Goal: Task Accomplishment & Management: Complete application form

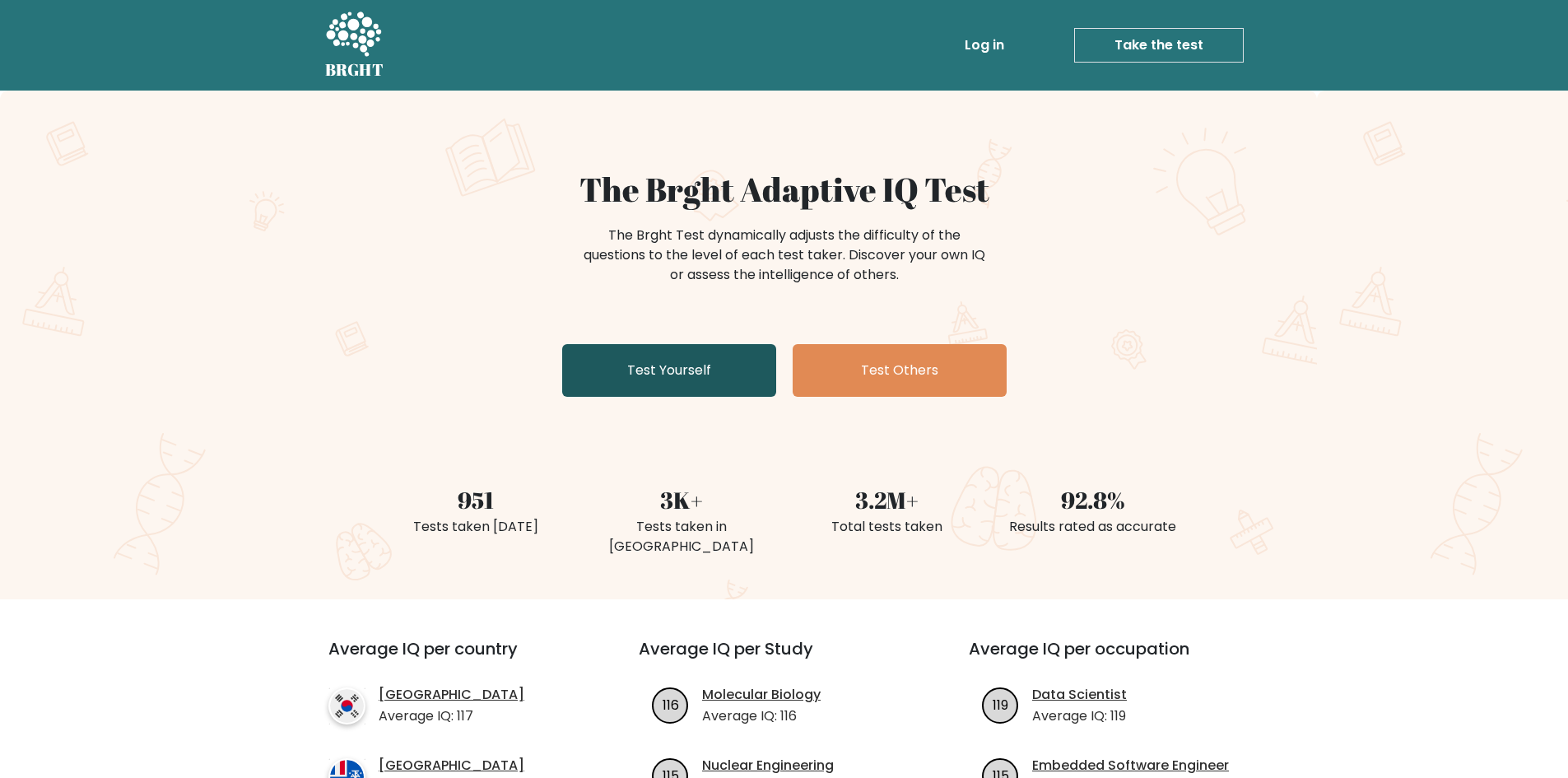
click at [661, 360] on link "Test Yourself" at bounding box center [669, 370] width 214 height 53
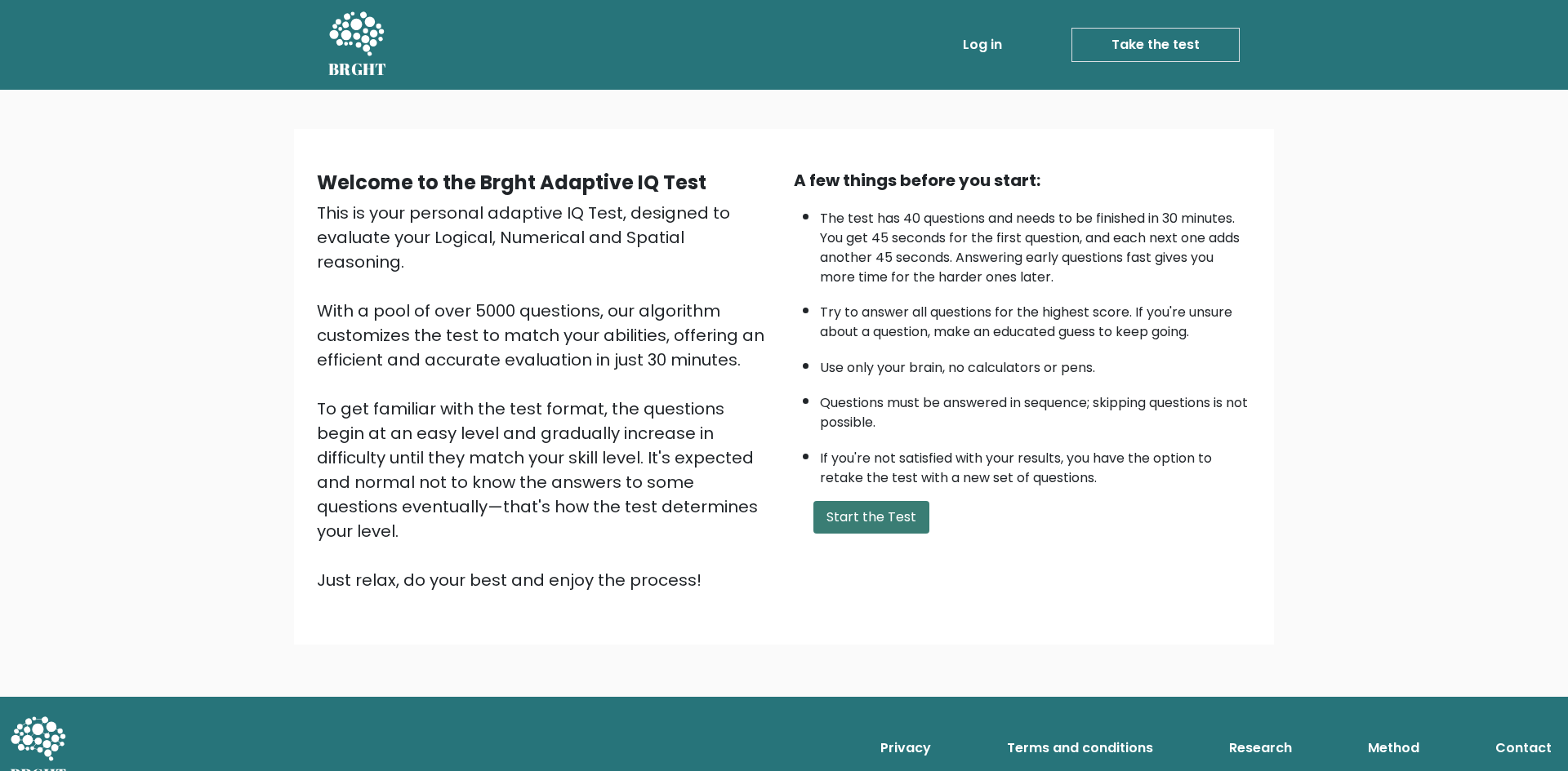
click at [908, 523] on button "Start the Test" at bounding box center [871, 517] width 116 height 33
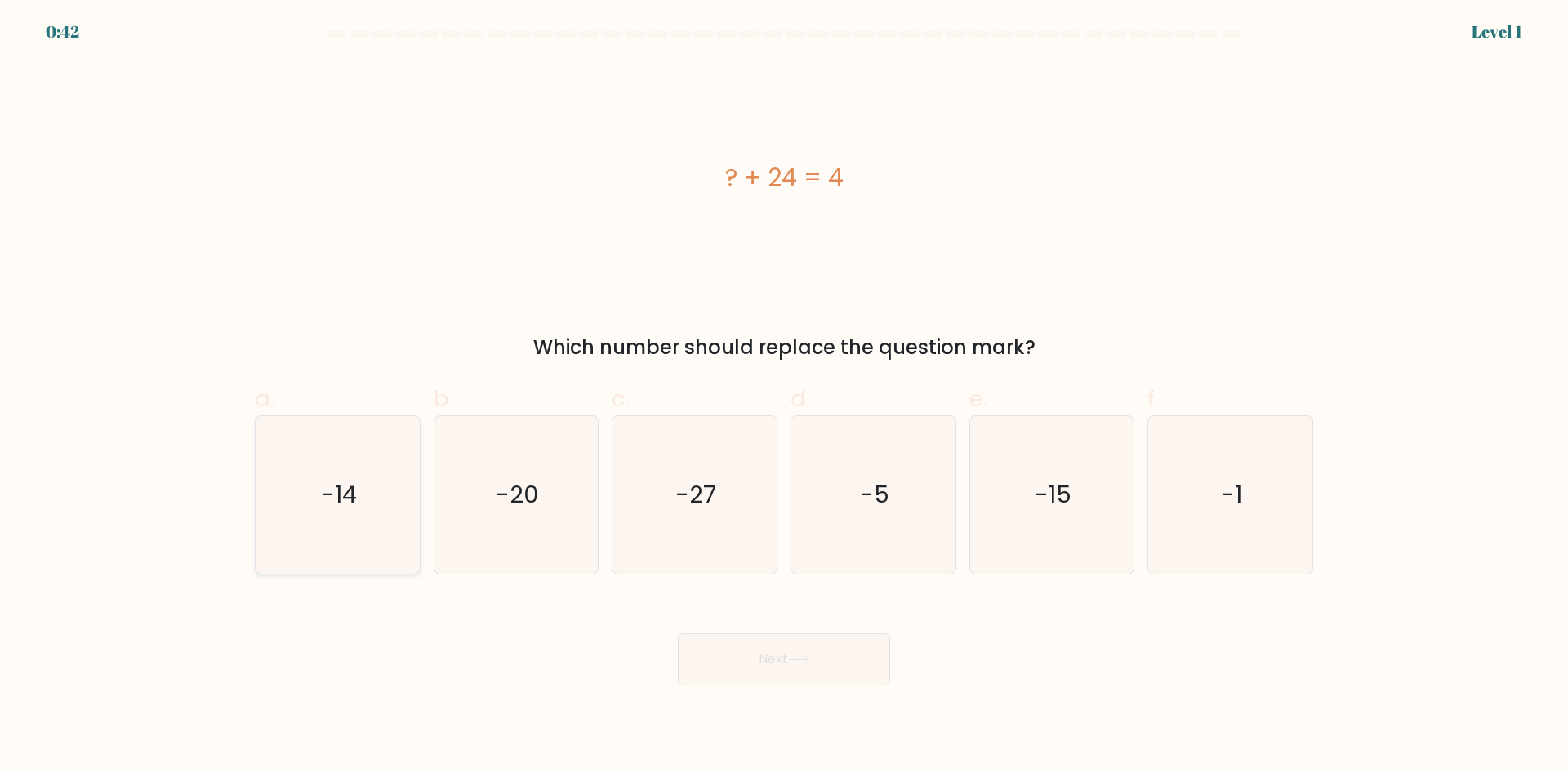
click at [394, 477] on icon "-14" at bounding box center [337, 494] width 157 height 157
click at [784, 396] on input "a. -14" at bounding box center [784, 391] width 1 height 11
radio input "true"
click at [523, 484] on text "-20" at bounding box center [517, 494] width 44 height 33
click at [784, 396] on input "b. -20" at bounding box center [784, 391] width 1 height 11
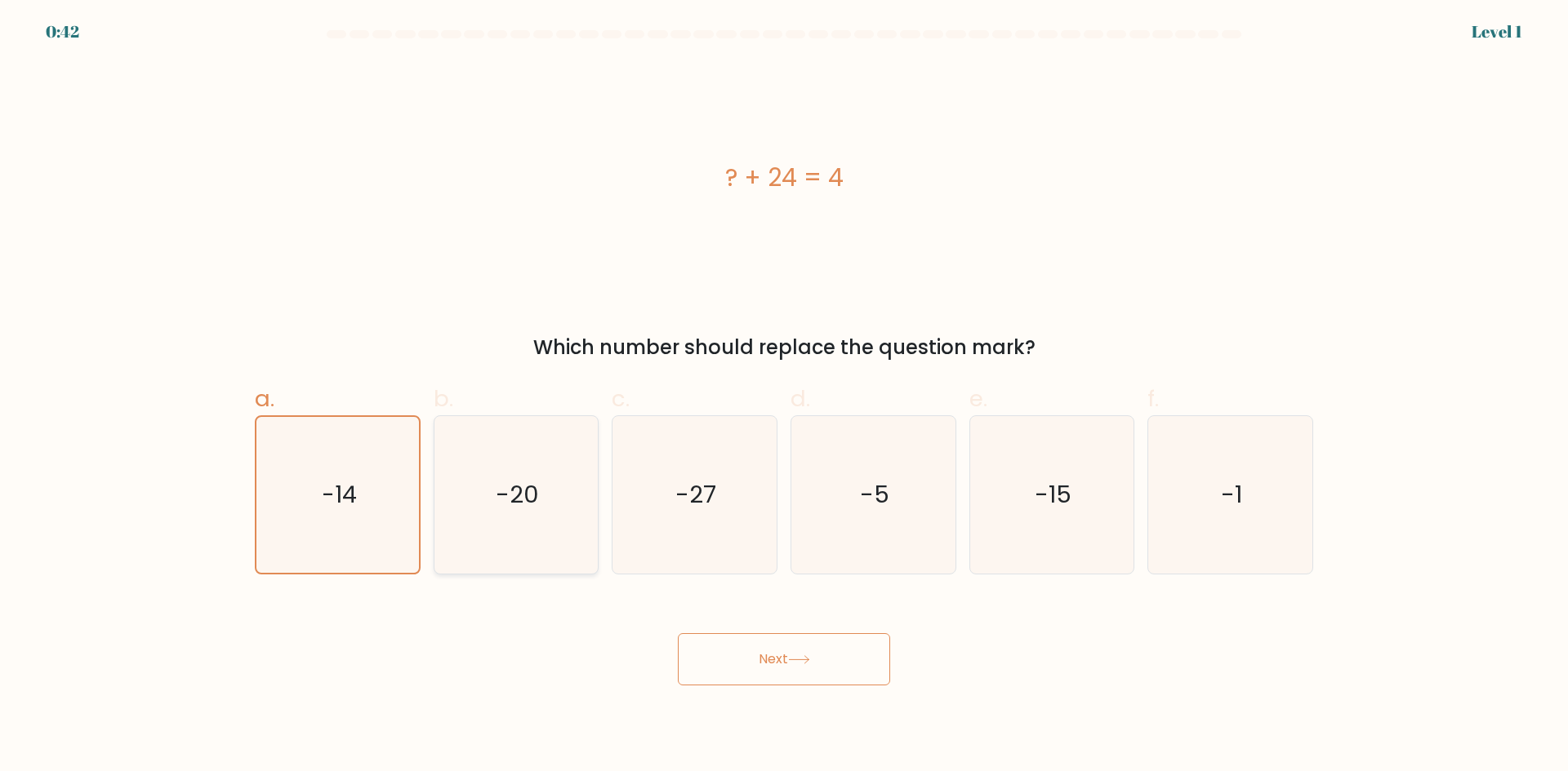
radio input "true"
click at [791, 659] on button "Next" at bounding box center [783, 659] width 213 height 52
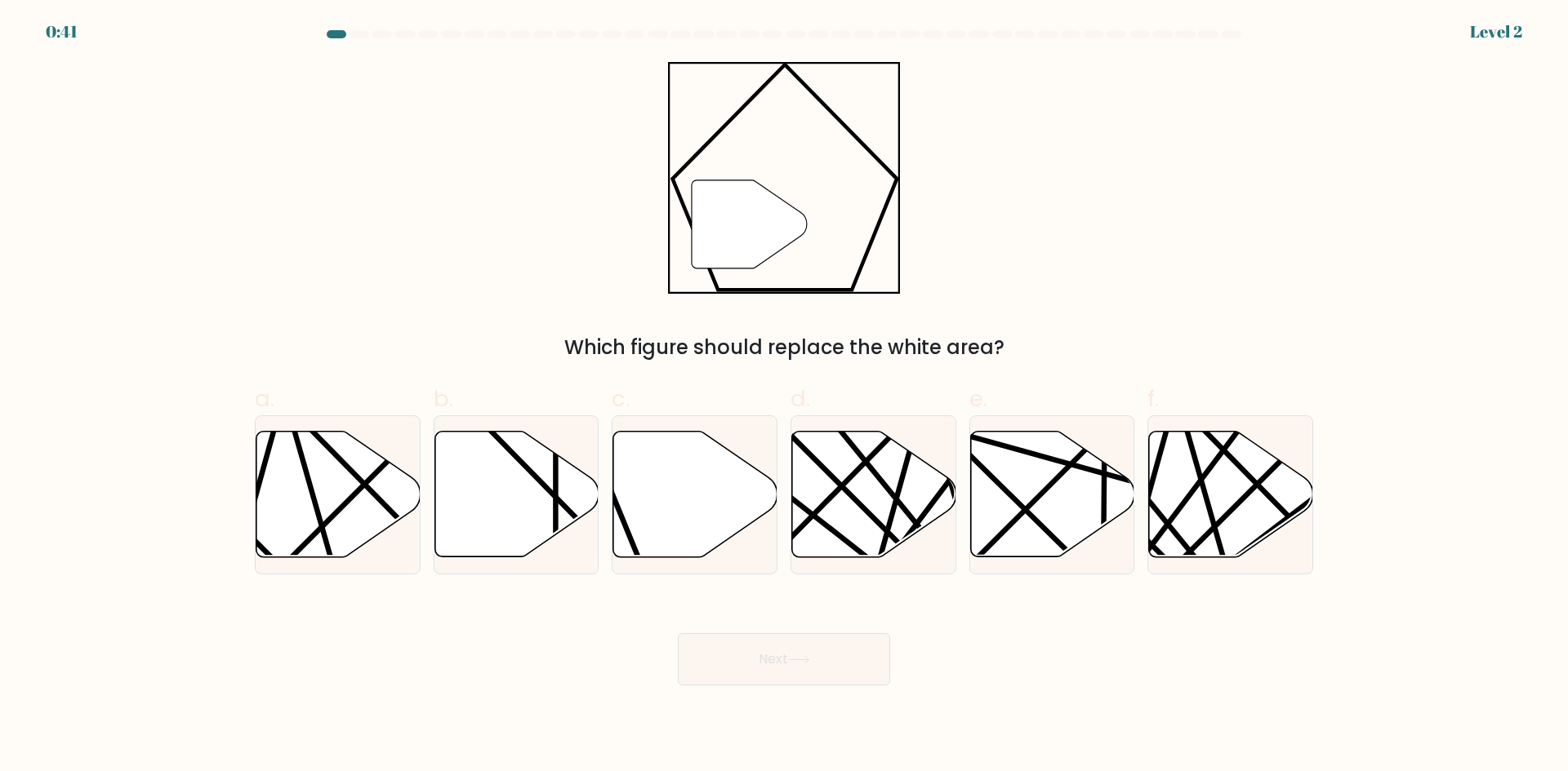
click at [492, 474] on icon at bounding box center [516, 494] width 164 height 126
click at [784, 396] on input "b." at bounding box center [784, 391] width 1 height 11
radio input "true"
click at [813, 668] on button "Next" at bounding box center [783, 659] width 213 height 52
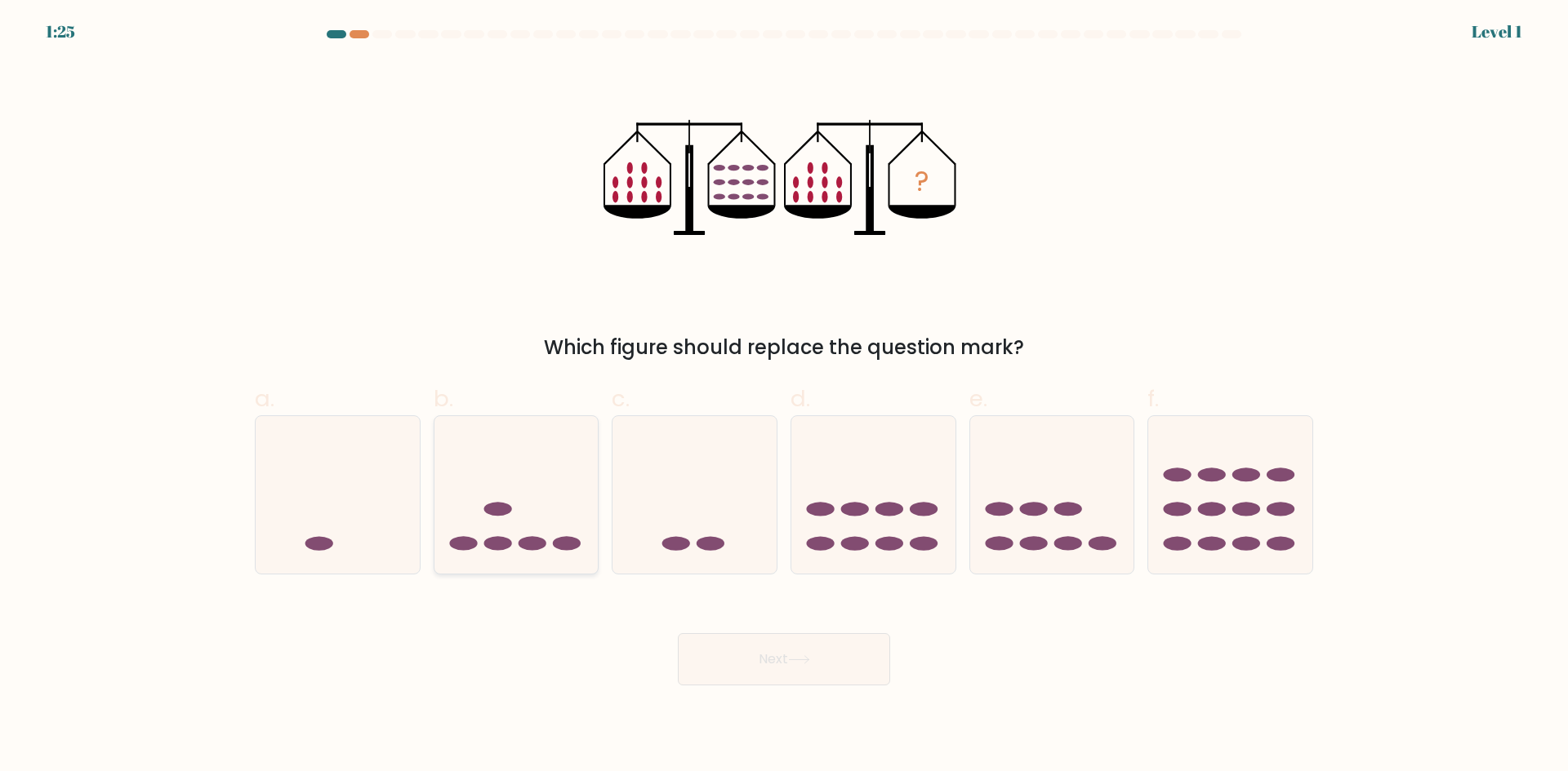
click at [480, 483] on icon at bounding box center [516, 494] width 164 height 135
click at [784, 396] on input "b." at bounding box center [784, 391] width 1 height 11
radio input "true"
click at [759, 653] on button "Next" at bounding box center [783, 659] width 213 height 52
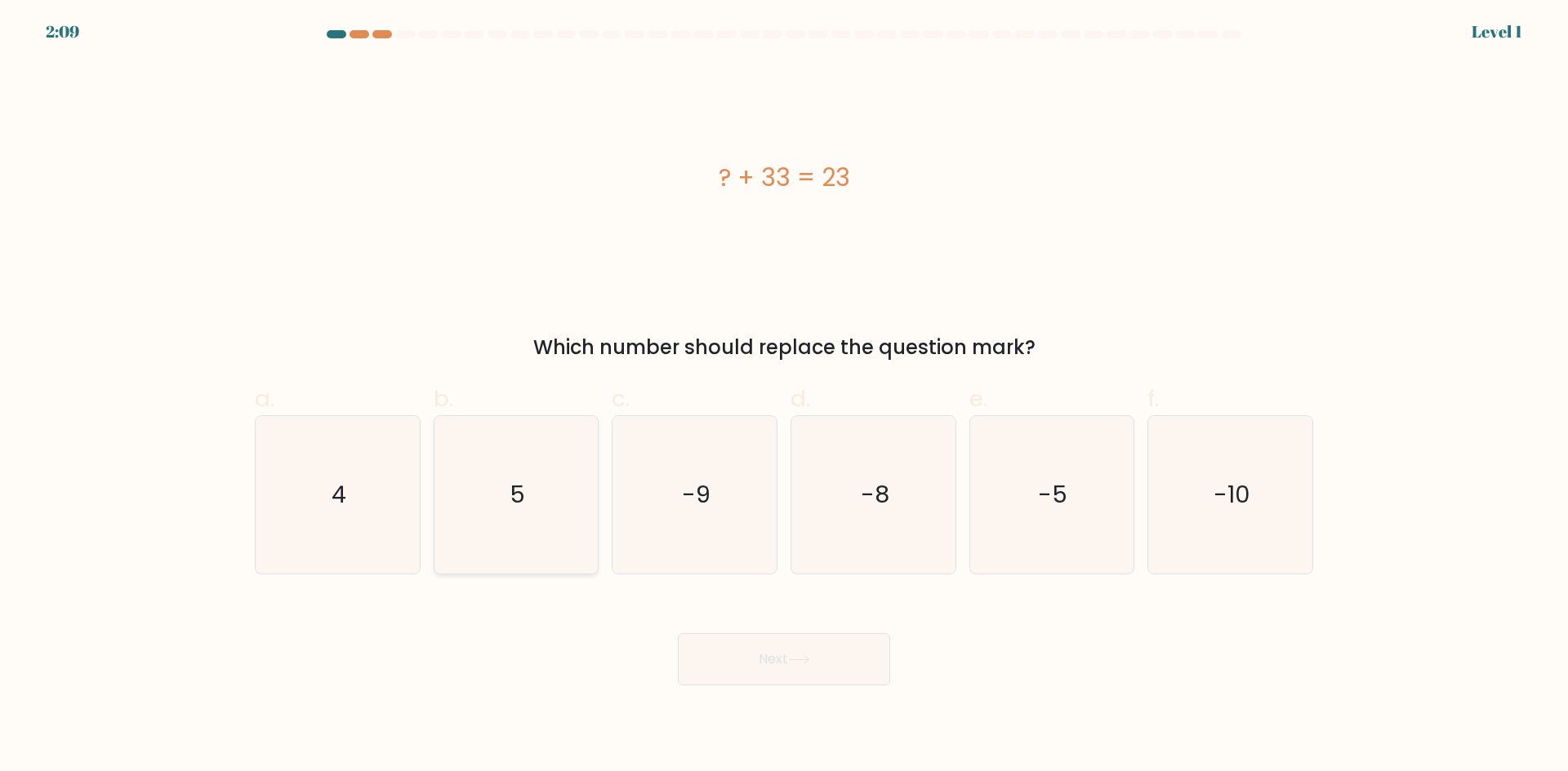
click at [498, 504] on icon "5" at bounding box center [515, 494] width 157 height 157
click at [784, 396] on input "b. 5" at bounding box center [784, 391] width 1 height 11
radio input "true"
click at [796, 674] on button "Next" at bounding box center [783, 659] width 213 height 52
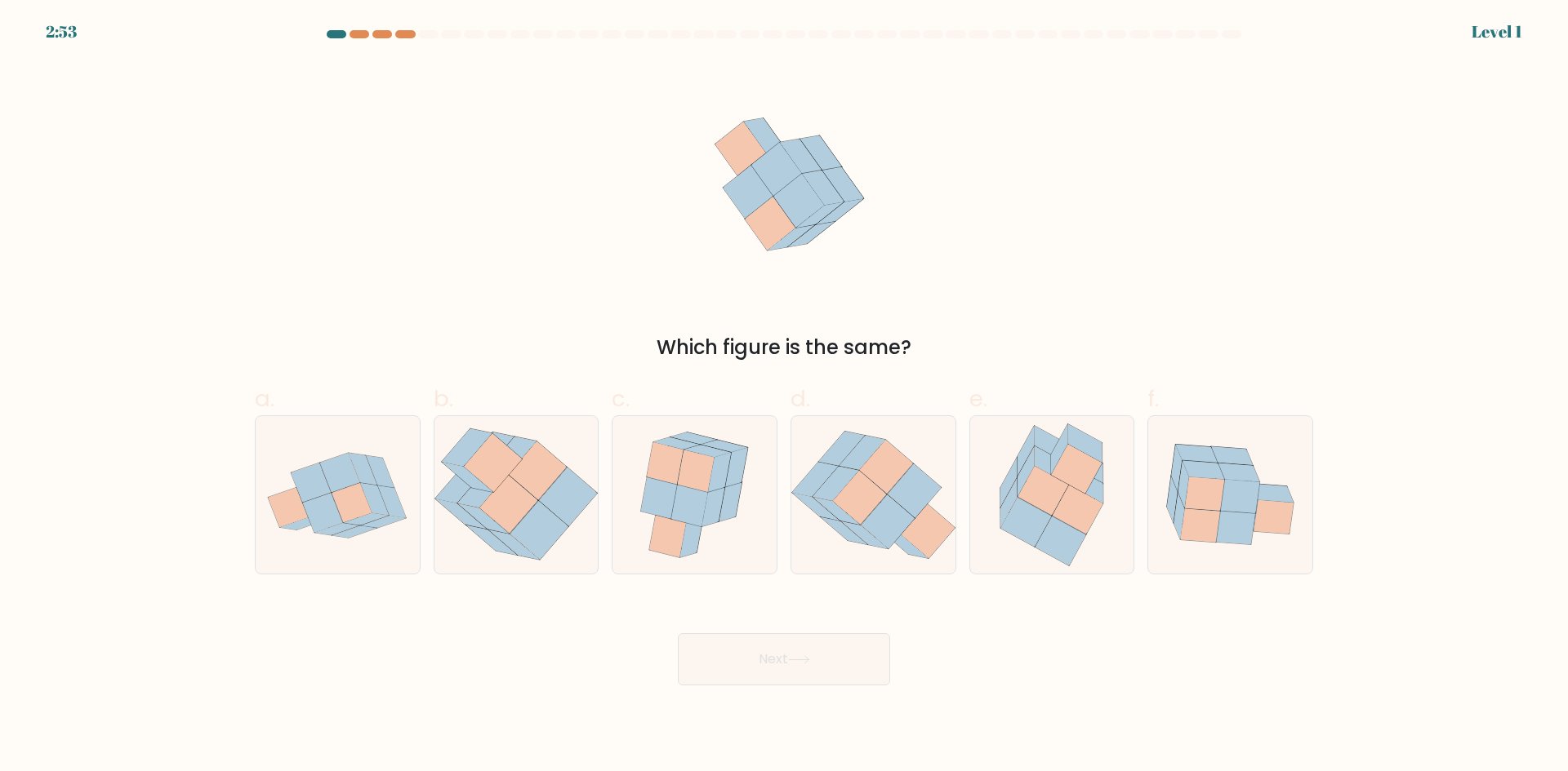
click at [531, 489] on icon at bounding box center [537, 471] width 58 height 58
click at [784, 396] on input "b." at bounding box center [784, 391] width 1 height 11
radio input "true"
click at [746, 657] on button "Next" at bounding box center [783, 659] width 213 height 52
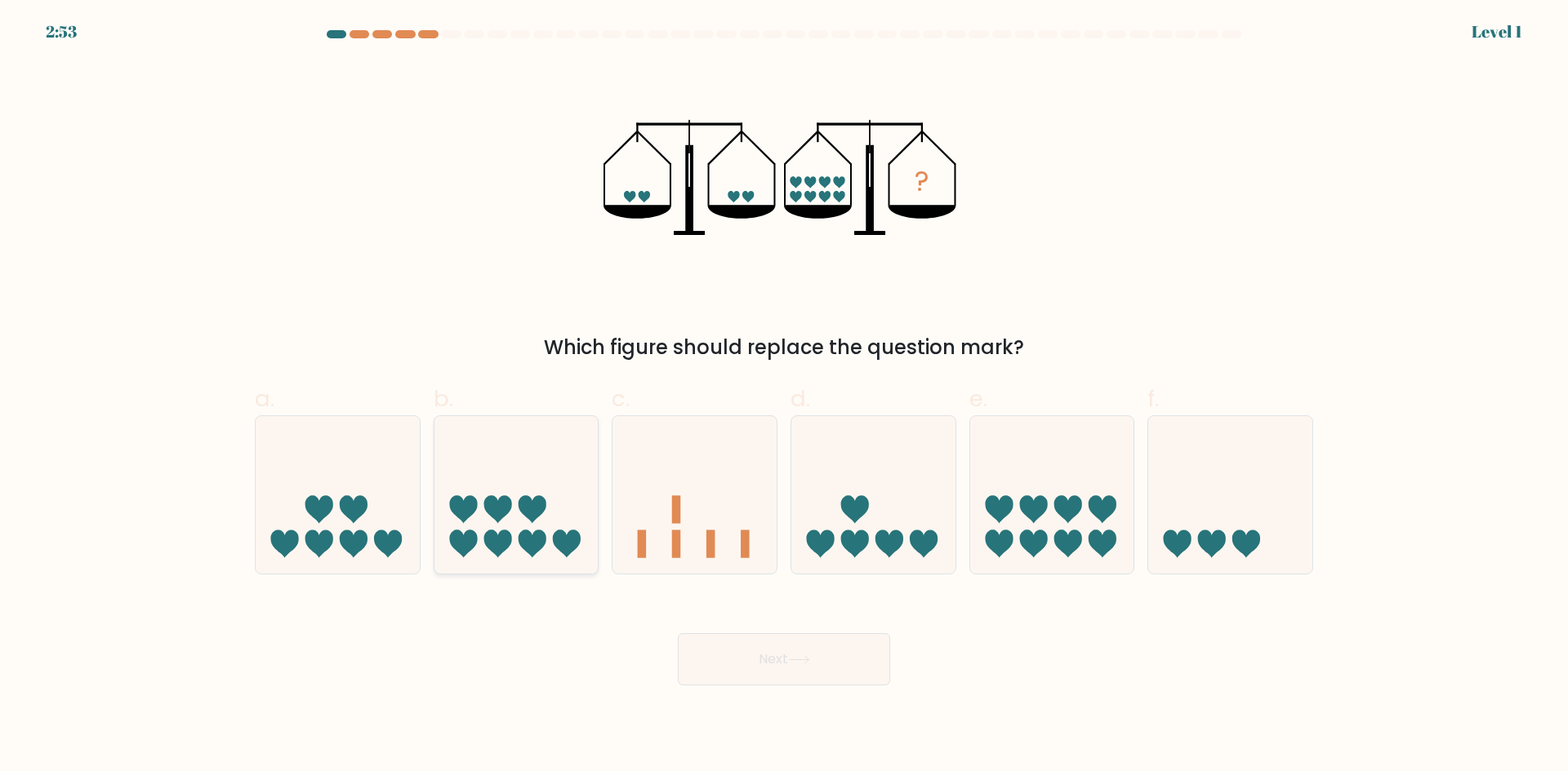
click at [512, 489] on icon at bounding box center [516, 494] width 164 height 135
click at [784, 396] on input "b." at bounding box center [784, 391] width 1 height 11
radio input "true"
click at [805, 672] on button "Next" at bounding box center [783, 659] width 213 height 52
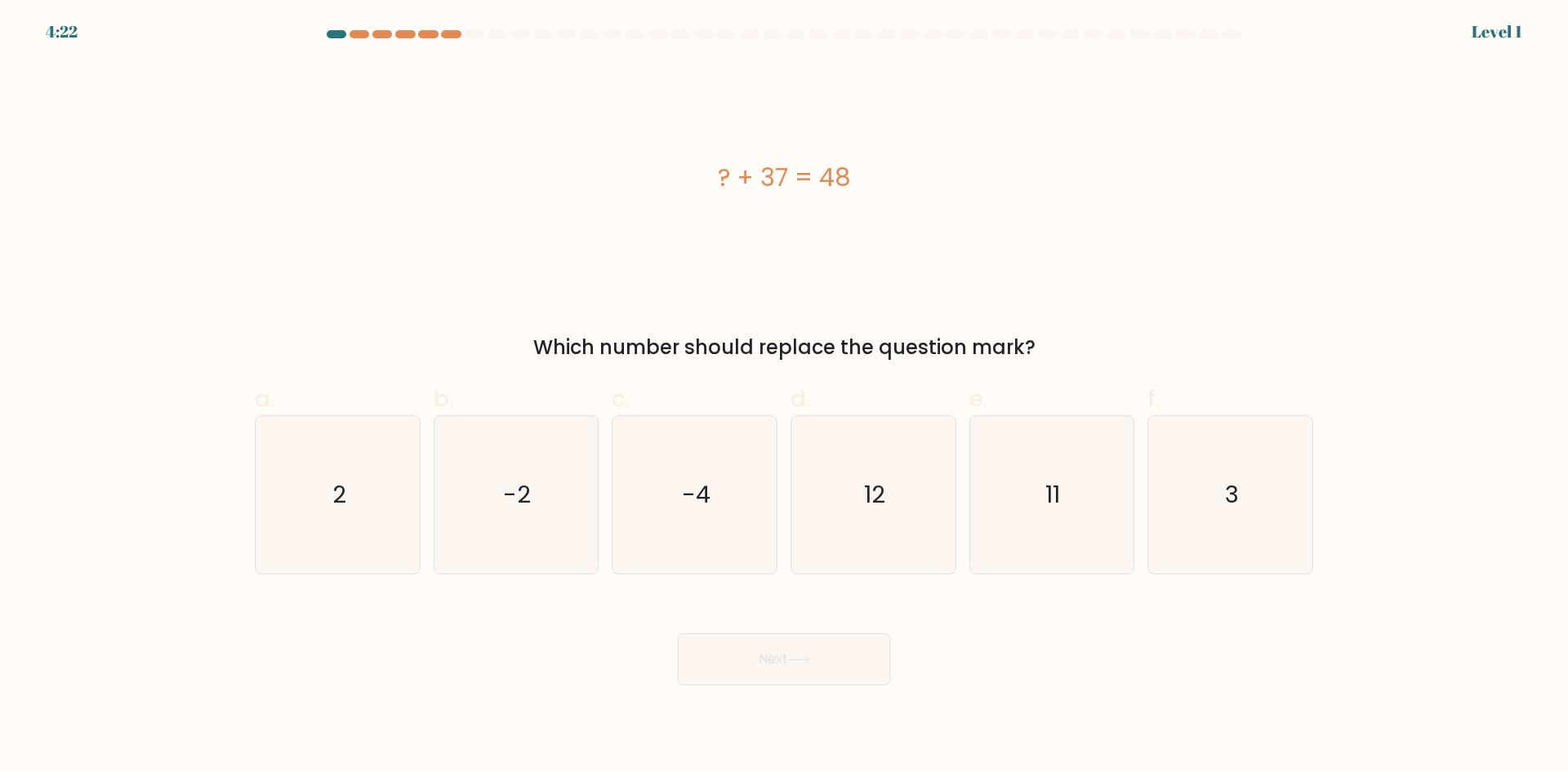
click at [601, 525] on div "b. -2" at bounding box center [516, 477] width 179 height 193
click at [848, 658] on button "Next" at bounding box center [783, 659] width 213 height 52
drag, startPoint x: 705, startPoint y: 537, endPoint x: 838, endPoint y: 677, distance: 193.1
click at [706, 538] on icon "-4" at bounding box center [694, 494] width 157 height 157
click at [784, 396] on input "c. -4" at bounding box center [784, 391] width 1 height 11
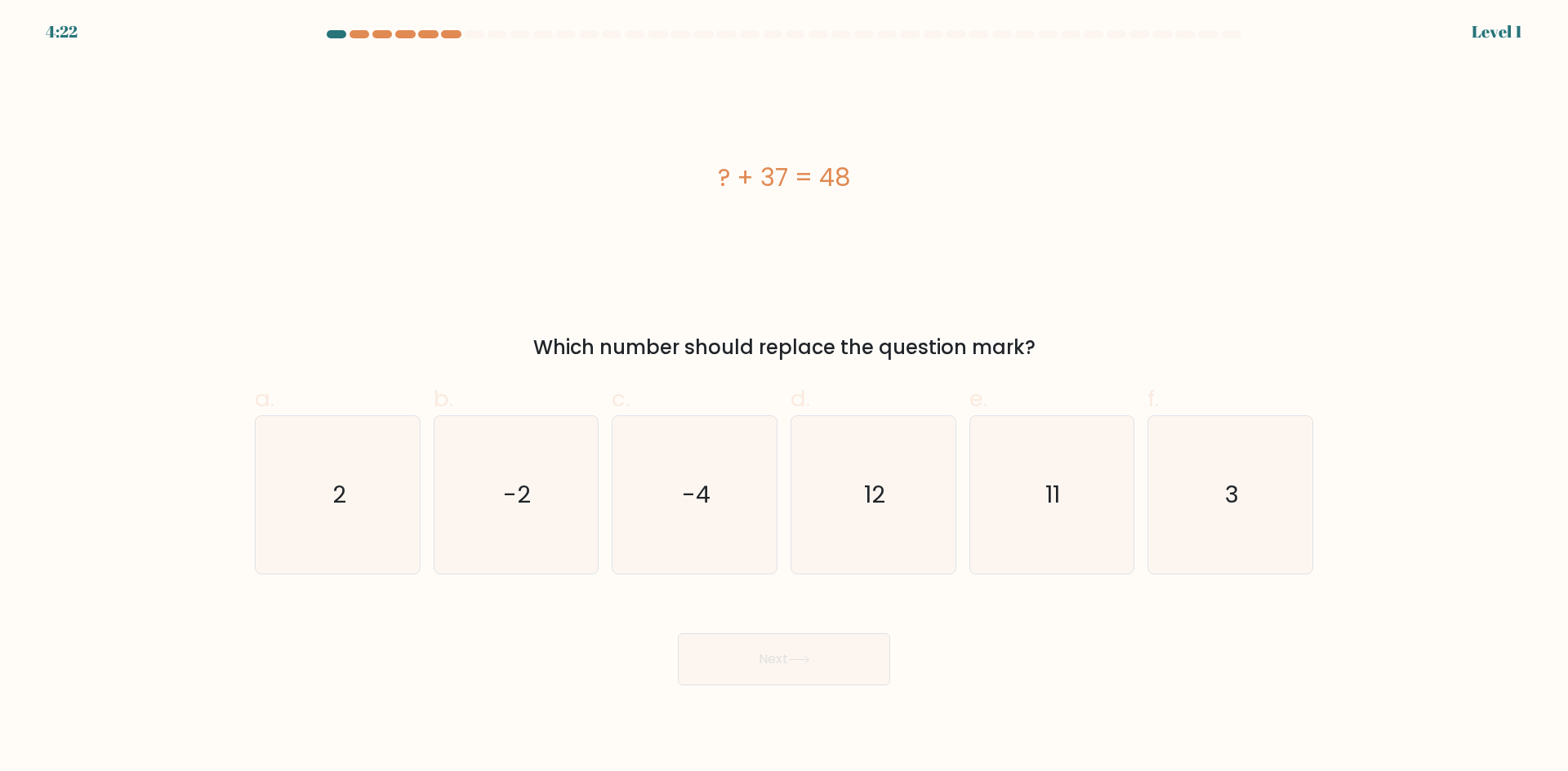
radio input "true"
click at [834, 677] on button "Next" at bounding box center [783, 659] width 213 height 52
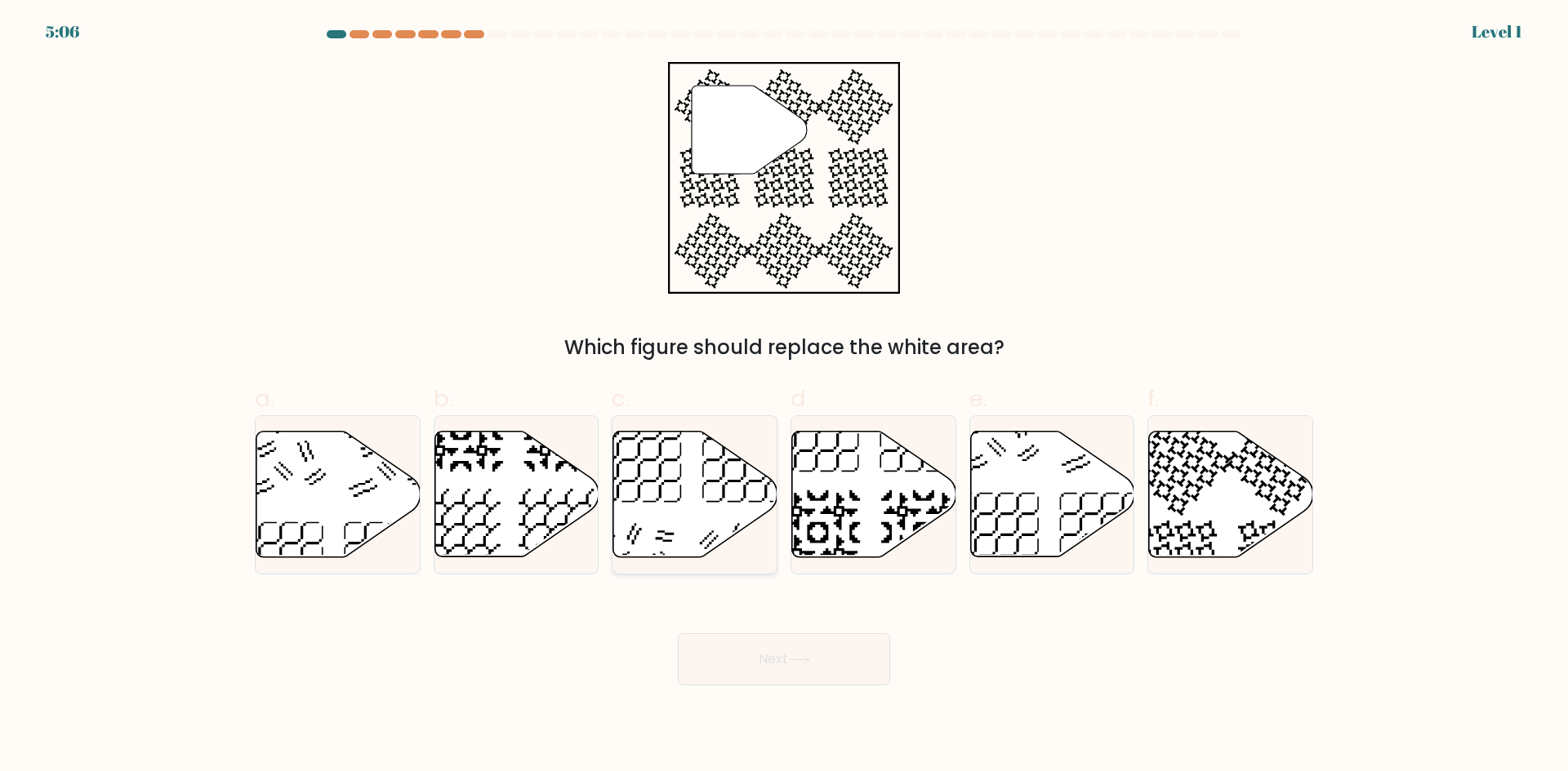
click at [719, 526] on icon at bounding box center [695, 494] width 164 height 126
click at [784, 396] on input "c." at bounding box center [784, 391] width 1 height 11
radio input "true"
click at [838, 672] on button "Next" at bounding box center [783, 659] width 213 height 52
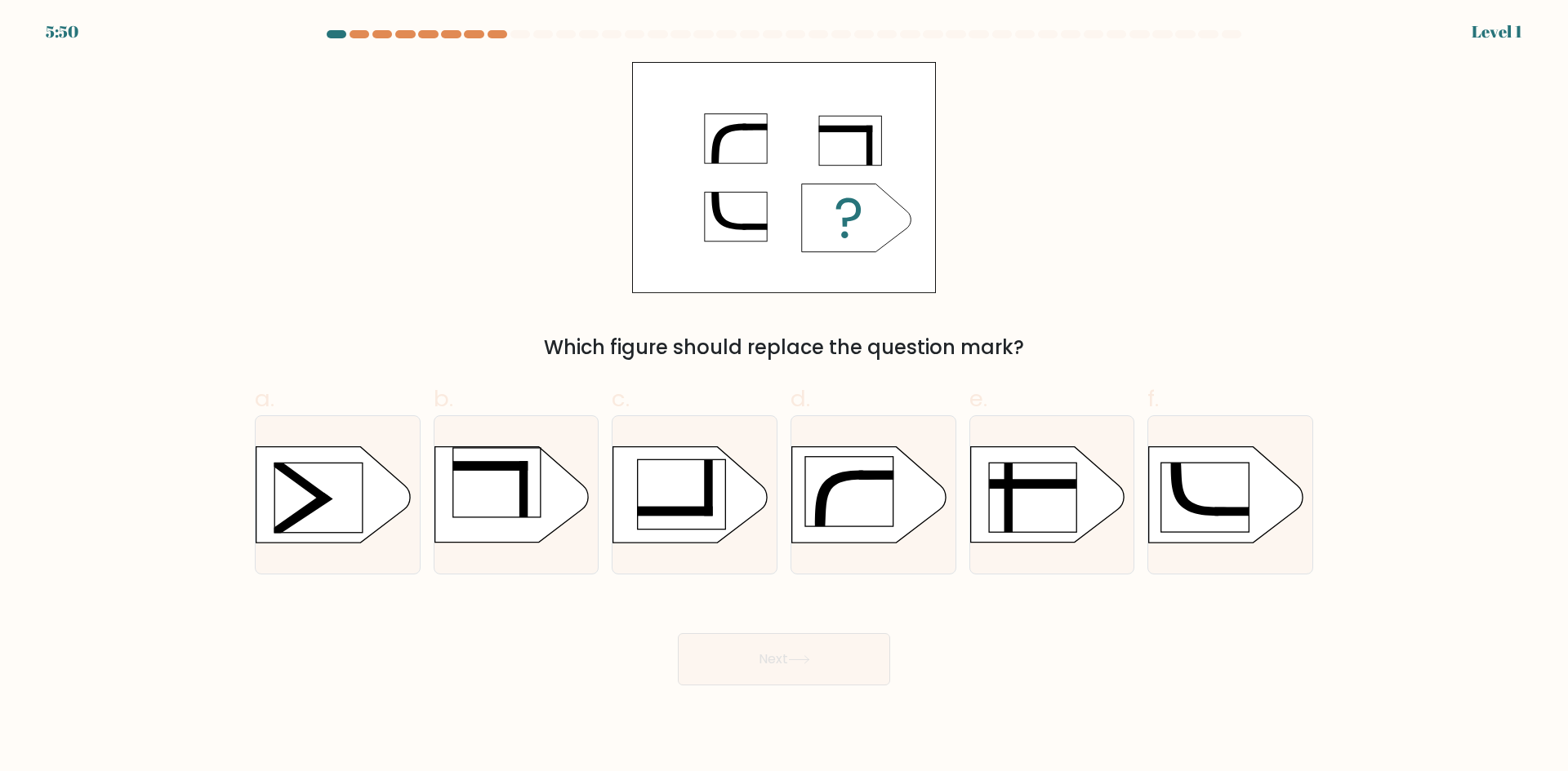
click at [708, 518] on rect at bounding box center [681, 494] width 87 height 69
click at [784, 396] on input "c." at bounding box center [784, 391] width 1 height 11
radio input "true"
click at [795, 649] on button "Next" at bounding box center [783, 659] width 213 height 52
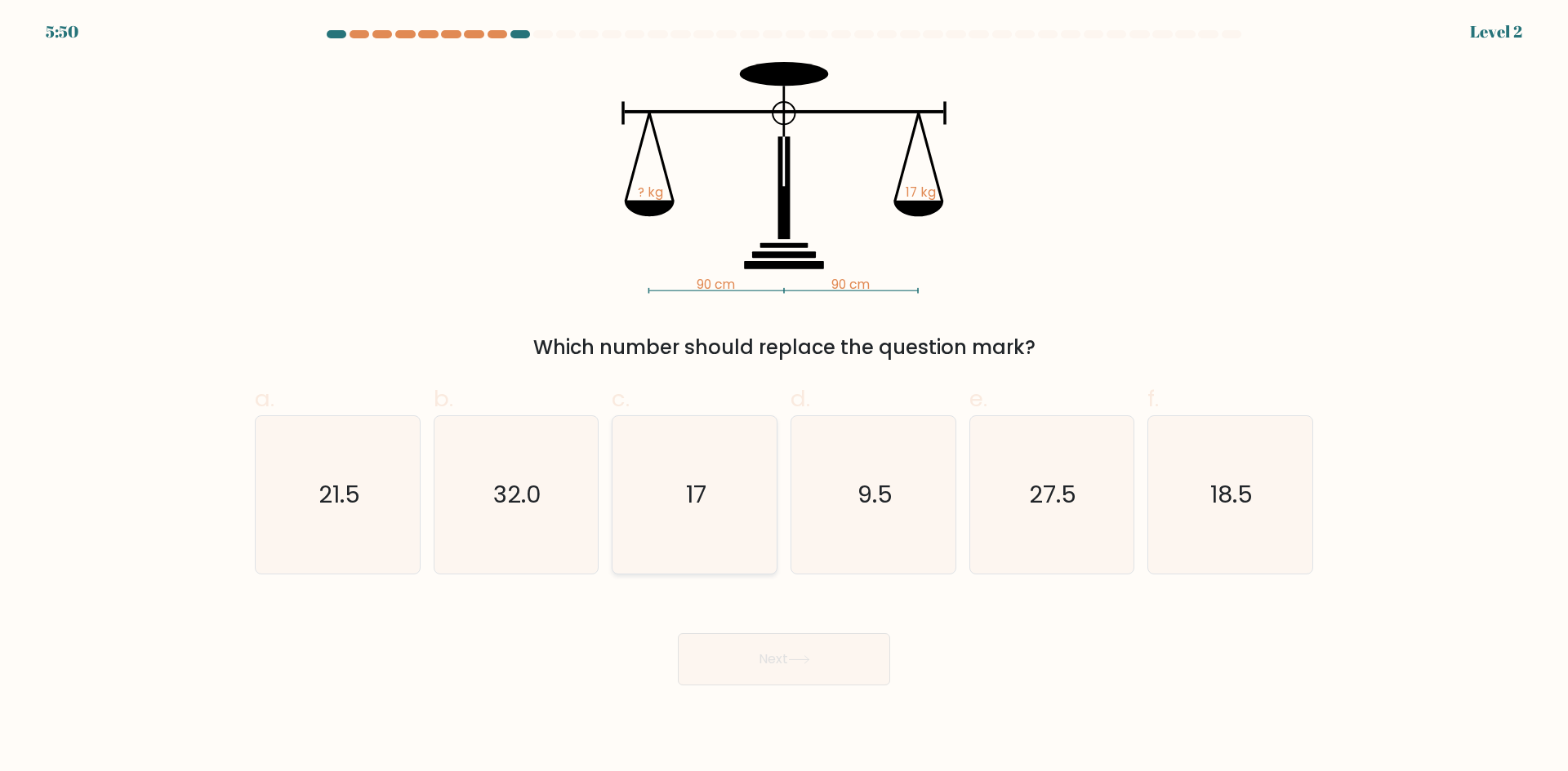
click at [703, 504] on text "17" at bounding box center [696, 494] width 21 height 33
click at [784, 396] on input "c. 17" at bounding box center [784, 391] width 1 height 11
radio input "true"
click at [823, 654] on button "Next" at bounding box center [783, 659] width 213 height 52
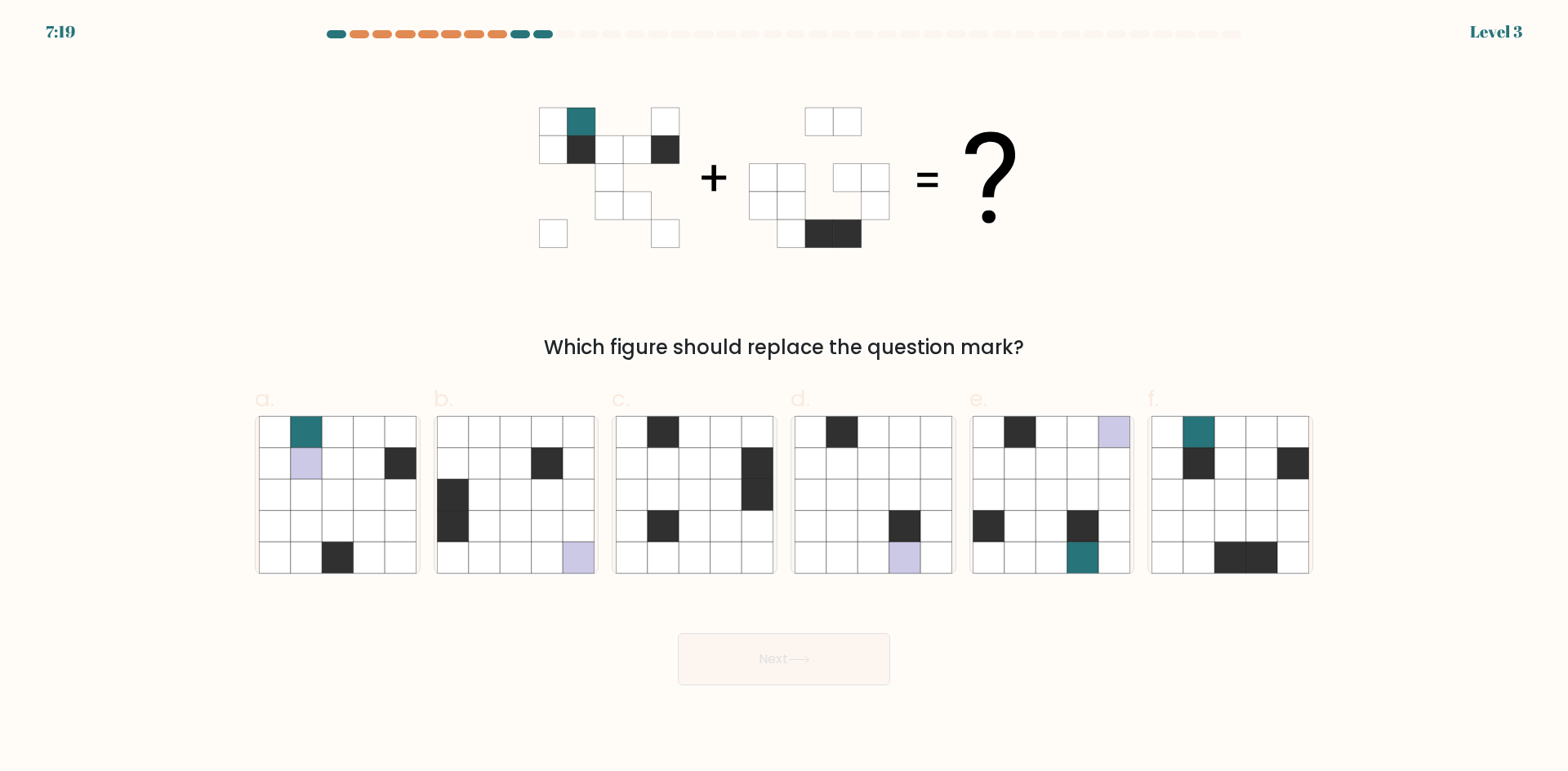
click at [711, 518] on icon at bounding box center [725, 526] width 31 height 31
click at [784, 396] on input "c." at bounding box center [784, 391] width 1 height 11
radio input "true"
click at [828, 665] on button "Next" at bounding box center [783, 659] width 213 height 52
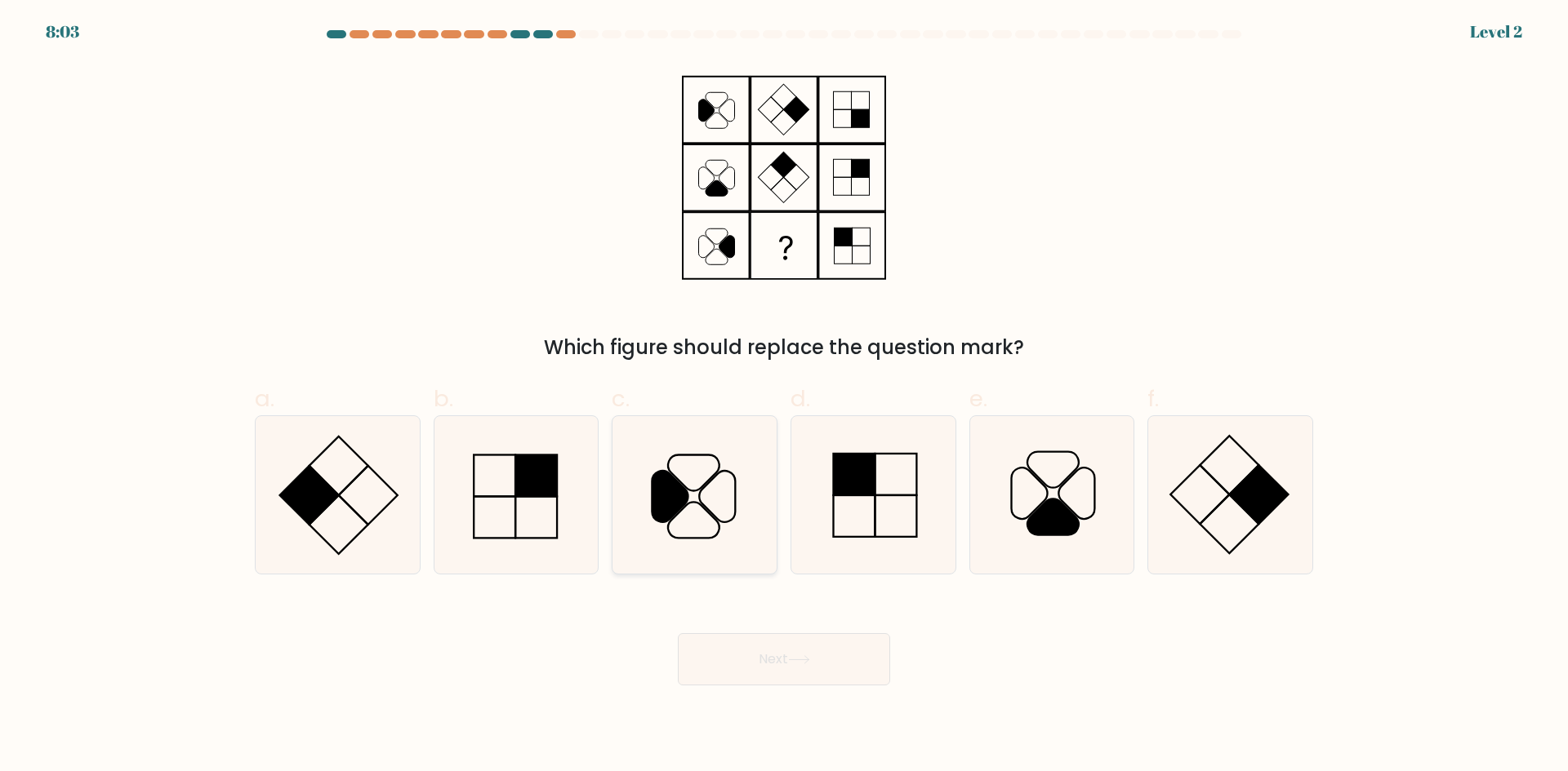
click at [693, 503] on icon at bounding box center [694, 520] width 51 height 36
click at [784, 396] on input "c." at bounding box center [784, 391] width 1 height 11
radio input "true"
click at [820, 636] on button "Next" at bounding box center [783, 659] width 213 height 52
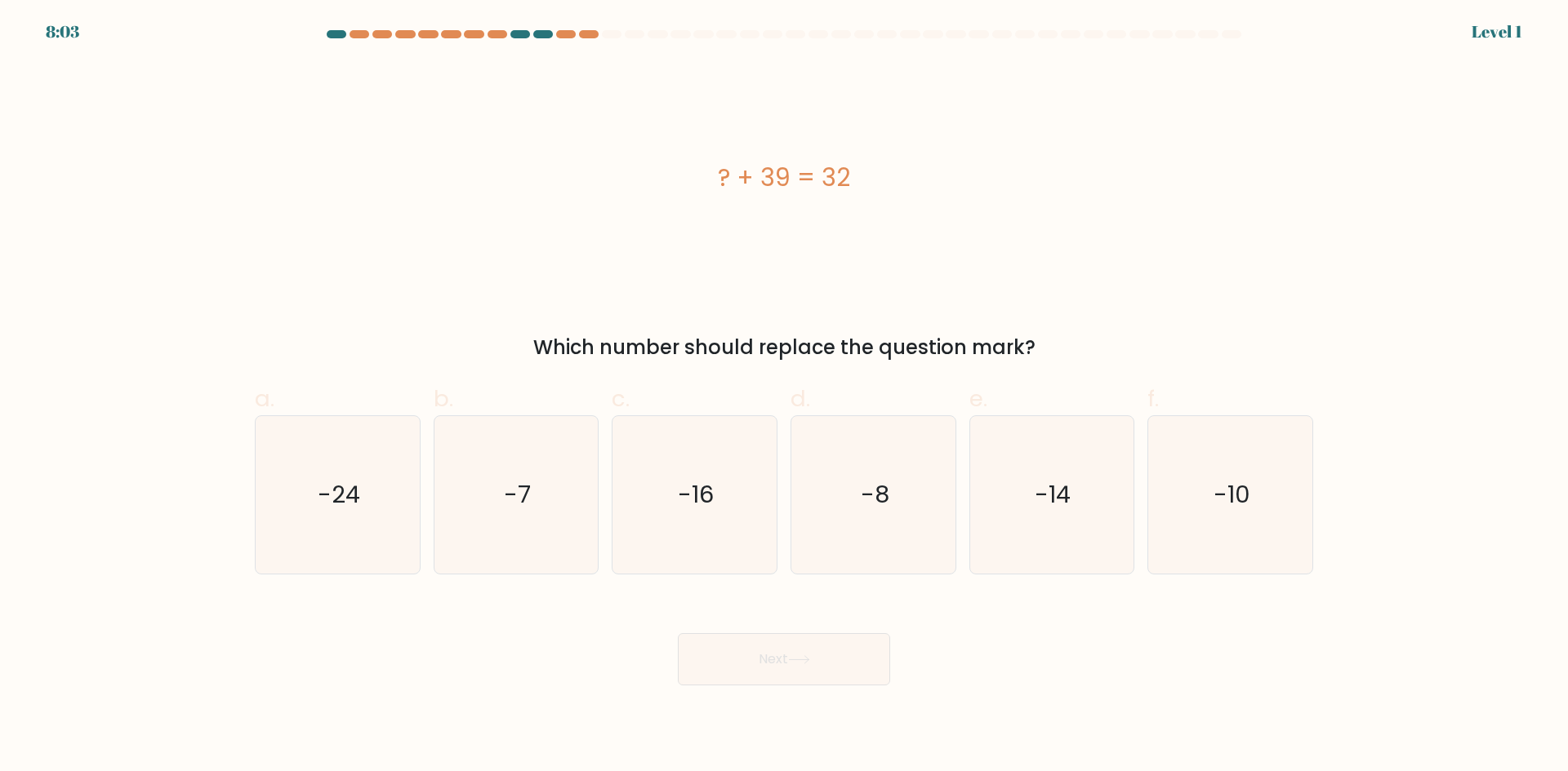
click at [734, 500] on icon "-16" at bounding box center [694, 494] width 157 height 157
click at [784, 396] on input "c. -16" at bounding box center [784, 391] width 1 height 11
radio input "true"
click at [802, 653] on button "Next" at bounding box center [783, 659] width 213 height 52
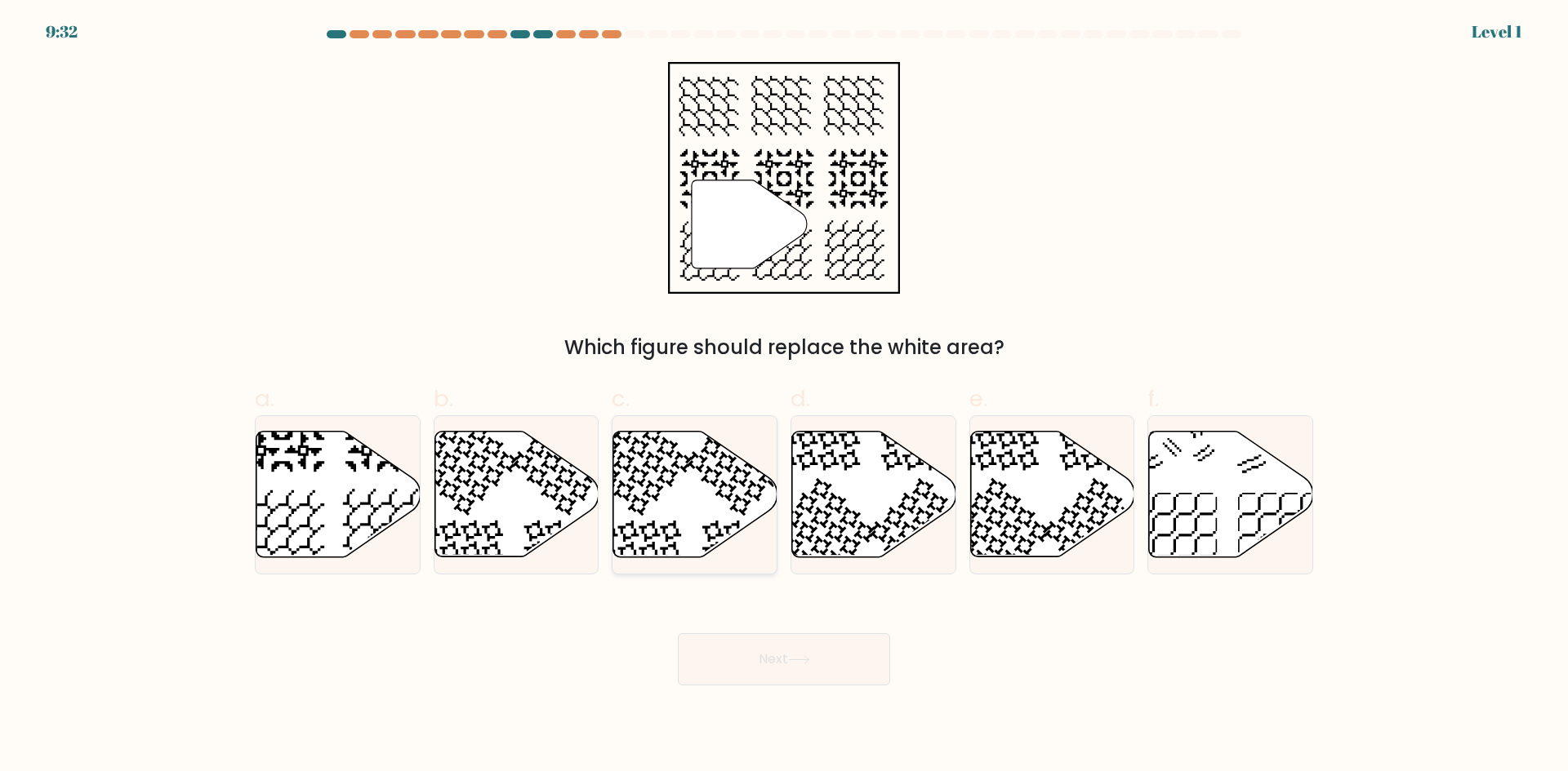
click at [719, 504] on icon at bounding box center [695, 494] width 164 height 126
click at [784, 396] on input "c." at bounding box center [784, 391] width 1 height 11
radio input "true"
click at [803, 676] on button "Next" at bounding box center [783, 659] width 213 height 52
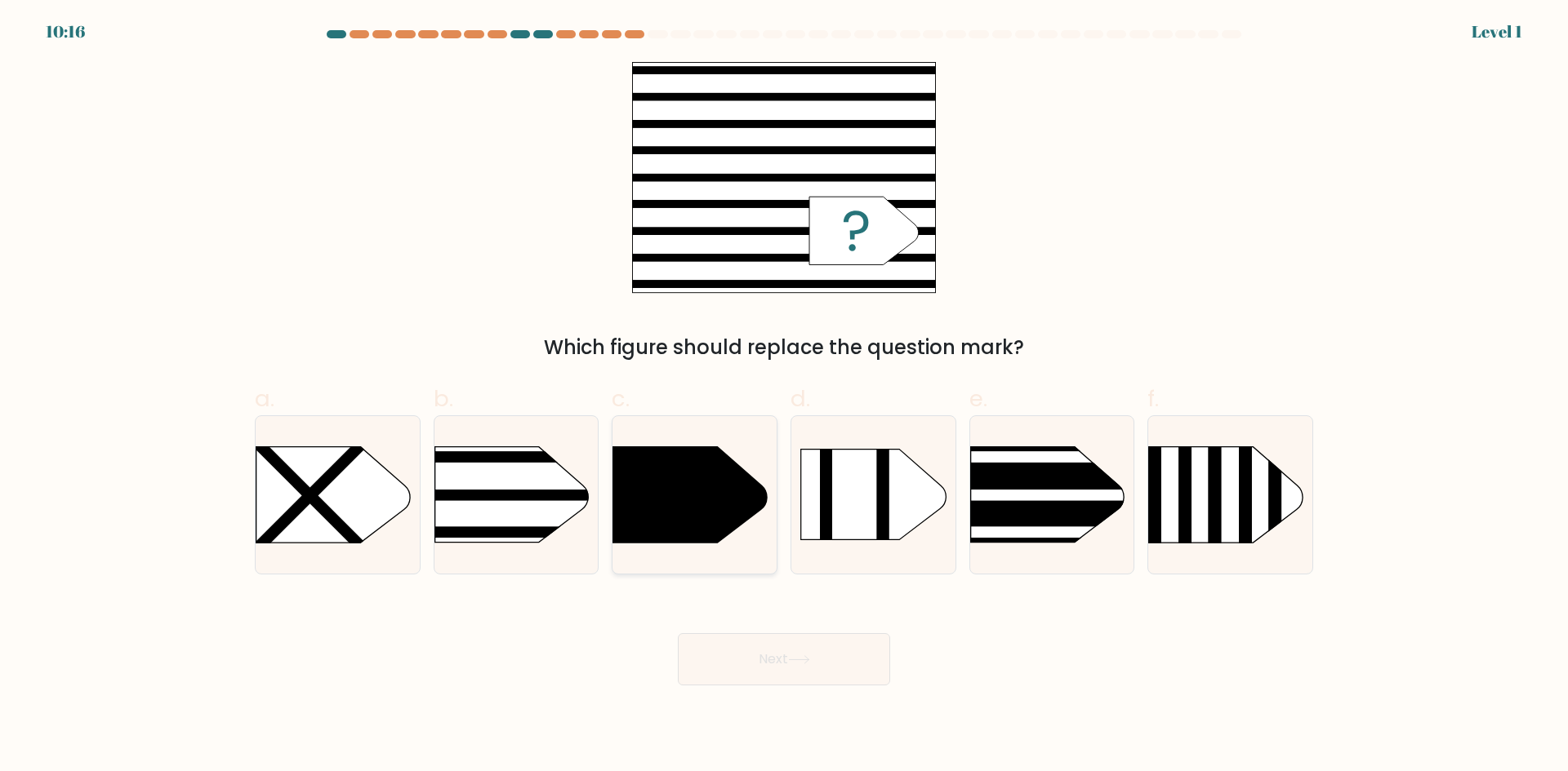
click at [716, 523] on icon at bounding box center [689, 495] width 153 height 96
click at [784, 396] on input "c." at bounding box center [784, 391] width 1 height 11
radio input "true"
click at [776, 654] on button "Next" at bounding box center [783, 659] width 213 height 52
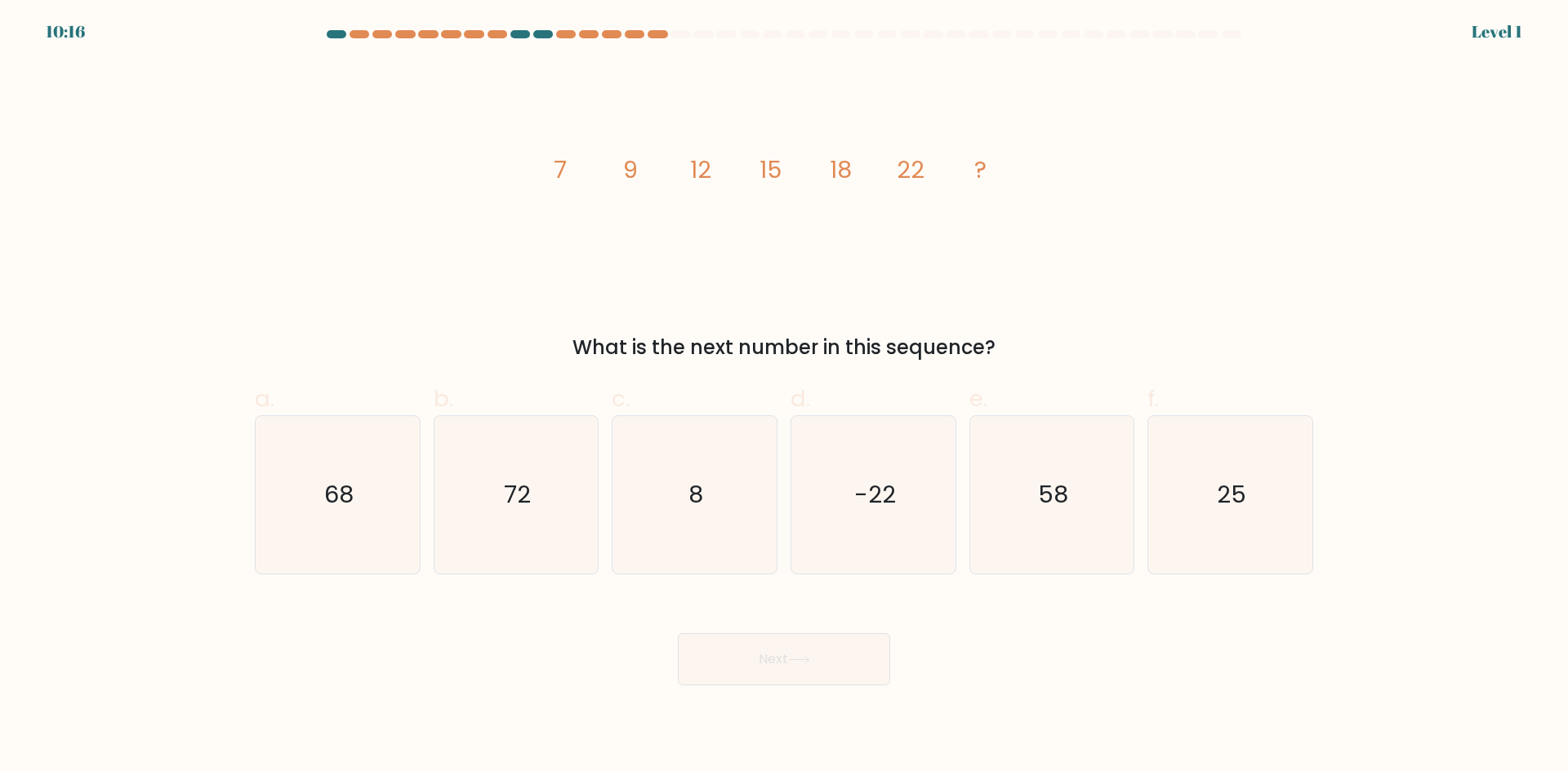
click at [678, 510] on icon "8" at bounding box center [694, 494] width 157 height 157
click at [784, 396] on input "c. 8" at bounding box center [784, 391] width 1 height 11
radio input "true"
click at [758, 676] on button "Next" at bounding box center [783, 659] width 213 height 52
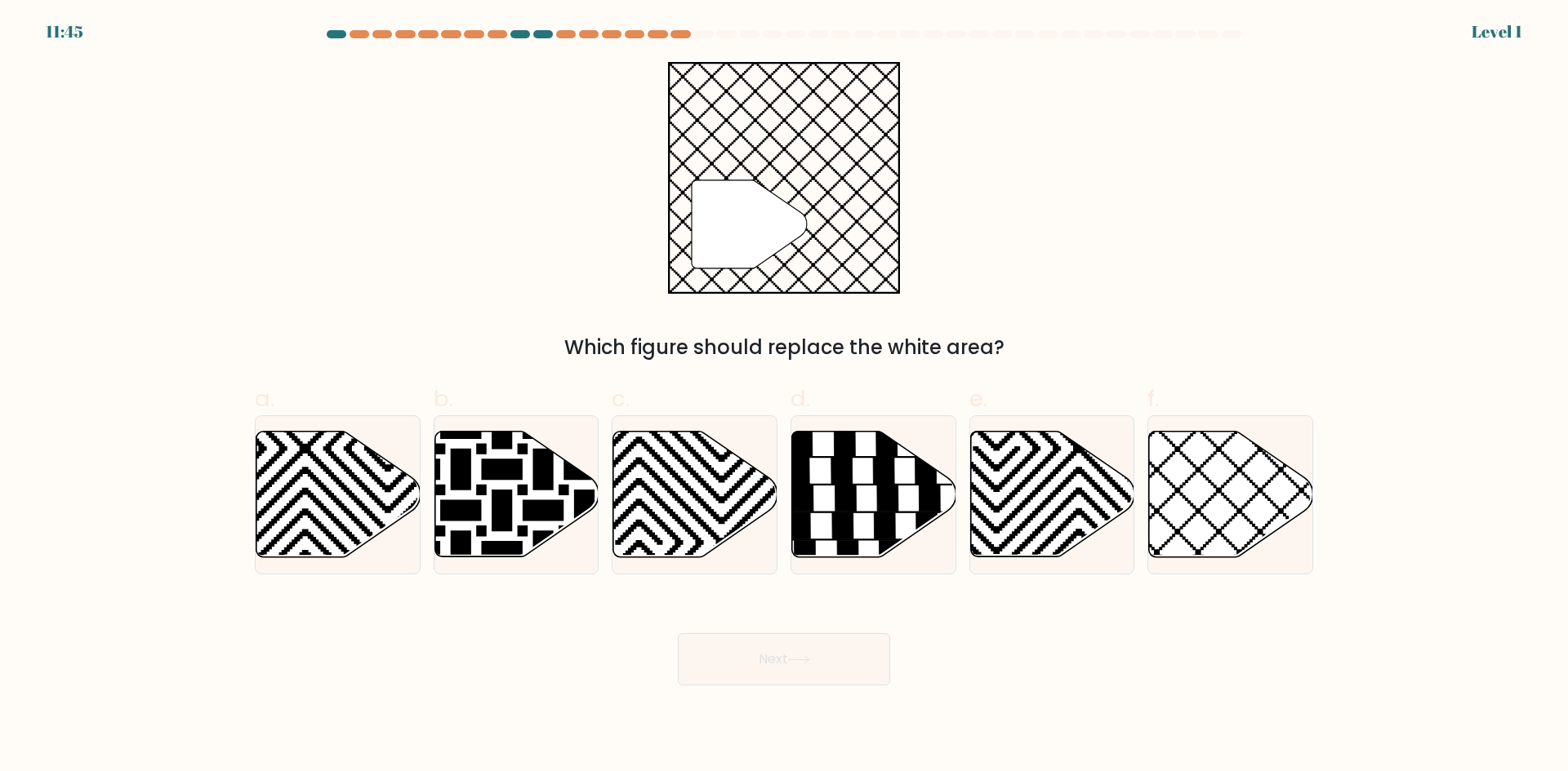
click at [714, 502] on icon at bounding box center [695, 494] width 164 height 126
click at [784, 396] on input "c." at bounding box center [784, 391] width 1 height 11
radio input "true"
drag, startPoint x: 782, startPoint y: 682, endPoint x: 780, endPoint y: 673, distance: 9.2
click at [782, 681] on button "Next" at bounding box center [783, 659] width 213 height 52
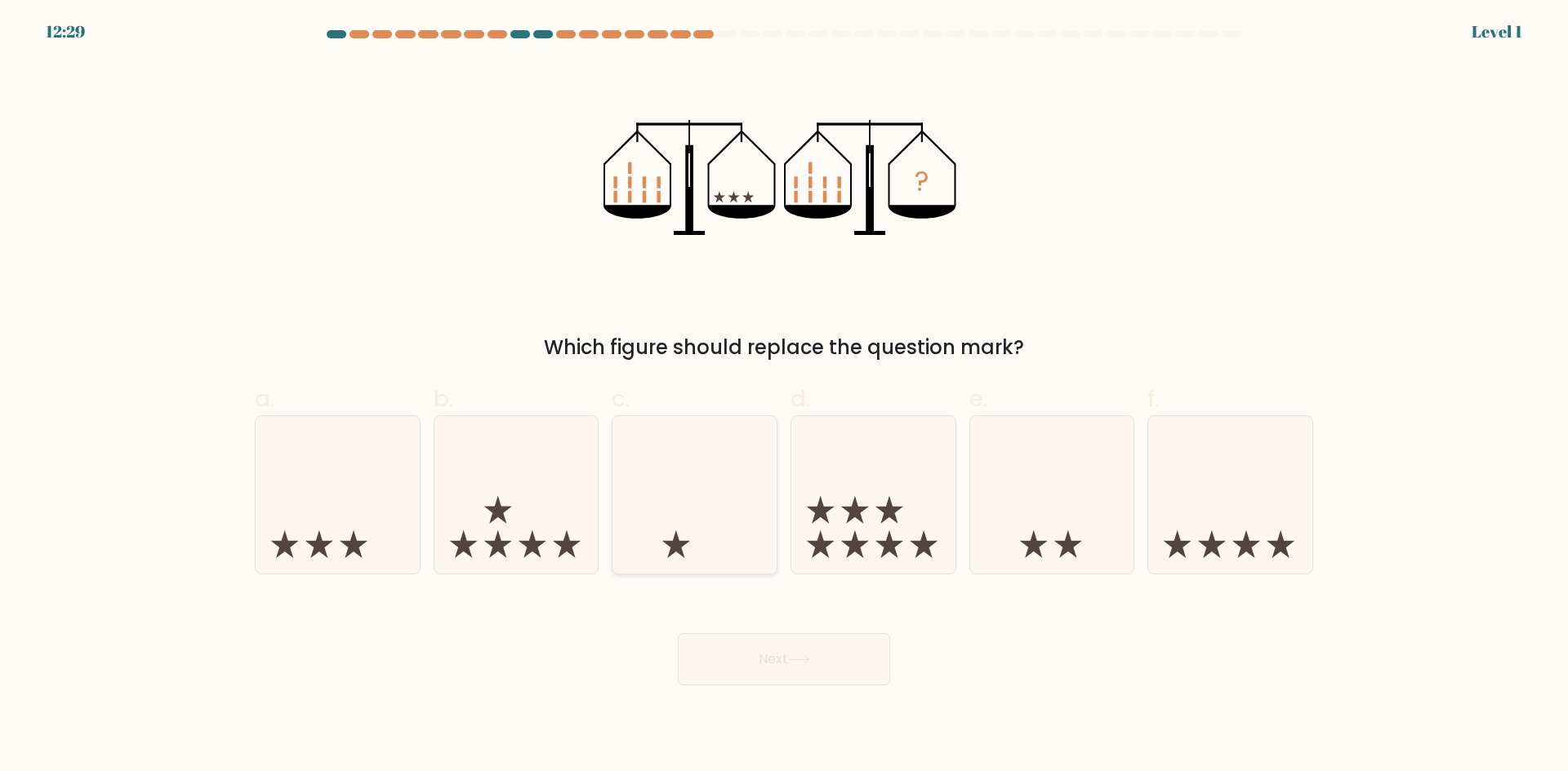
click at [723, 532] on icon at bounding box center [694, 494] width 164 height 135
click at [784, 396] on input "c." at bounding box center [784, 391] width 1 height 11
radio input "true"
click at [768, 680] on button "Next" at bounding box center [783, 659] width 213 height 52
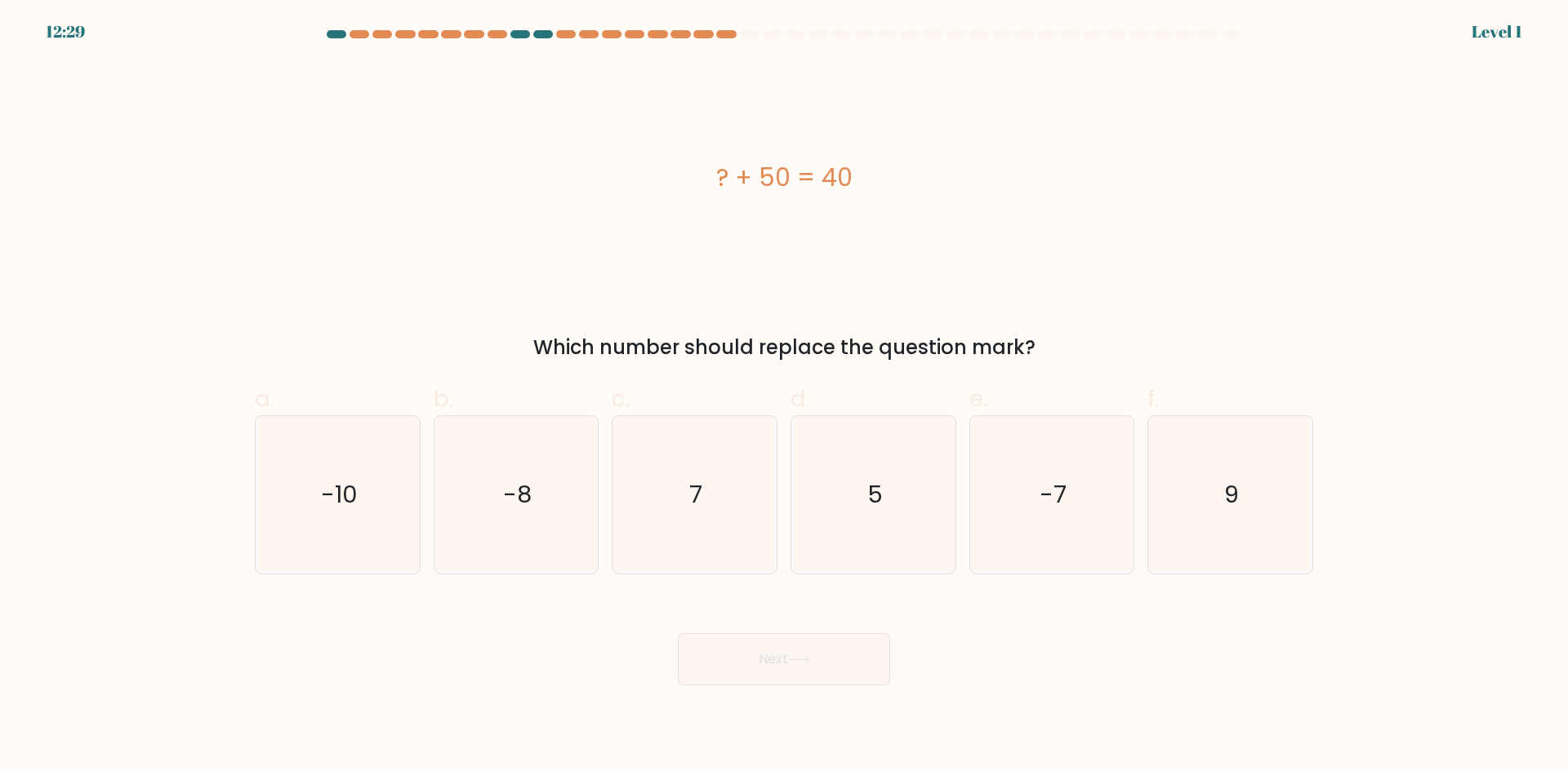
click at [687, 518] on icon "7" at bounding box center [694, 494] width 157 height 157
click at [784, 396] on input "c. 7" at bounding box center [784, 391] width 1 height 11
radio input "true"
click at [753, 644] on button "Next" at bounding box center [783, 659] width 213 height 52
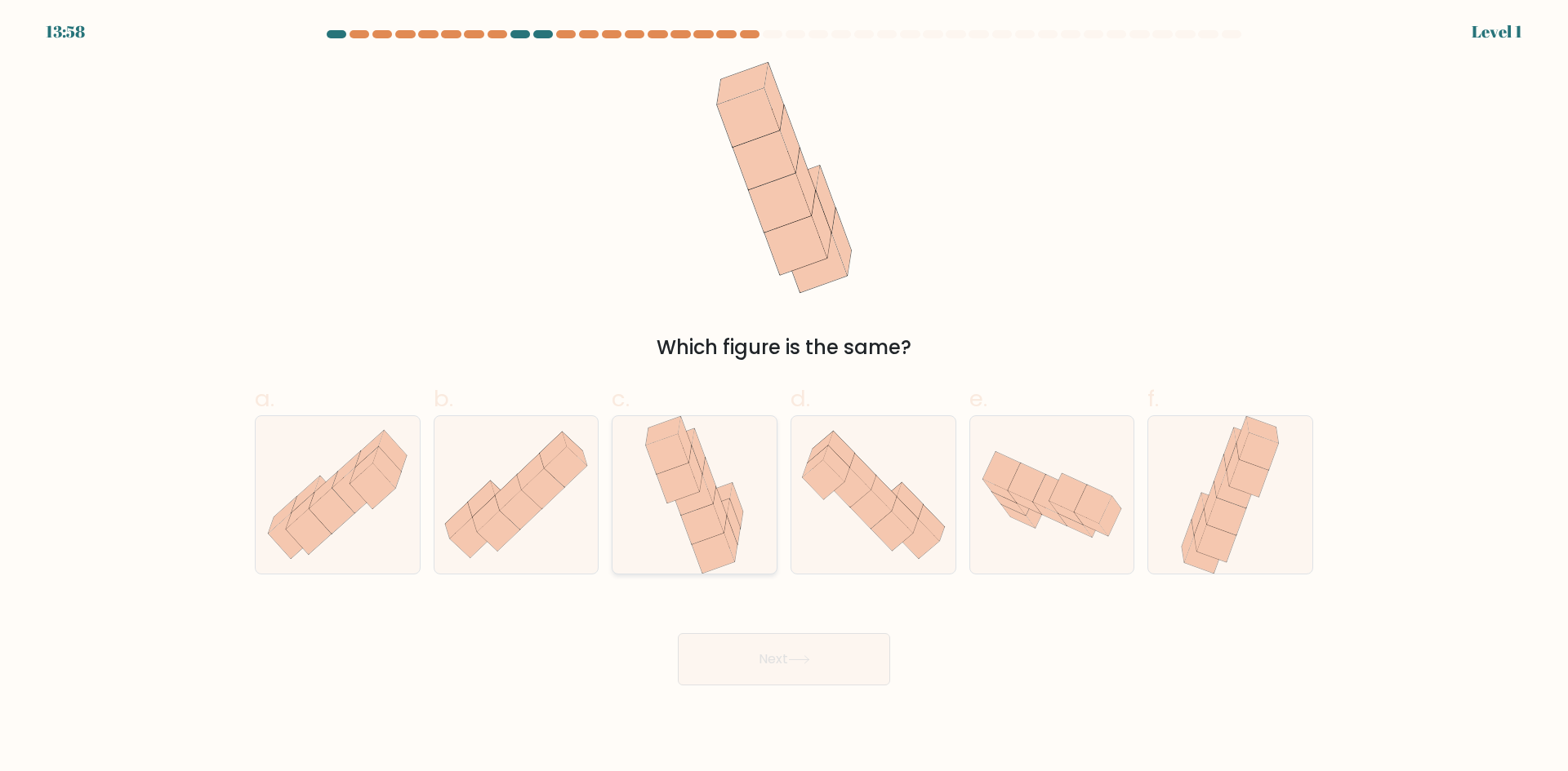
click at [706, 480] on icon at bounding box center [709, 479] width 13 height 44
click at [784, 396] on input "c." at bounding box center [784, 391] width 1 height 11
radio input "true"
click at [763, 644] on button "Next" at bounding box center [783, 659] width 213 height 52
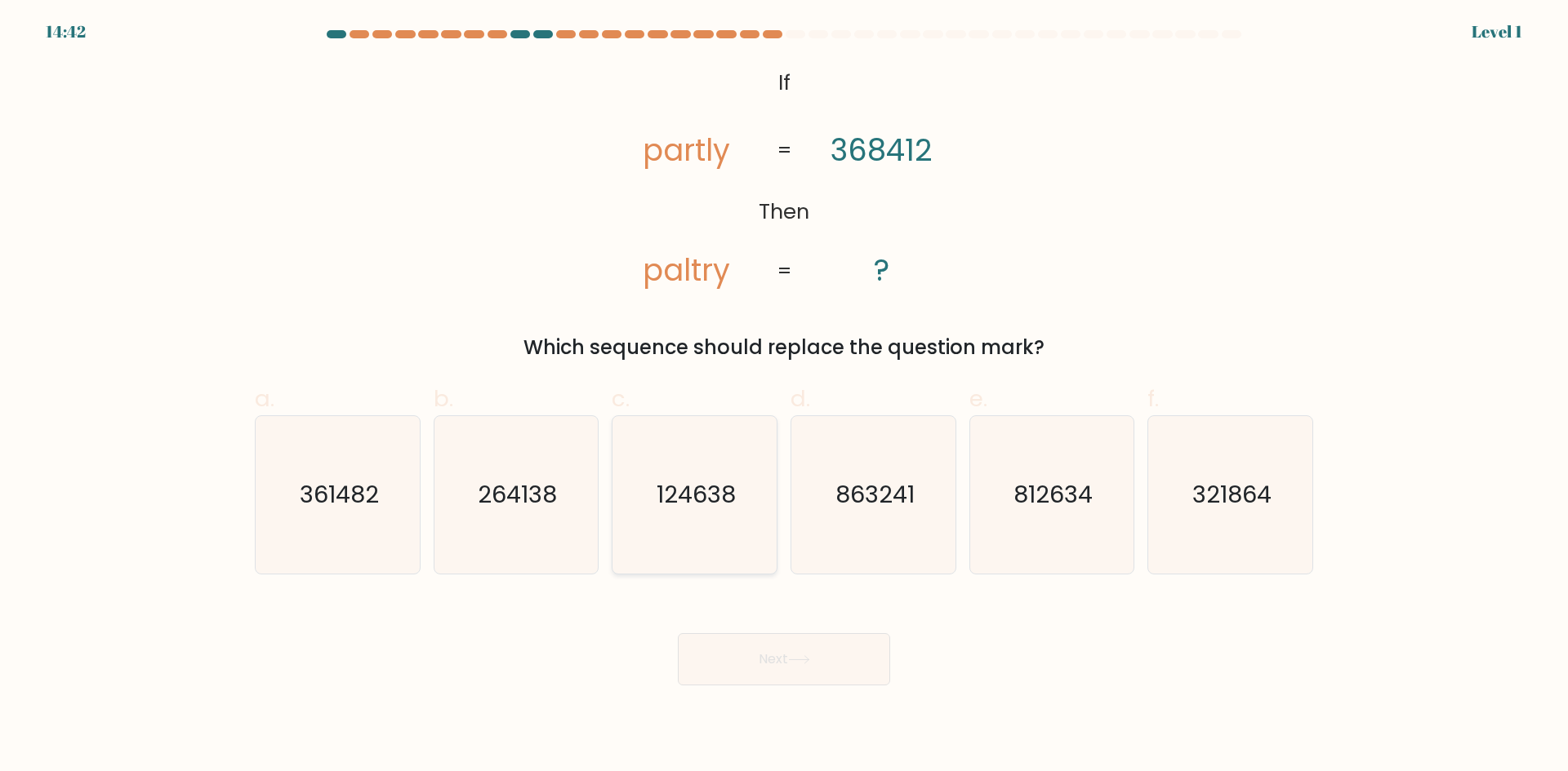
click at [714, 524] on icon "124638" at bounding box center [694, 494] width 157 height 157
click at [784, 396] on input "c. 124638" at bounding box center [784, 391] width 1 height 11
radio input "true"
click at [761, 682] on button "Next" at bounding box center [783, 659] width 213 height 52
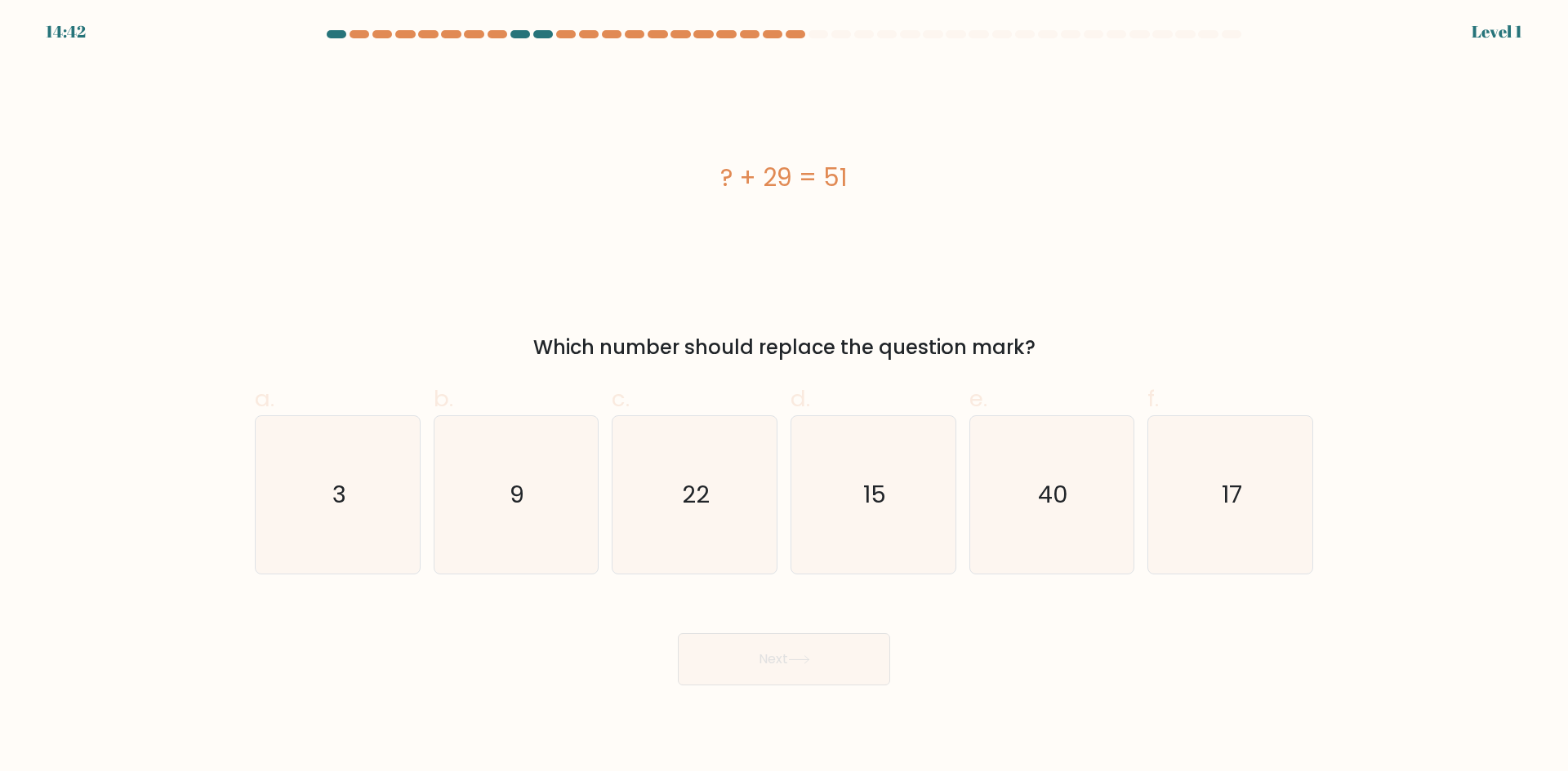
click at [716, 527] on icon "22" at bounding box center [694, 494] width 157 height 157
click at [784, 396] on input "c. 22" at bounding box center [784, 391] width 1 height 11
radio input "true"
click at [771, 669] on button "Next" at bounding box center [783, 659] width 213 height 52
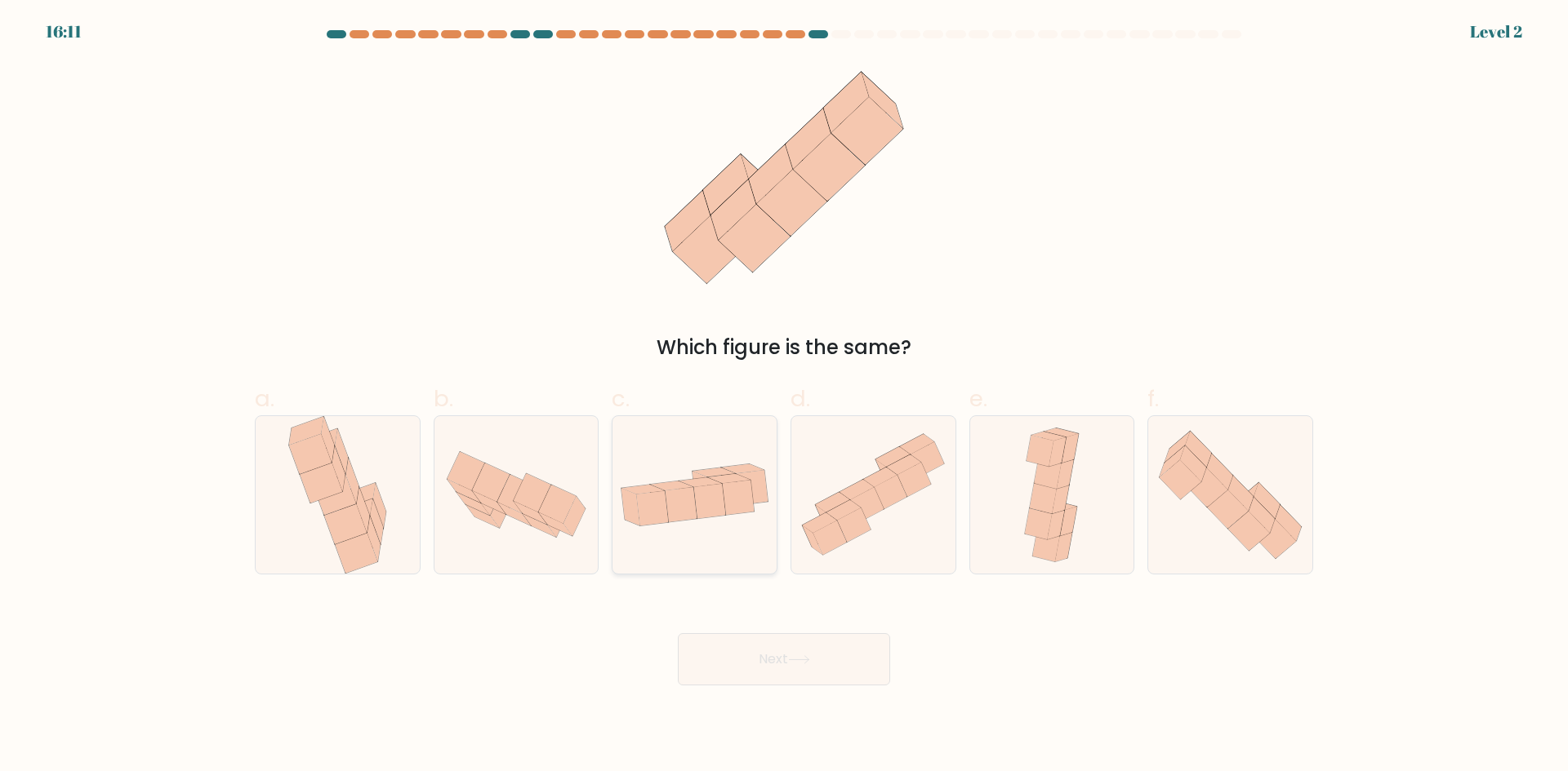
click at [706, 527] on icon at bounding box center [694, 494] width 164 height 84
click at [784, 396] on input "c." at bounding box center [784, 391] width 1 height 11
radio input "true"
click at [776, 677] on button "Next" at bounding box center [783, 659] width 213 height 52
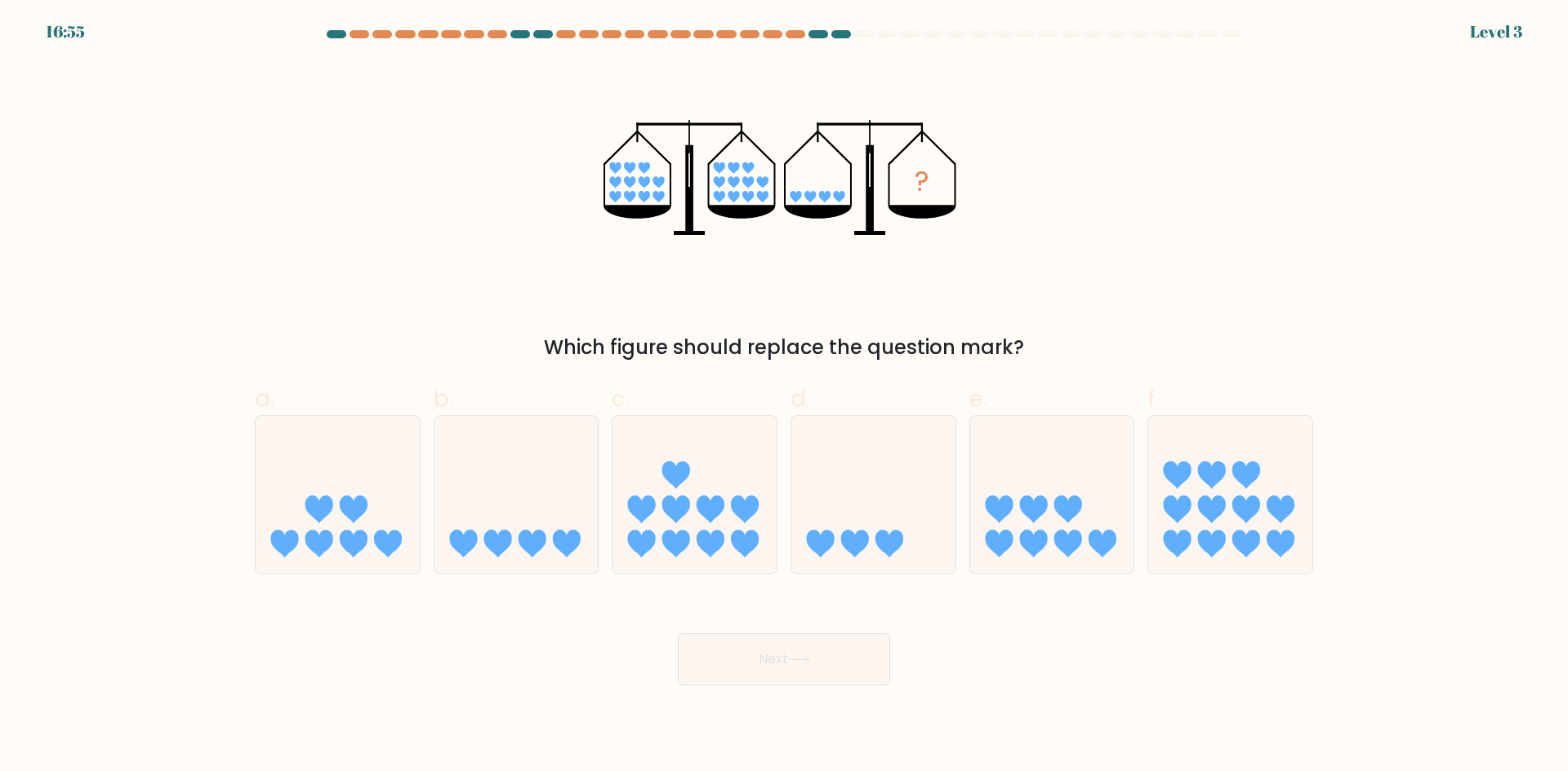
drag, startPoint x: 713, startPoint y: 536, endPoint x: 745, endPoint y: 615, distance: 85.2
click at [713, 537] on icon at bounding box center [710, 545] width 28 height 28
click at [784, 396] on input "c." at bounding box center [784, 391] width 1 height 11
radio input "true"
click at [768, 683] on button "Next" at bounding box center [783, 659] width 213 height 52
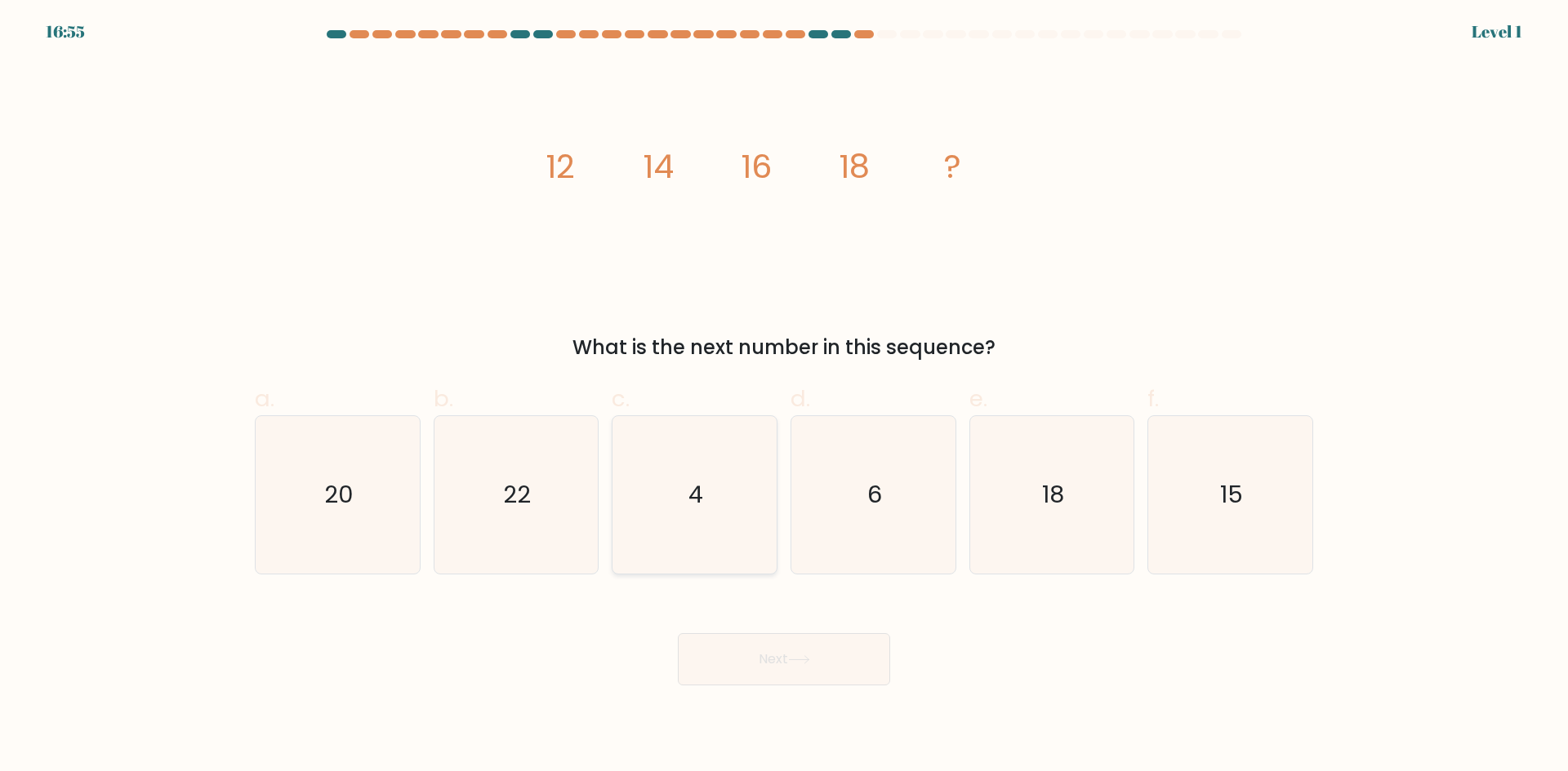
drag, startPoint x: 707, startPoint y: 515, endPoint x: 769, endPoint y: 617, distance: 119.4
click at [707, 516] on icon "4" at bounding box center [694, 494] width 157 height 157
click at [784, 396] on input "c. 4" at bounding box center [784, 391] width 1 height 11
radio input "true"
click at [785, 660] on button "Next" at bounding box center [783, 659] width 213 height 52
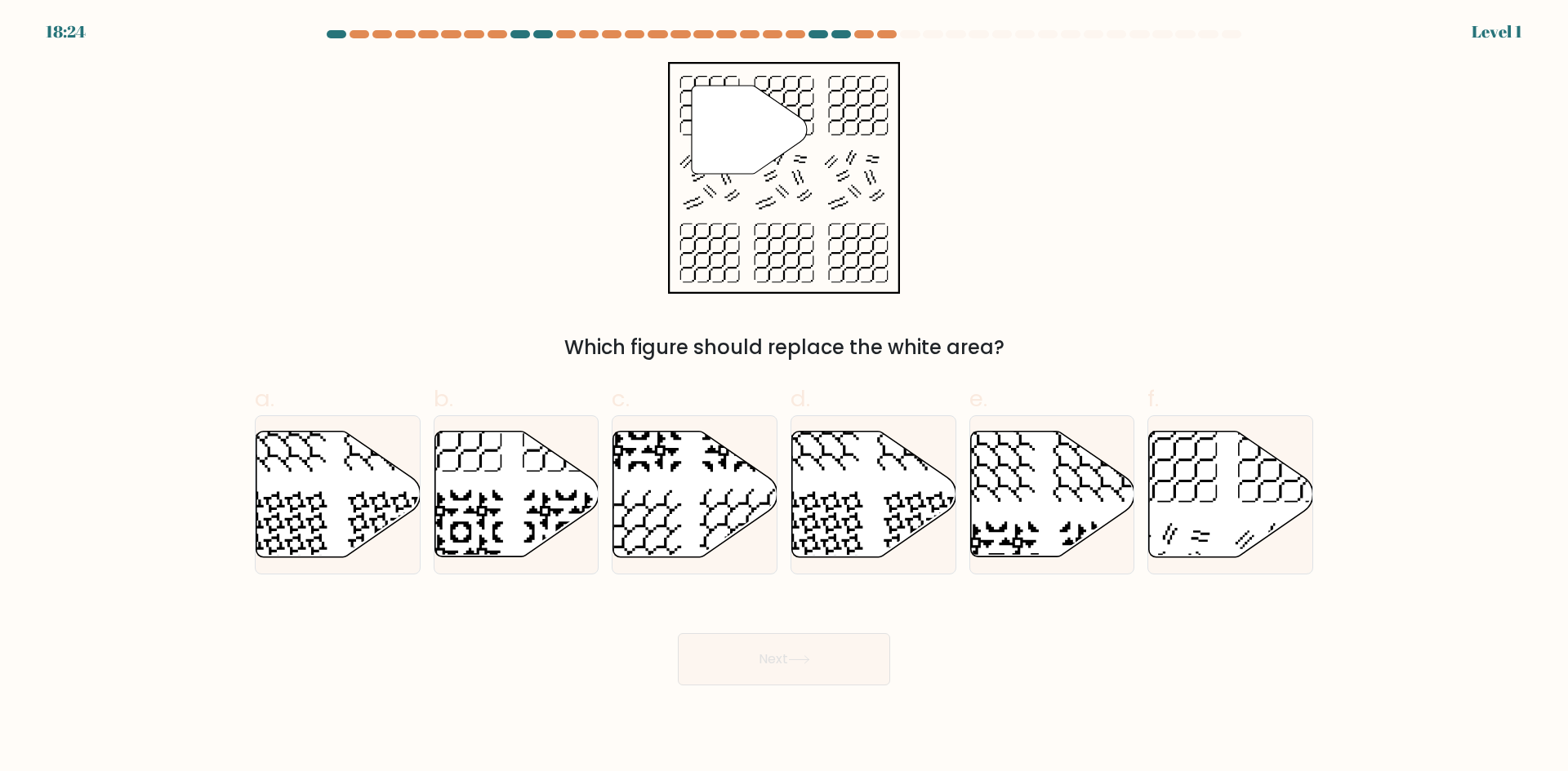
click at [725, 498] on icon at bounding box center [695, 494] width 164 height 126
click at [784, 396] on input "c." at bounding box center [784, 391] width 1 height 11
radio input "true"
click at [797, 649] on button "Next" at bounding box center [783, 659] width 213 height 52
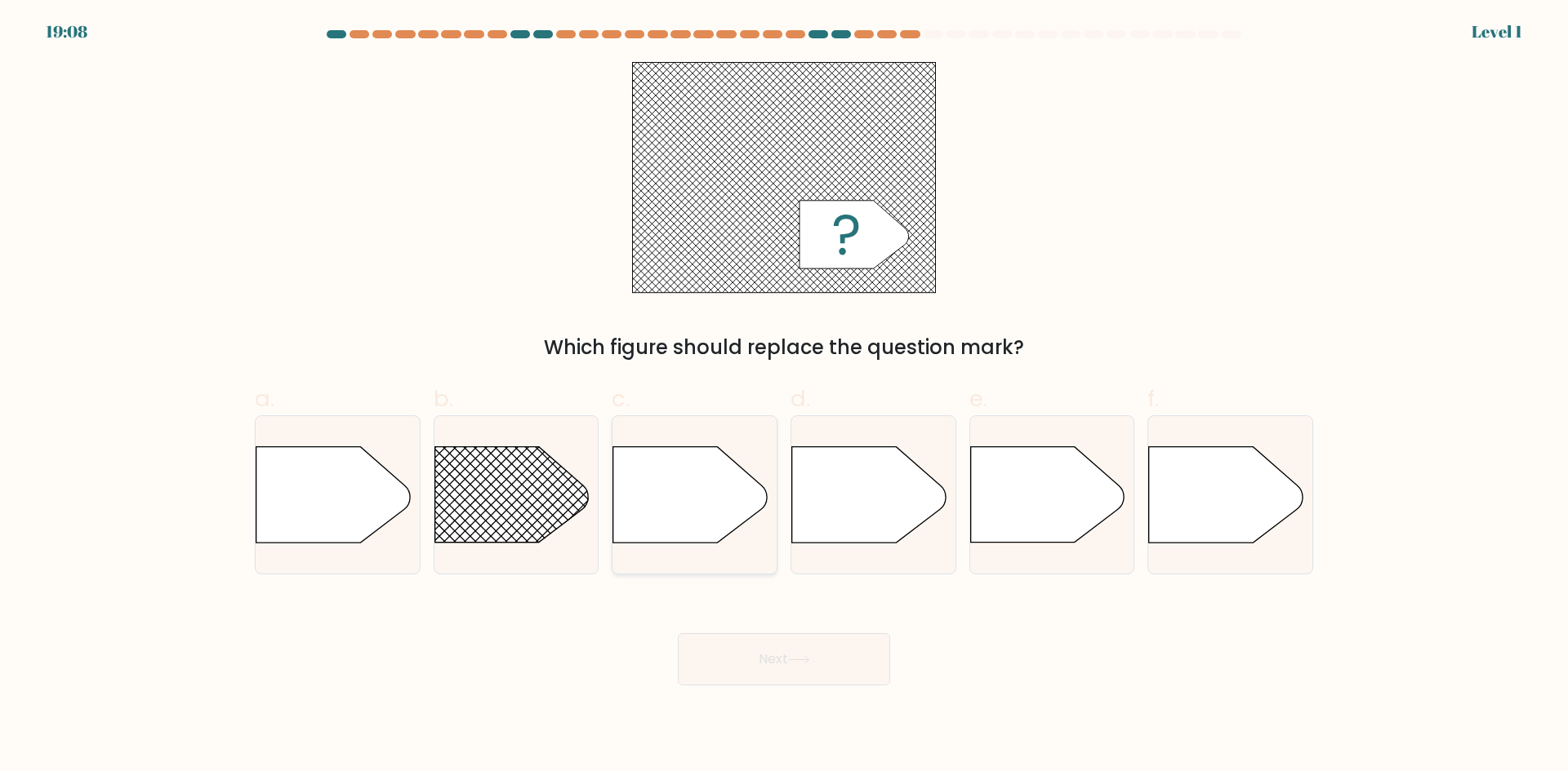
drag, startPoint x: 714, startPoint y: 497, endPoint x: 789, endPoint y: 652, distance: 172.2
click at [714, 498] on icon at bounding box center [689, 495] width 153 height 96
click at [784, 396] on input "c." at bounding box center [784, 391] width 1 height 11
radio input "true"
click at [551, 500] on rect at bounding box center [412, 414] width 426 height 324
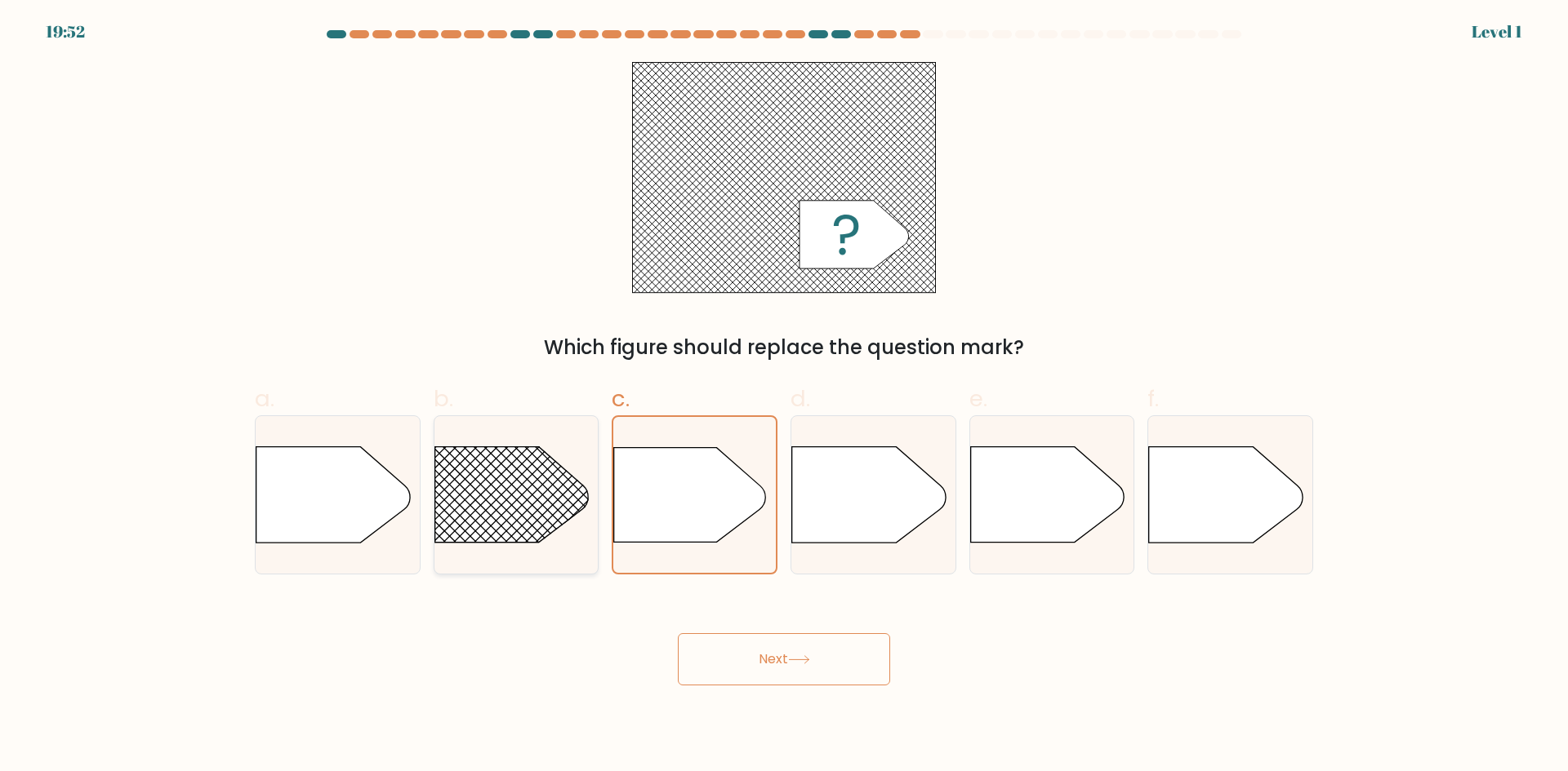
click at [784, 396] on input "b." at bounding box center [784, 391] width 1 height 11
radio input "true"
click at [792, 700] on body "19:52 Level 1" at bounding box center [784, 386] width 1568 height 771
click at [790, 674] on button "Next" at bounding box center [783, 659] width 213 height 52
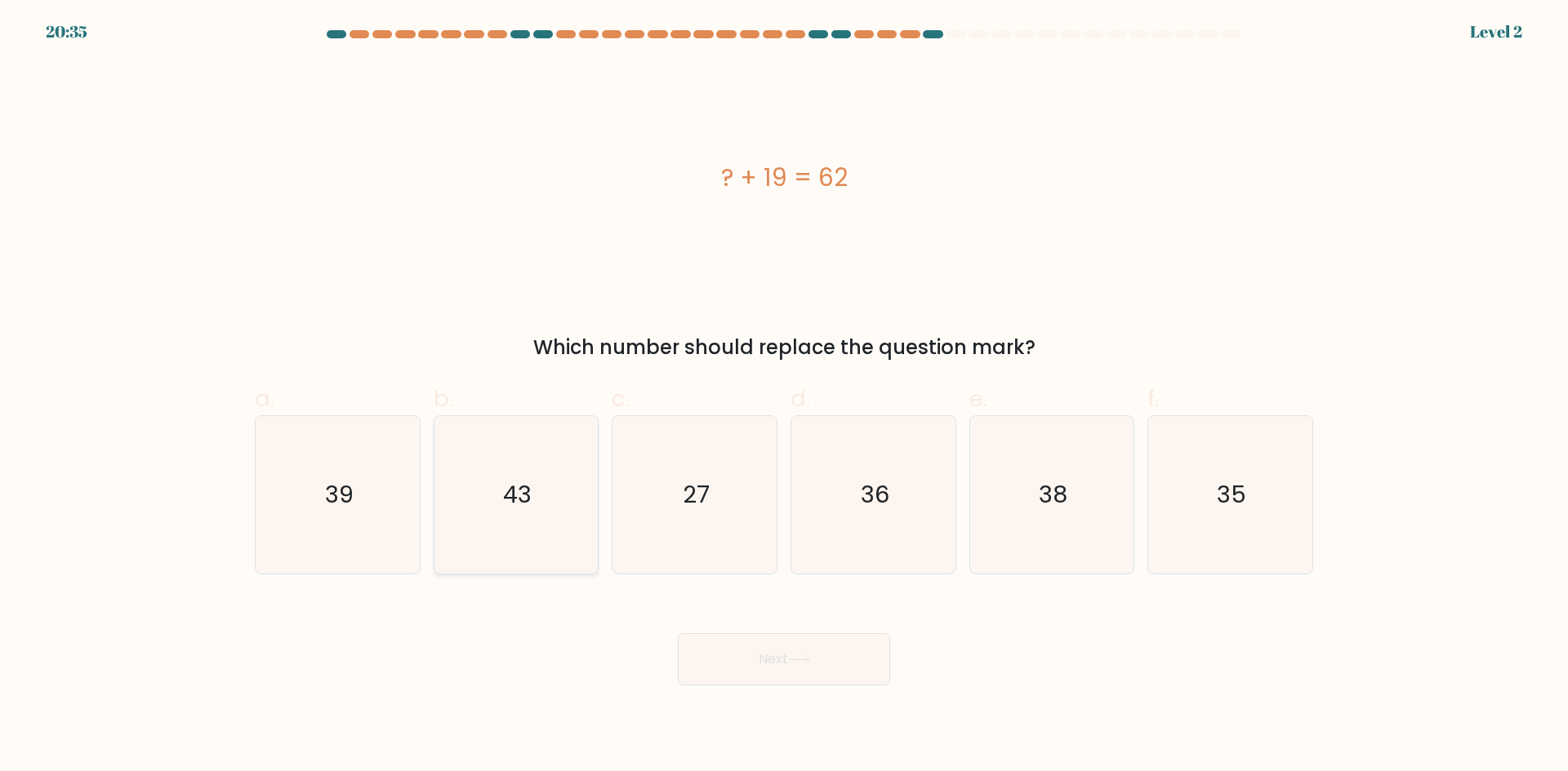
click at [550, 508] on icon "43" at bounding box center [515, 494] width 157 height 157
click at [784, 396] on input "b. 43" at bounding box center [784, 391] width 1 height 11
radio input "true"
click at [809, 672] on button "Next" at bounding box center [783, 659] width 213 height 52
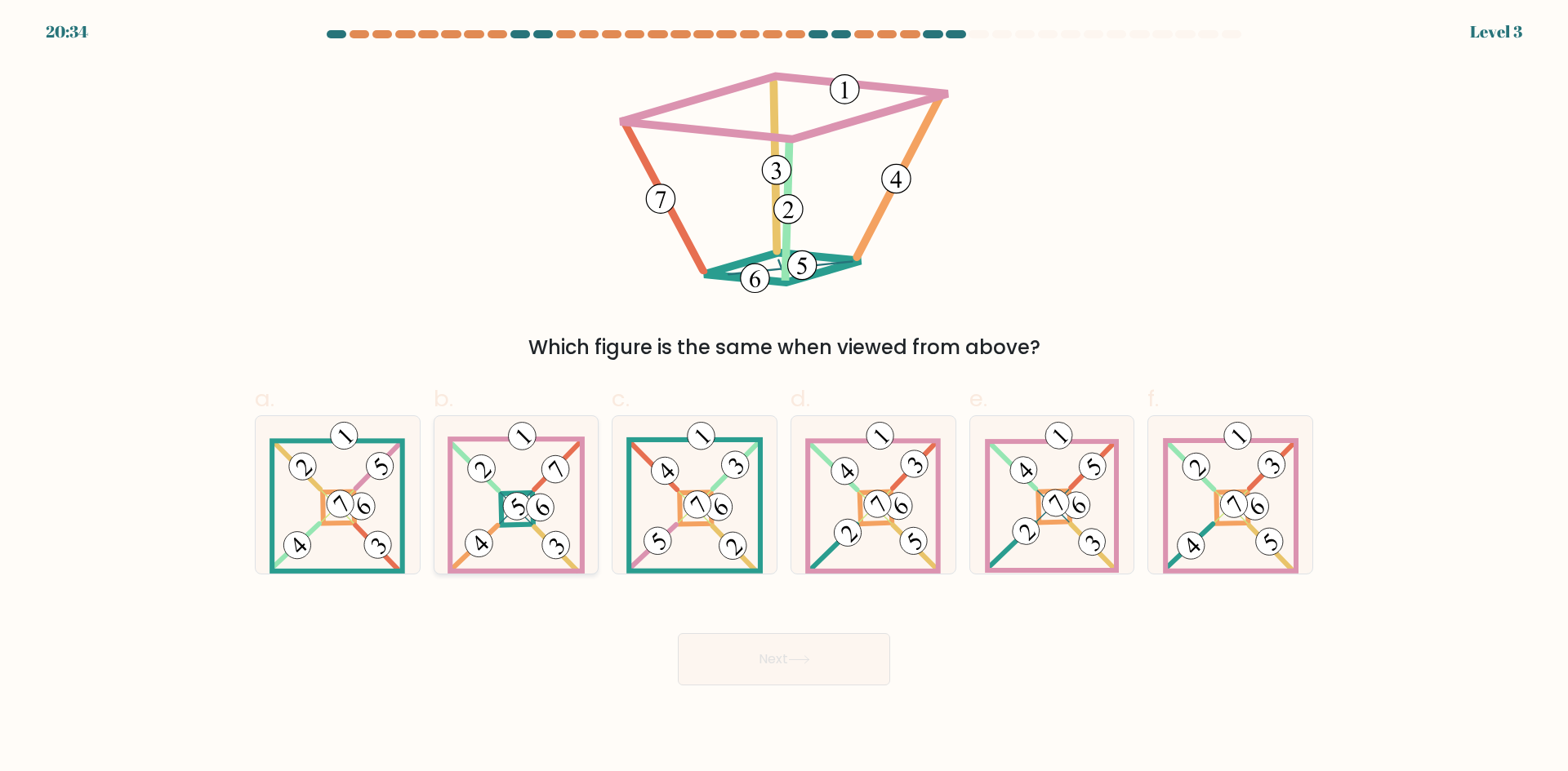
click at [556, 506] on icon at bounding box center [516, 494] width 137 height 157
click at [784, 396] on input "b." at bounding box center [784, 391] width 1 height 11
radio input "true"
click at [556, 506] on icon at bounding box center [515, 495] width 135 height 156
click at [784, 396] on input "b." at bounding box center [784, 391] width 1 height 11
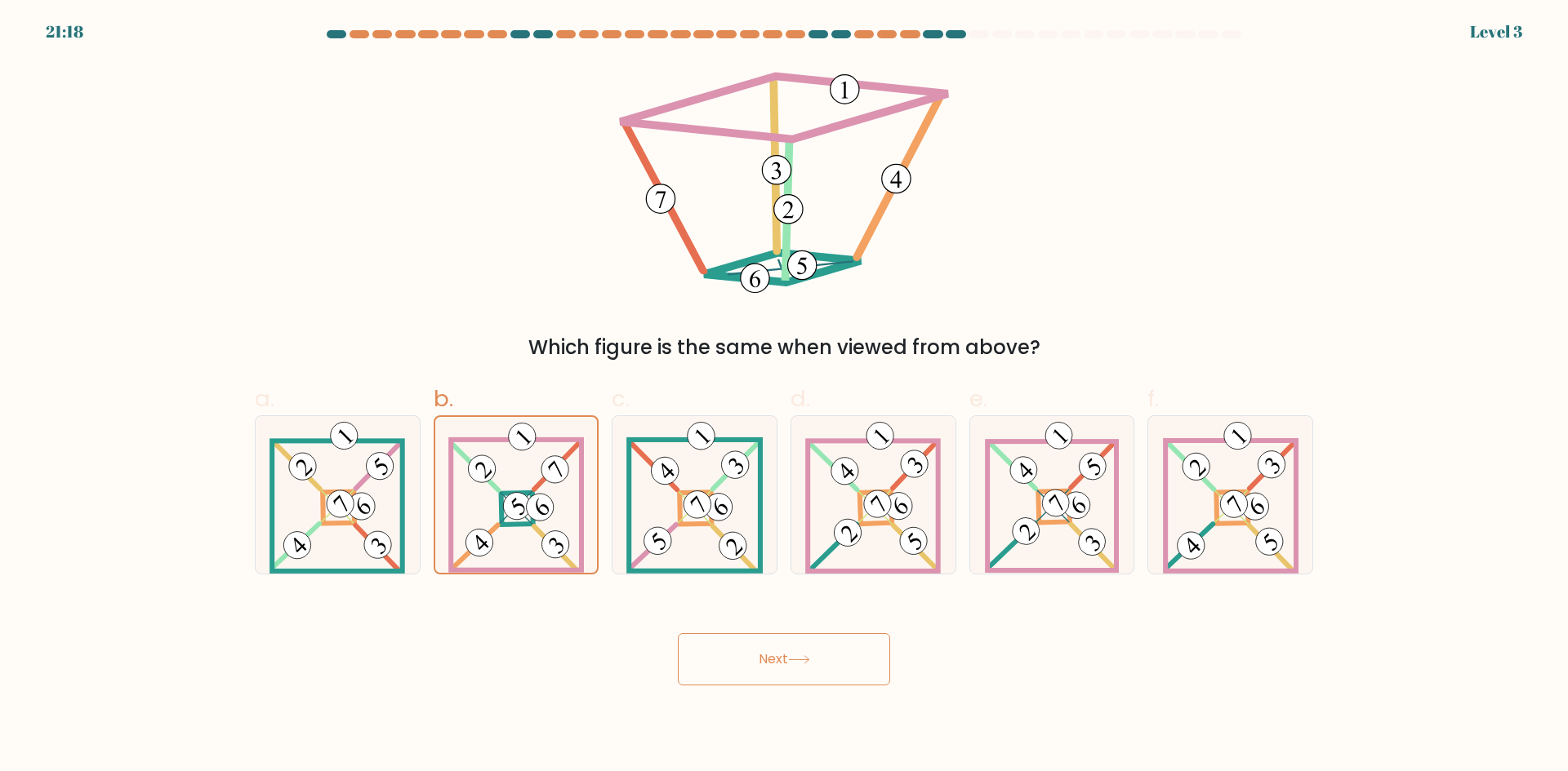
click at [775, 650] on button "Next" at bounding box center [783, 659] width 213 height 52
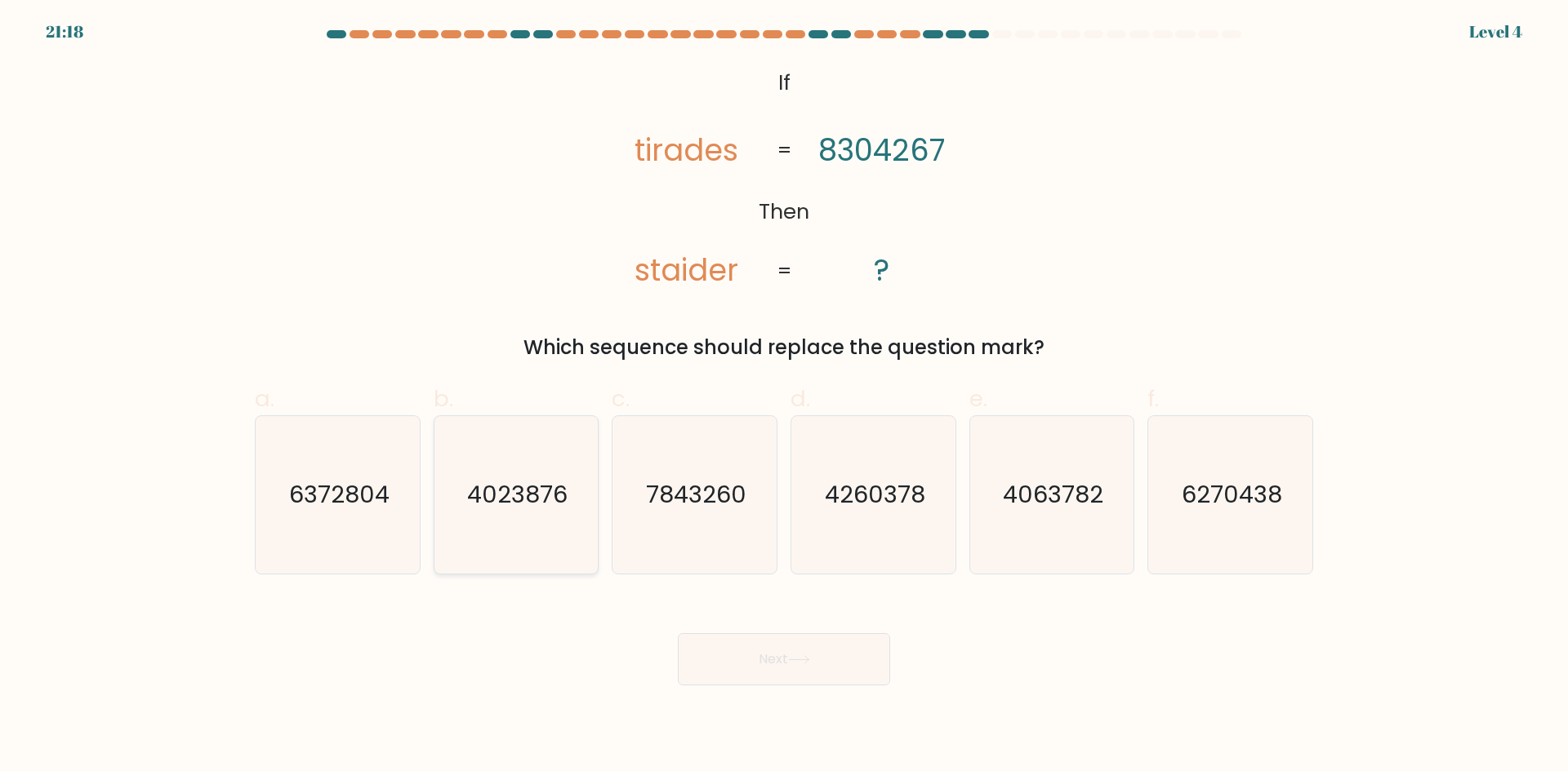
click at [553, 495] on text "4023876" at bounding box center [517, 494] width 101 height 33
click at [784, 396] on input "b. 4023876" at bounding box center [784, 391] width 1 height 11
radio input "true"
click at [766, 660] on button "Next" at bounding box center [783, 659] width 213 height 52
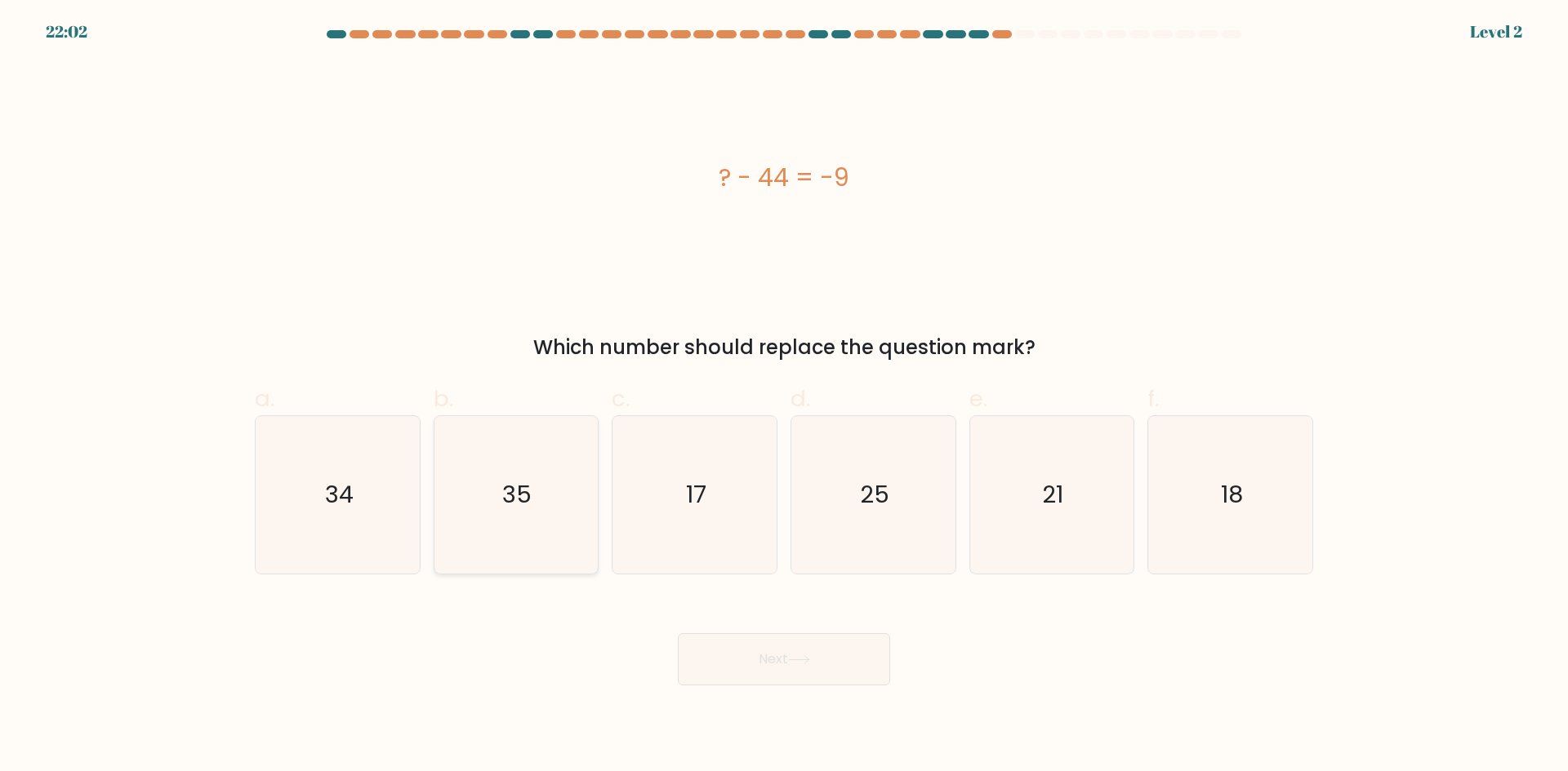
click at [586, 511] on icon "35" at bounding box center [515, 494] width 157 height 157
click at [784, 396] on input "b. 35" at bounding box center [784, 391] width 1 height 11
radio input "true"
click at [747, 653] on button "Next" at bounding box center [783, 659] width 213 height 52
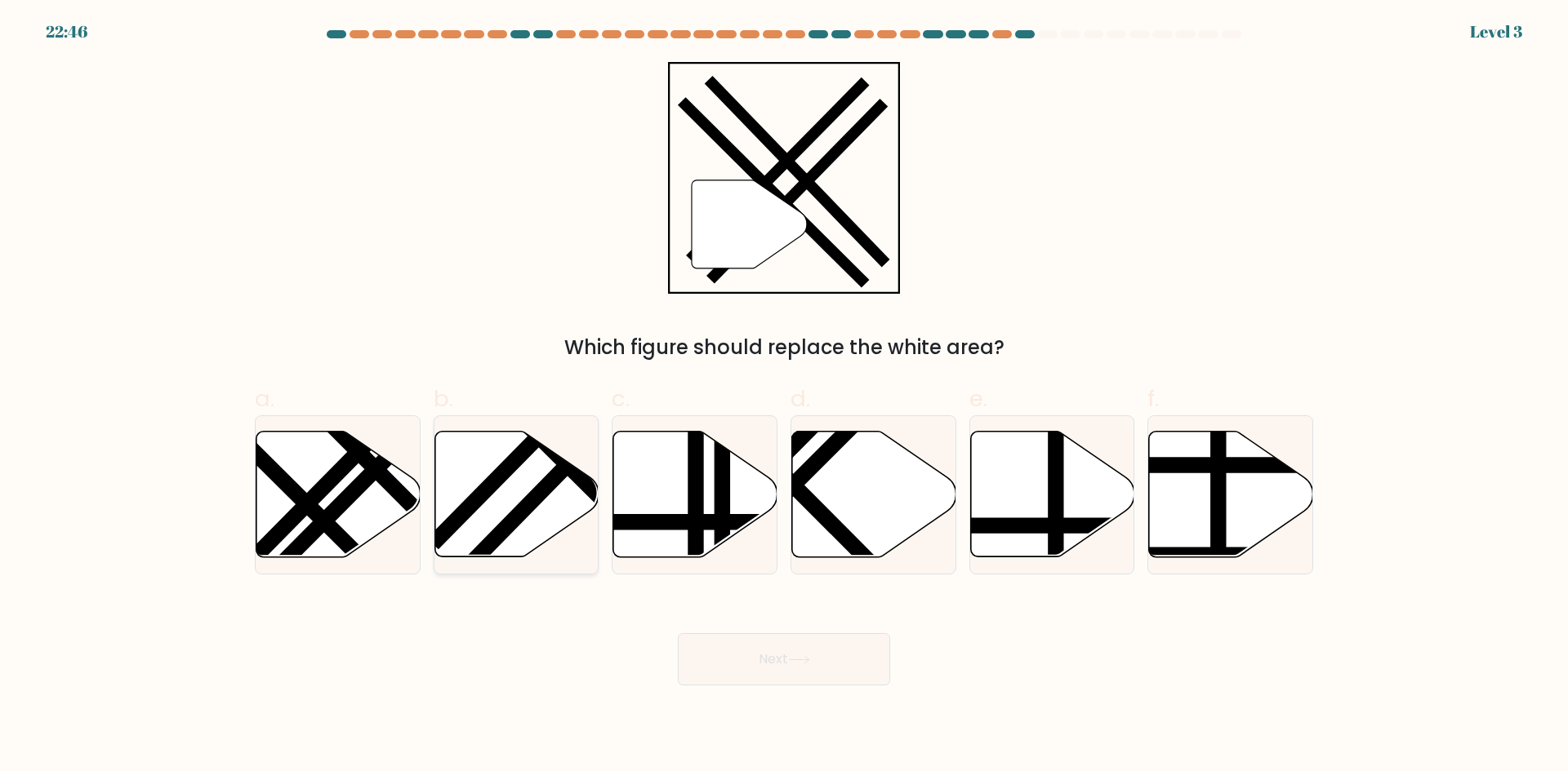
click at [583, 484] on line at bounding box center [551, 449] width 261 height 260
click at [784, 396] on input "b." at bounding box center [784, 391] width 1 height 11
radio input "true"
click at [764, 647] on button "Next" at bounding box center [783, 659] width 213 height 52
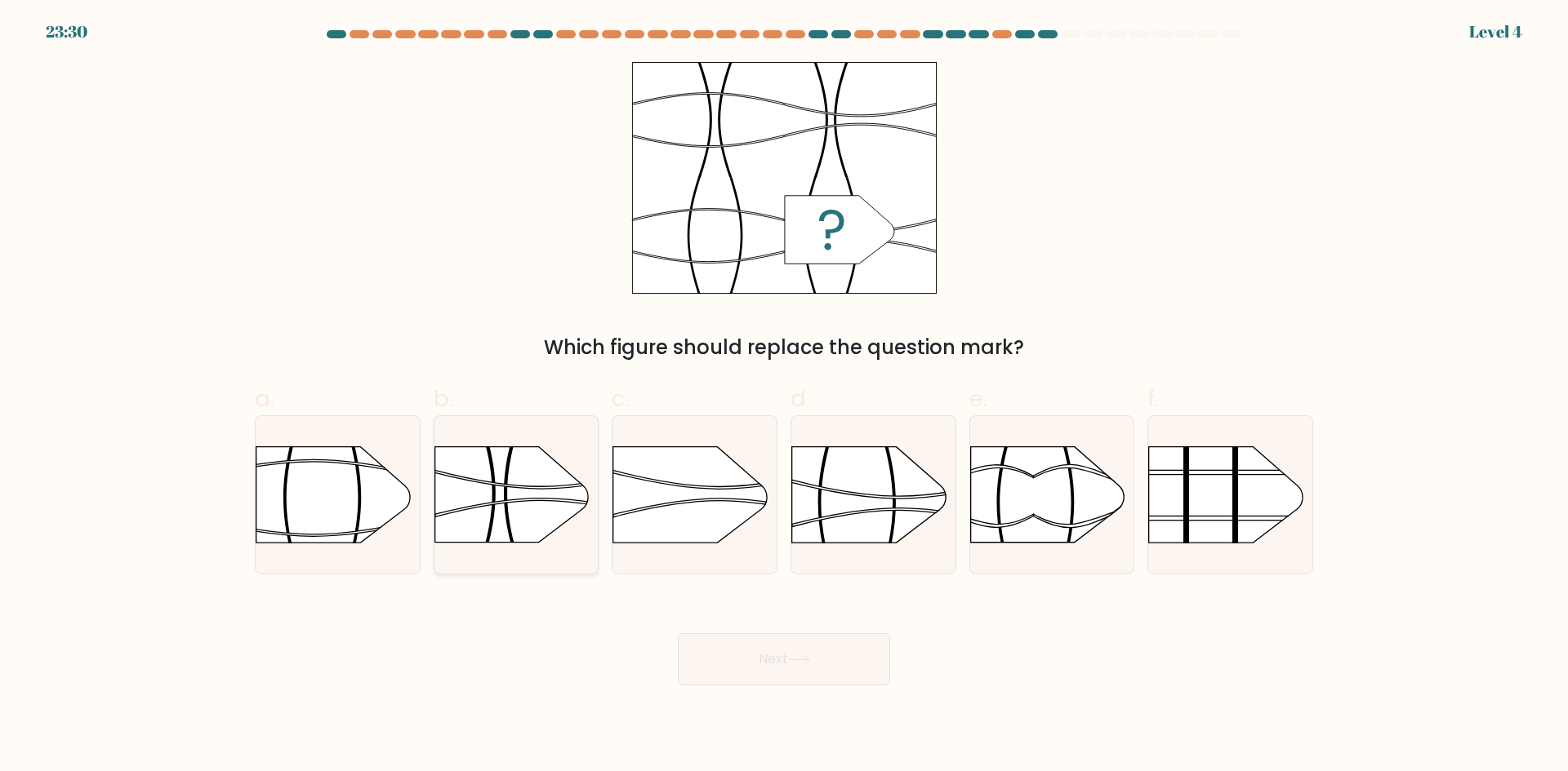
click at [556, 506] on rect at bounding box center [433, 575] width 426 height 324
click at [784, 396] on input "b." at bounding box center [784, 391] width 1 height 11
radio input "true"
click at [779, 678] on button "Next" at bounding box center [783, 659] width 213 height 52
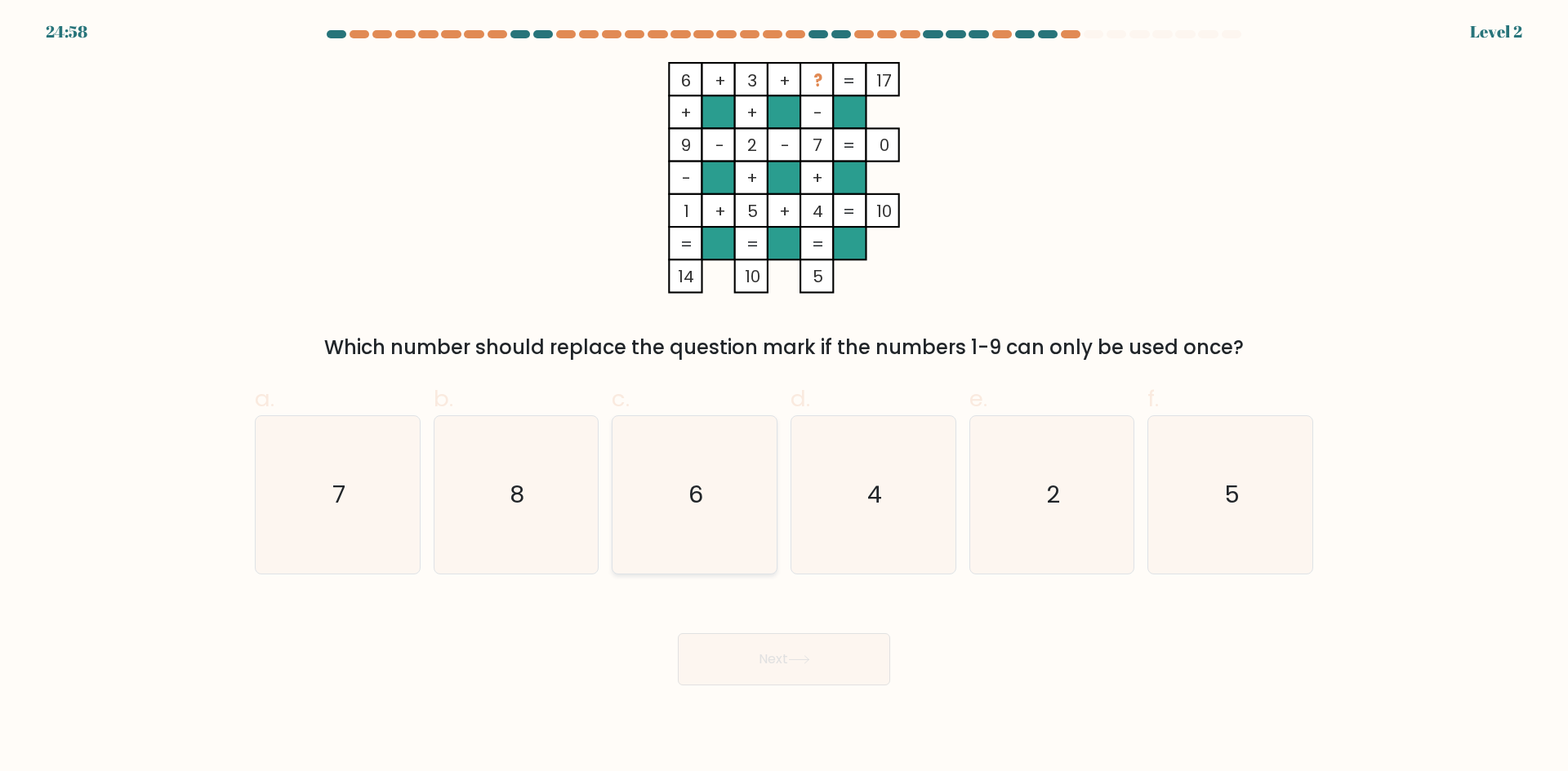
drag, startPoint x: 537, startPoint y: 510, endPoint x: 612, endPoint y: 553, distance: 86.5
click at [538, 511] on icon "8" at bounding box center [515, 494] width 157 height 157
click at [784, 396] on input "b. 8" at bounding box center [784, 391] width 1 height 11
radio input "true"
click at [814, 668] on button "Next" at bounding box center [783, 659] width 213 height 52
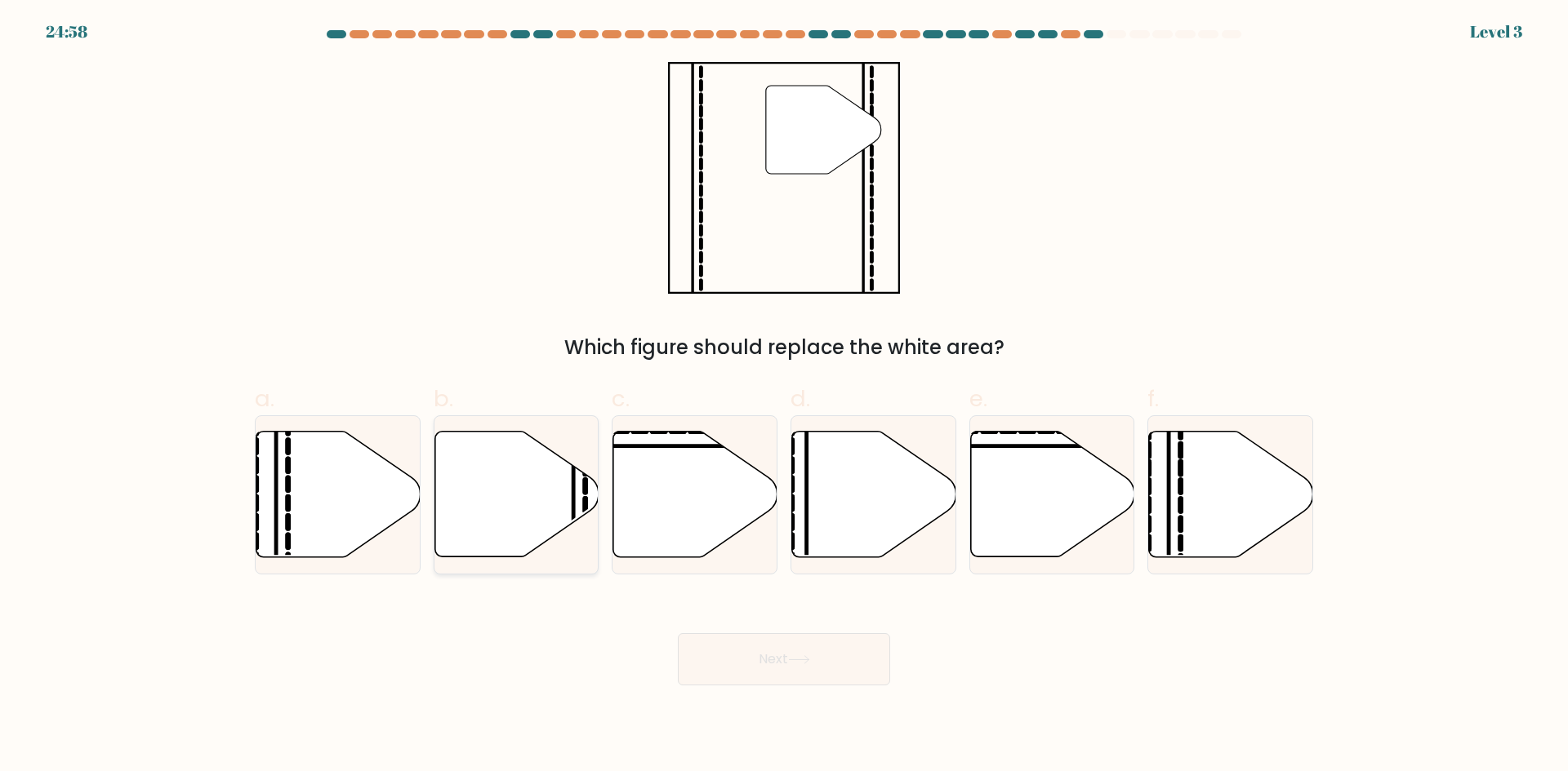
click at [546, 519] on icon at bounding box center [516, 494] width 164 height 126
click at [784, 396] on input "b." at bounding box center [784, 391] width 1 height 11
radio input "true"
click at [771, 672] on button "Next" at bounding box center [783, 659] width 213 height 52
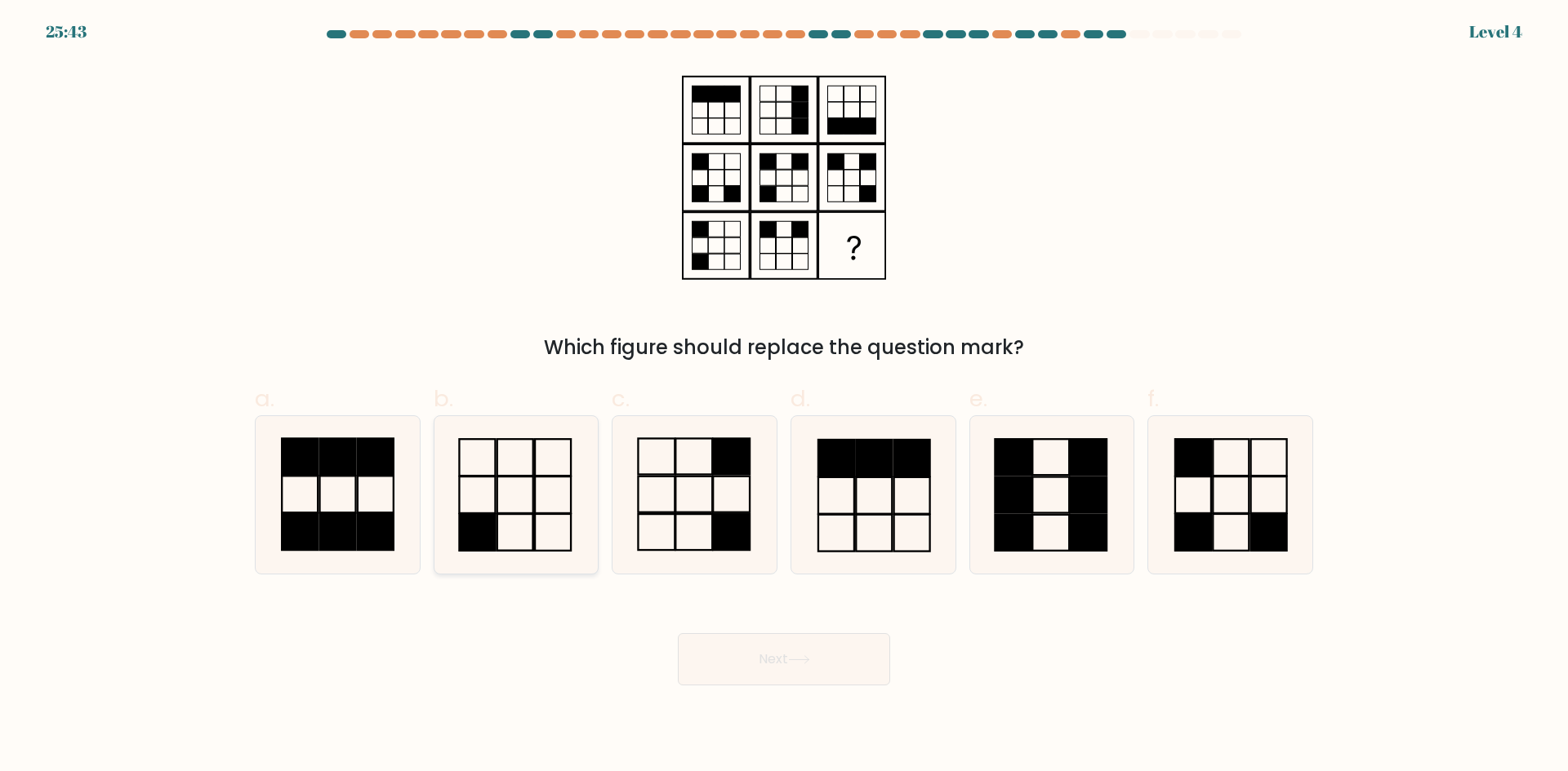
click at [546, 482] on icon at bounding box center [515, 494] width 157 height 157
click at [784, 396] on input "b." at bounding box center [784, 391] width 1 height 11
radio input "true"
click at [743, 637] on button "Next" at bounding box center [783, 659] width 213 height 52
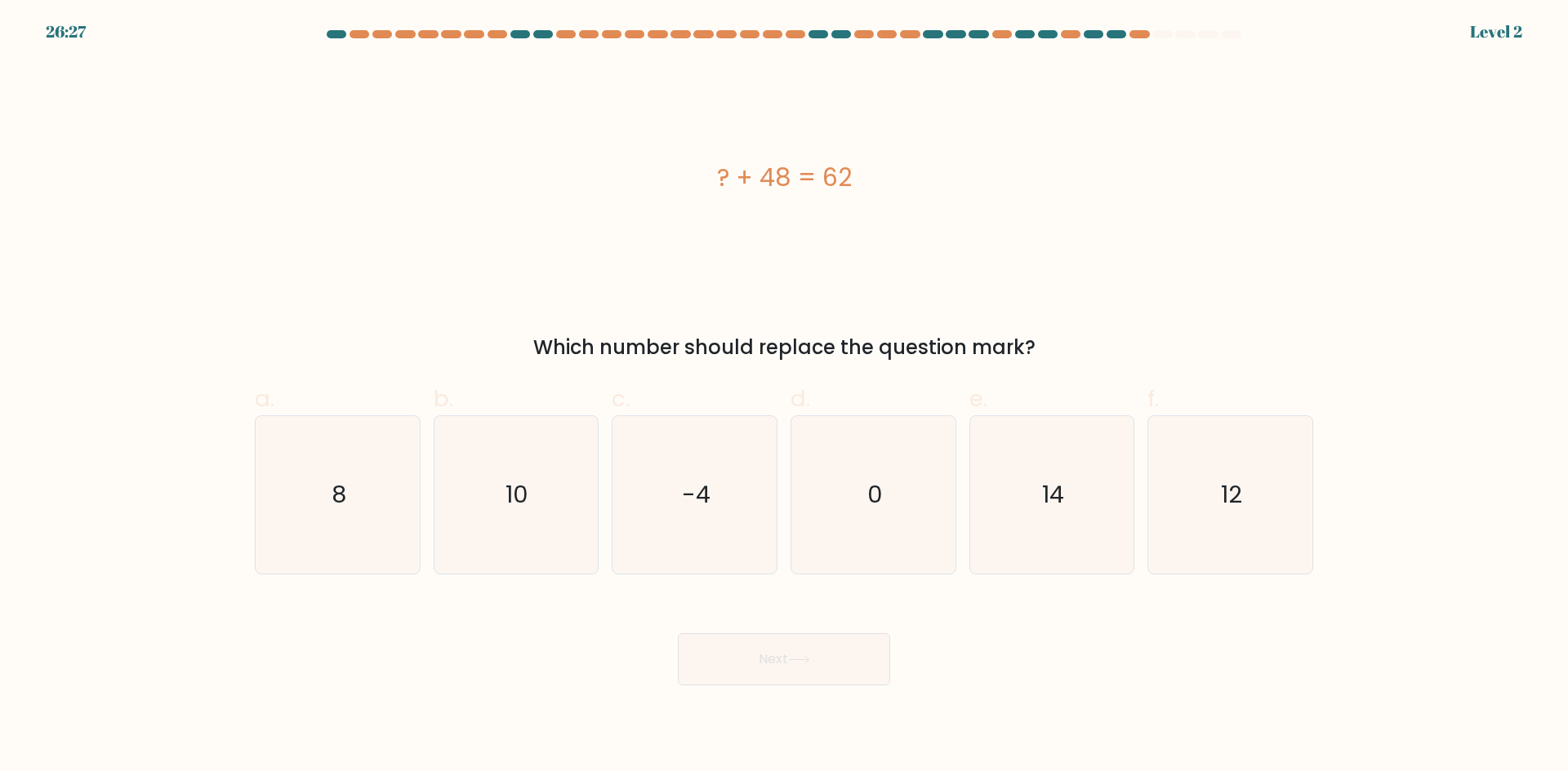
drag, startPoint x: 547, startPoint y: 517, endPoint x: 807, endPoint y: 682, distance: 307.9
click at [549, 518] on icon "10" at bounding box center [515, 494] width 157 height 157
click at [784, 396] on input "b. 10" at bounding box center [784, 391] width 1 height 11
radio input "true"
click at [828, 698] on body "26:27 Level 2 8" at bounding box center [784, 386] width 1568 height 771
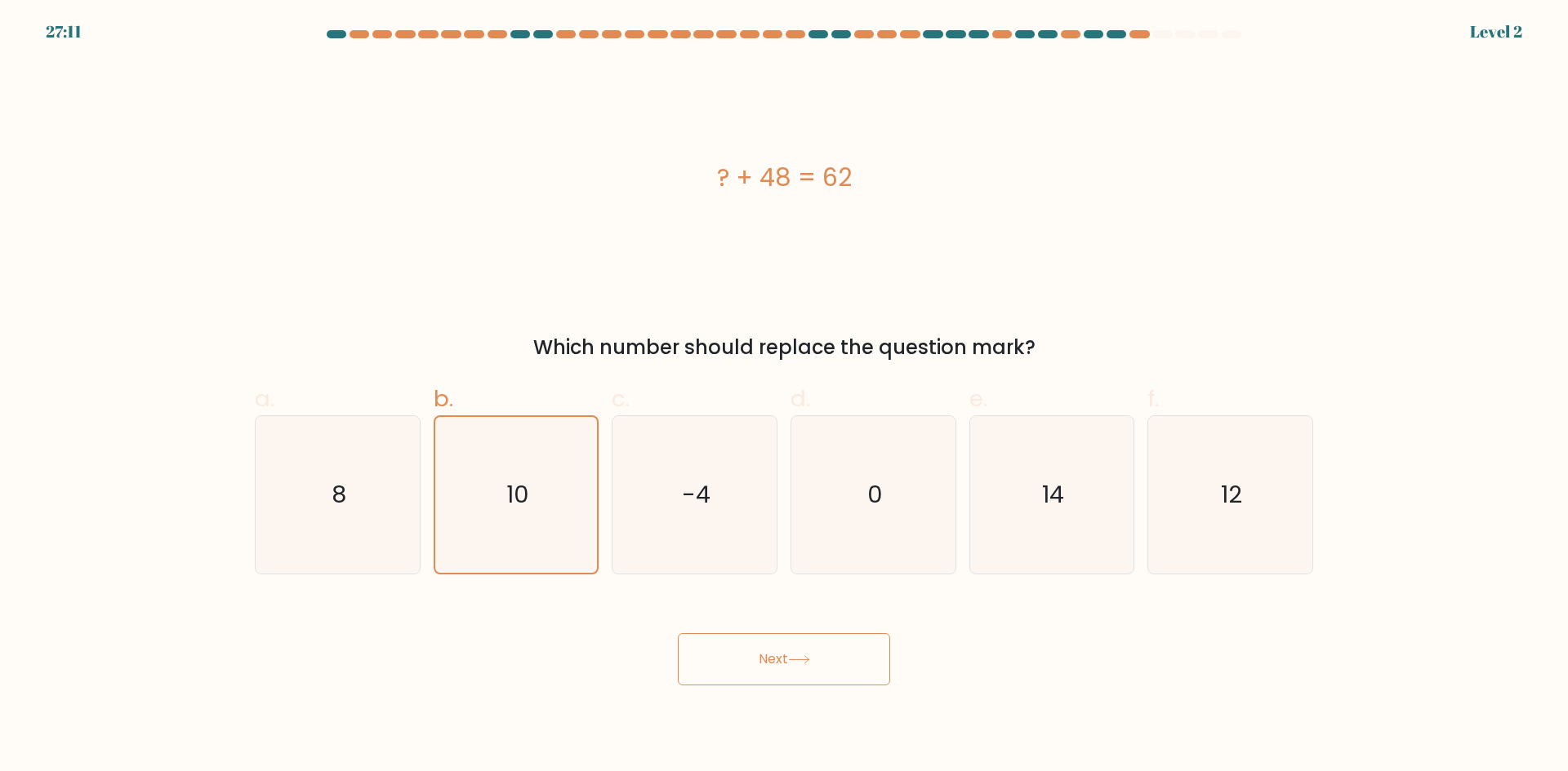
click at [809, 670] on button "Next" at bounding box center [783, 659] width 213 height 52
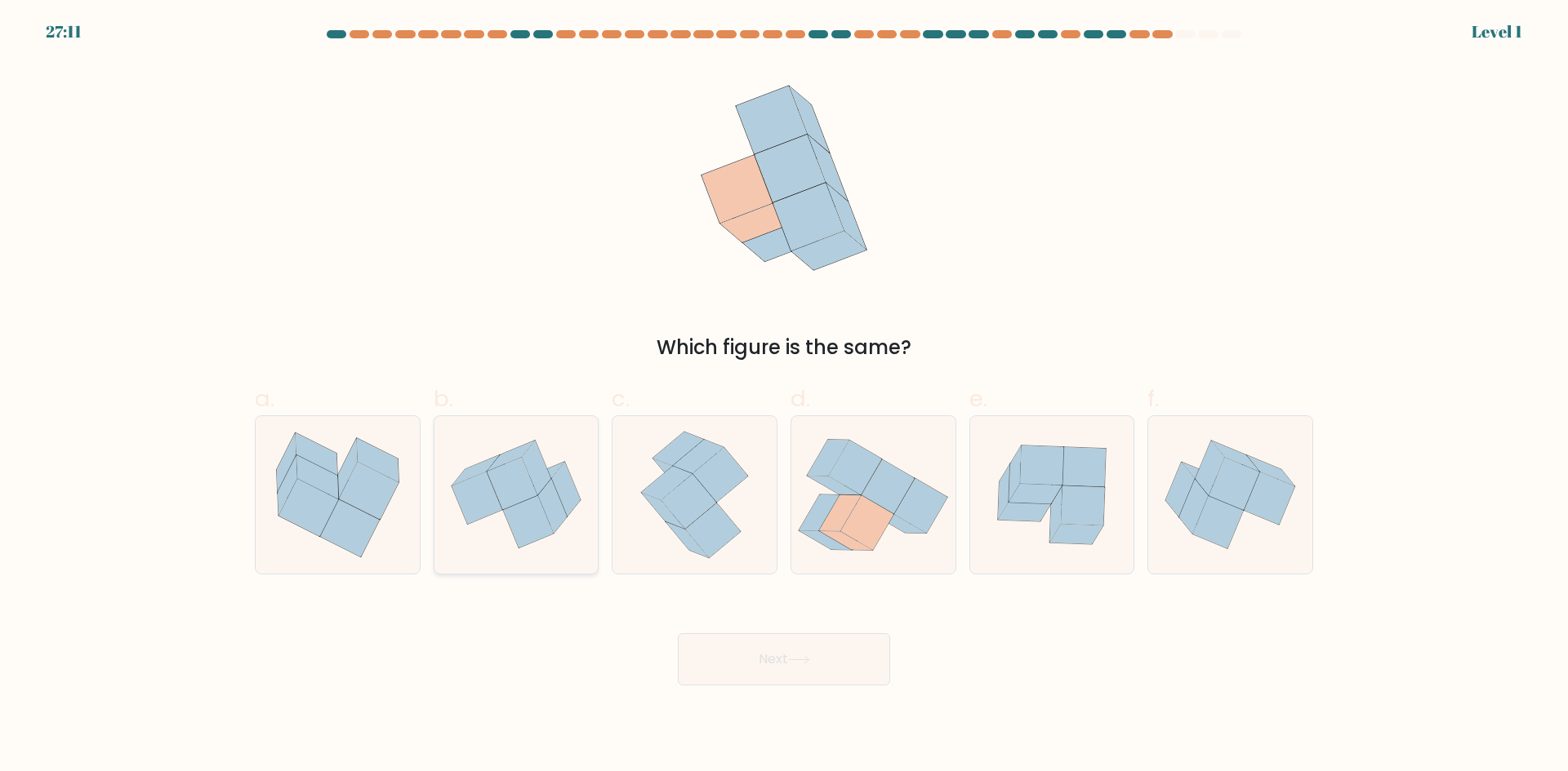
click at [538, 534] on icon at bounding box center [528, 522] width 50 height 52
click at [784, 396] on input "b." at bounding box center [784, 391] width 1 height 11
radio input "true"
click at [790, 664] on button "Next" at bounding box center [783, 659] width 213 height 52
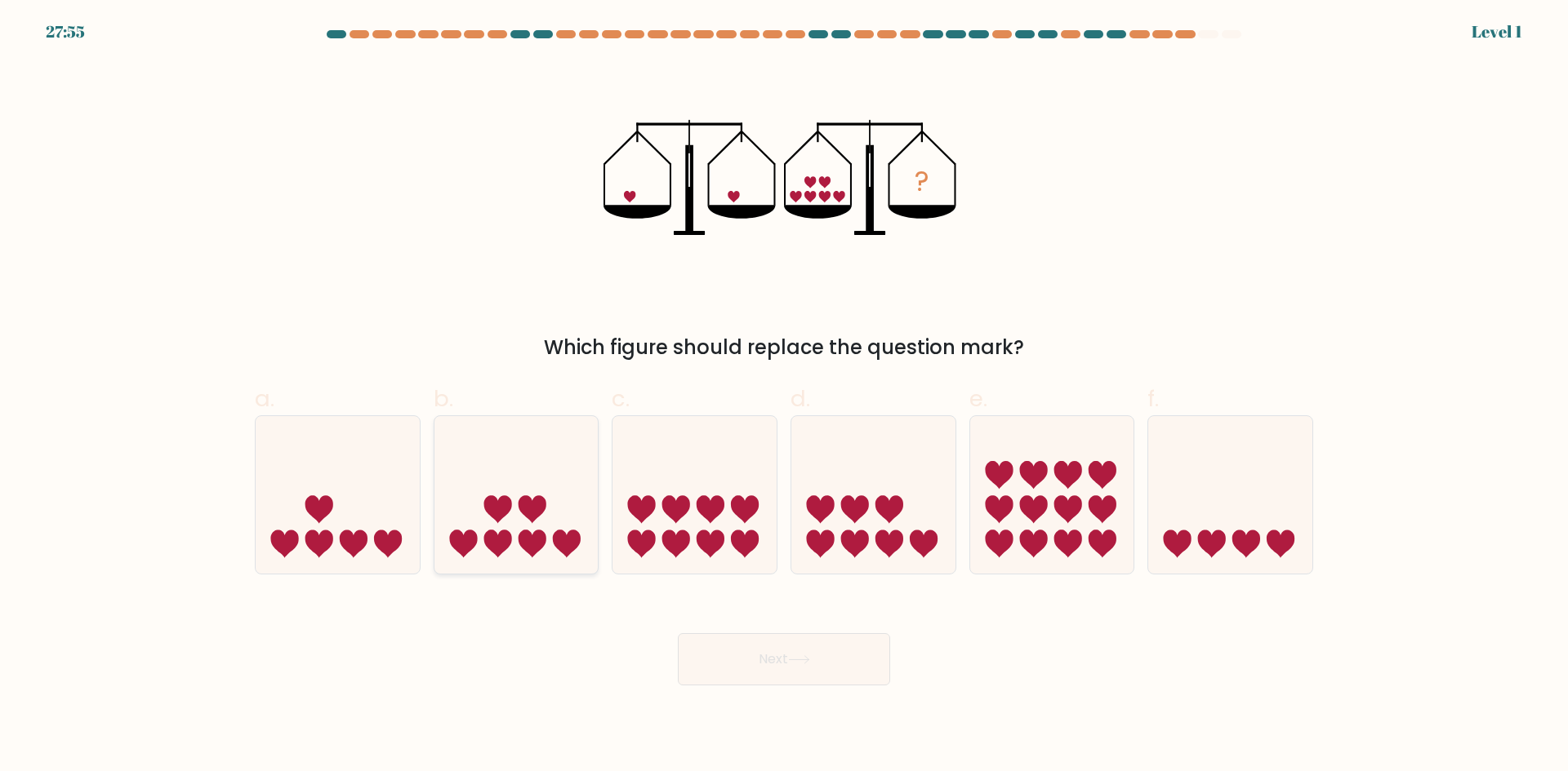
click at [549, 499] on icon at bounding box center [516, 494] width 164 height 135
click at [784, 396] on input "b." at bounding box center [784, 391] width 1 height 11
radio input "true"
click at [786, 656] on button "Next" at bounding box center [783, 659] width 213 height 52
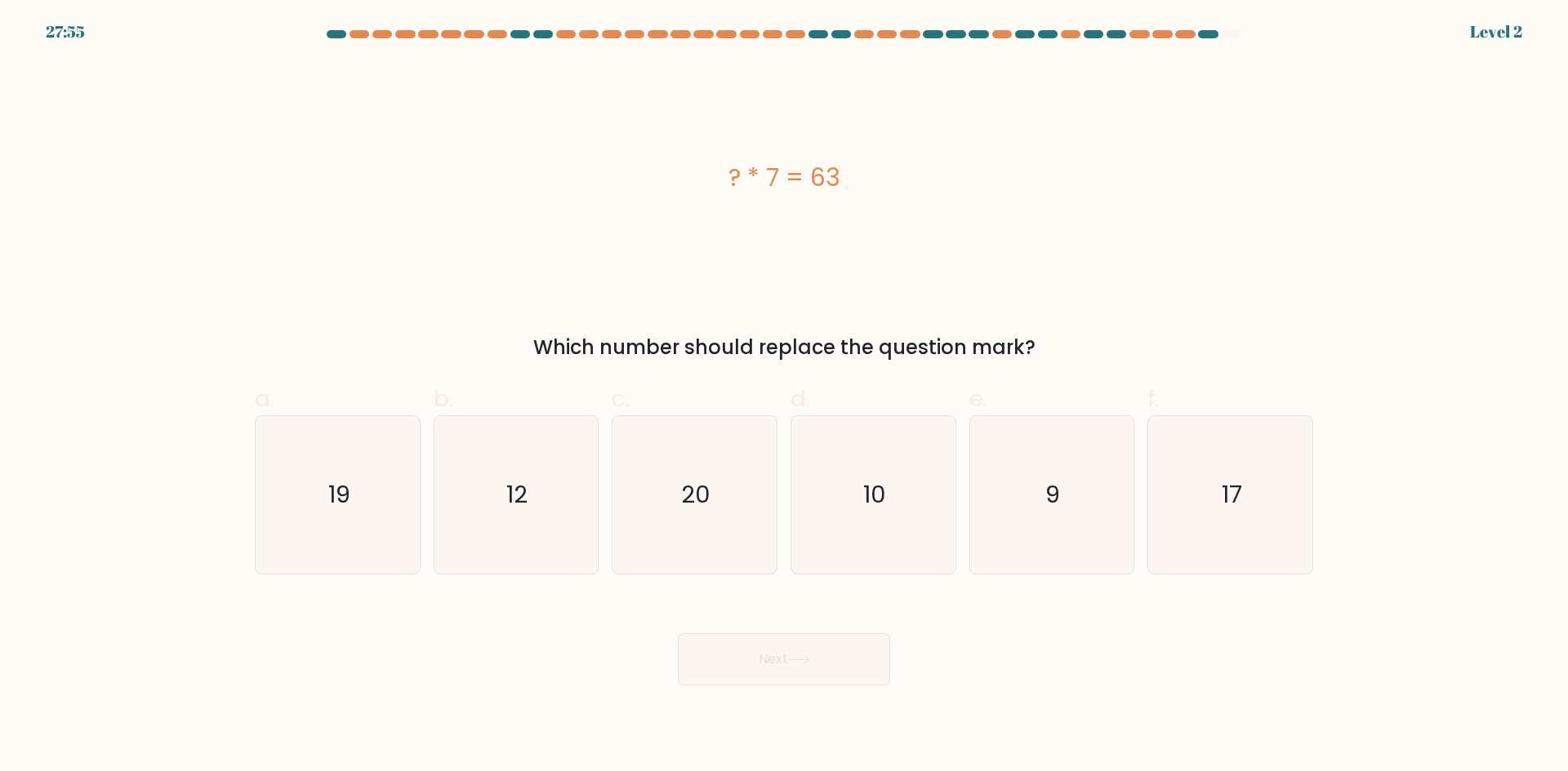
click at [573, 508] on icon "12" at bounding box center [515, 494] width 157 height 157
click at [784, 396] on input "b. 12" at bounding box center [784, 391] width 1 height 11
radio input "true"
click at [791, 636] on button "Next" at bounding box center [783, 659] width 213 height 52
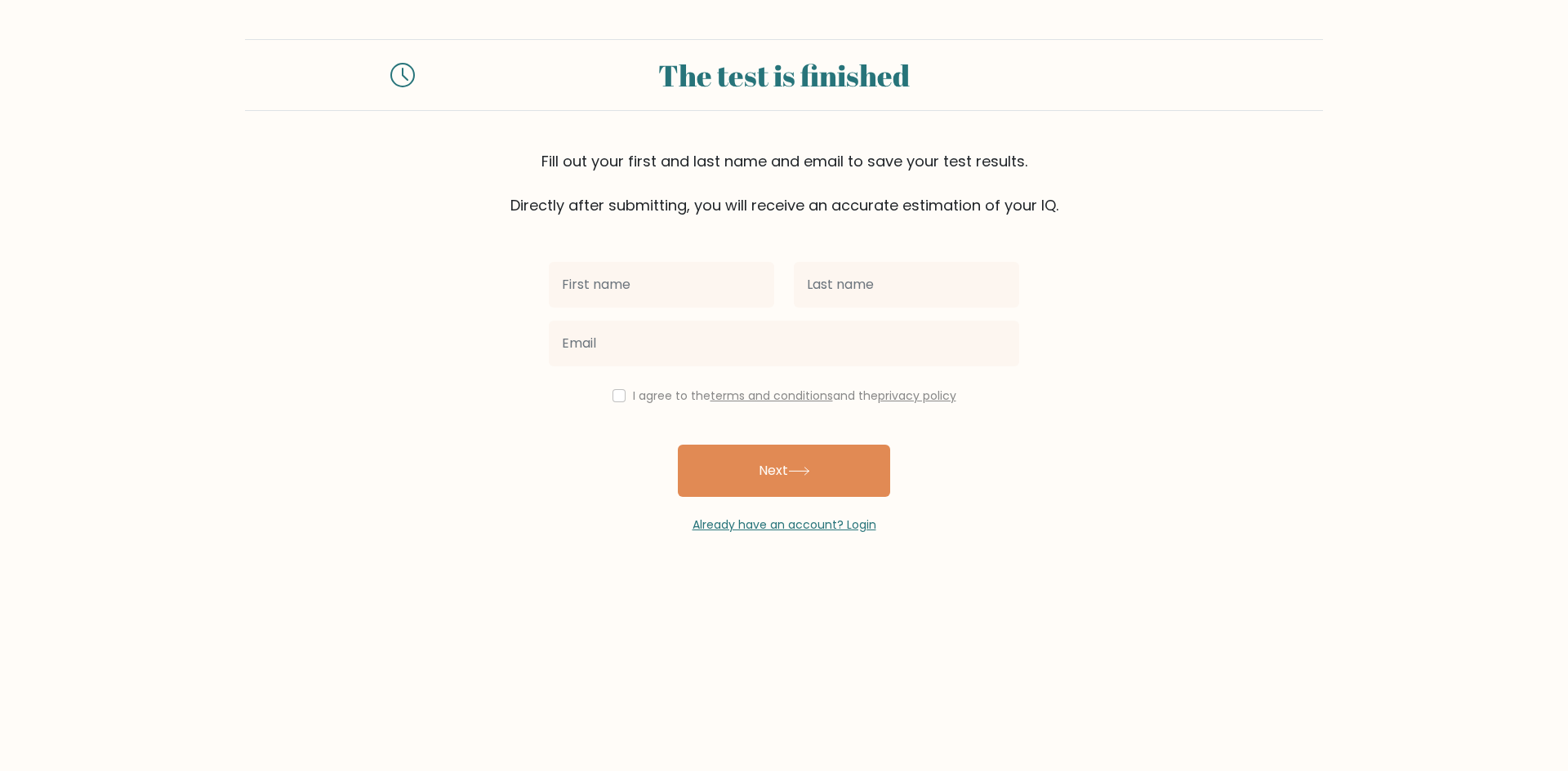
click at [612, 279] on input "text" at bounding box center [661, 285] width 225 height 45
type input "safsd"
drag, startPoint x: 855, startPoint y: 289, endPoint x: 865, endPoint y: 291, distance: 10.2
click at [863, 290] on input "text" at bounding box center [907, 285] width 225 height 45
type input "sdgsdg"
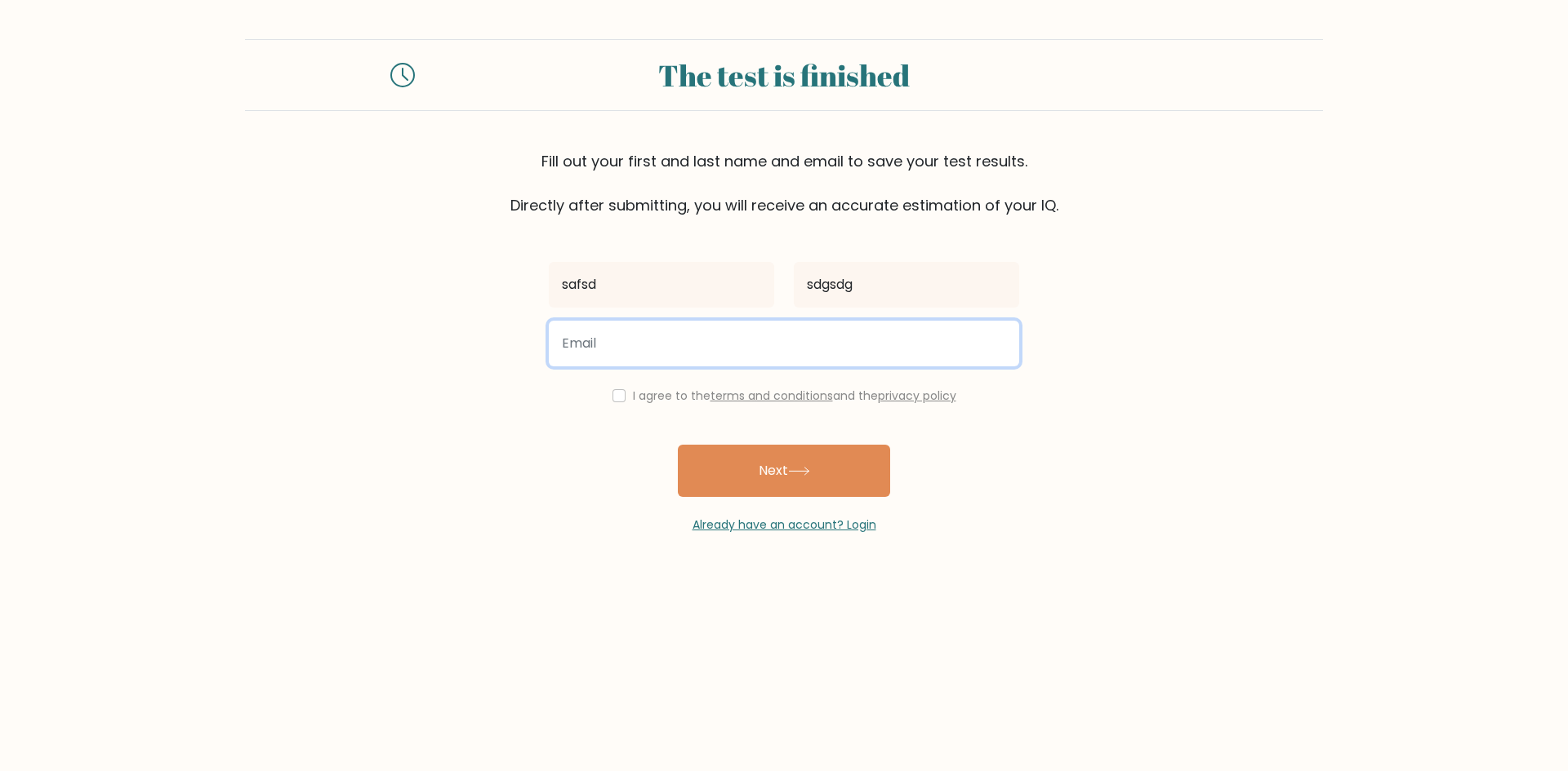
click at [666, 353] on input "email" at bounding box center [784, 344] width 471 height 45
type input "sdgsdg@gmail.com"
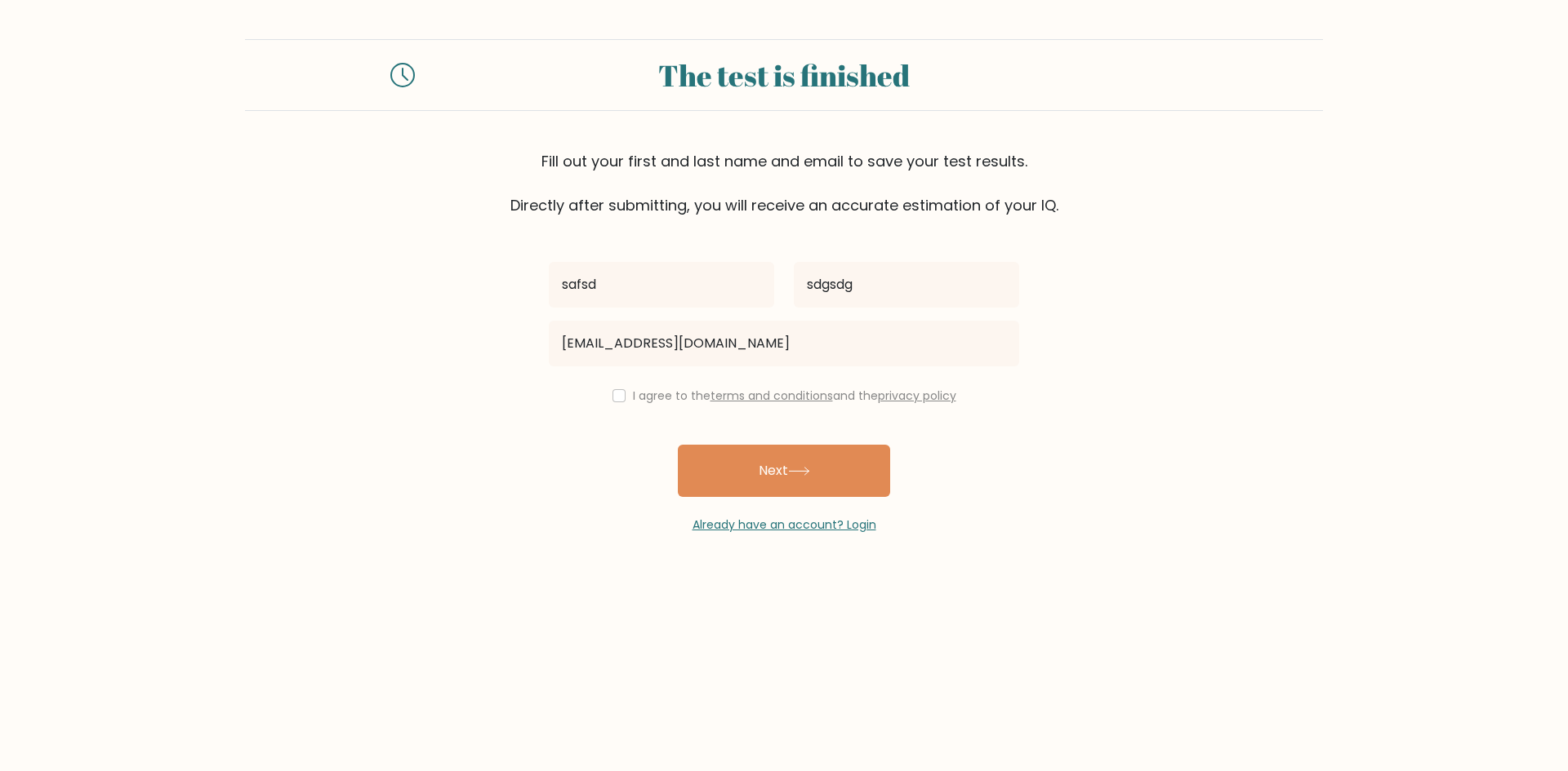
click at [633, 398] on label "I agree to the terms and conditions and the privacy policy" at bounding box center [794, 395] width 323 height 17
click at [621, 400] on div "I agree to the terms and conditions and the privacy policy" at bounding box center [783, 396] width 489 height 20
click at [617, 396] on input "checkbox" at bounding box center [618, 395] width 13 height 13
checkbox input "true"
click at [750, 485] on button "Next" at bounding box center [783, 471] width 213 height 52
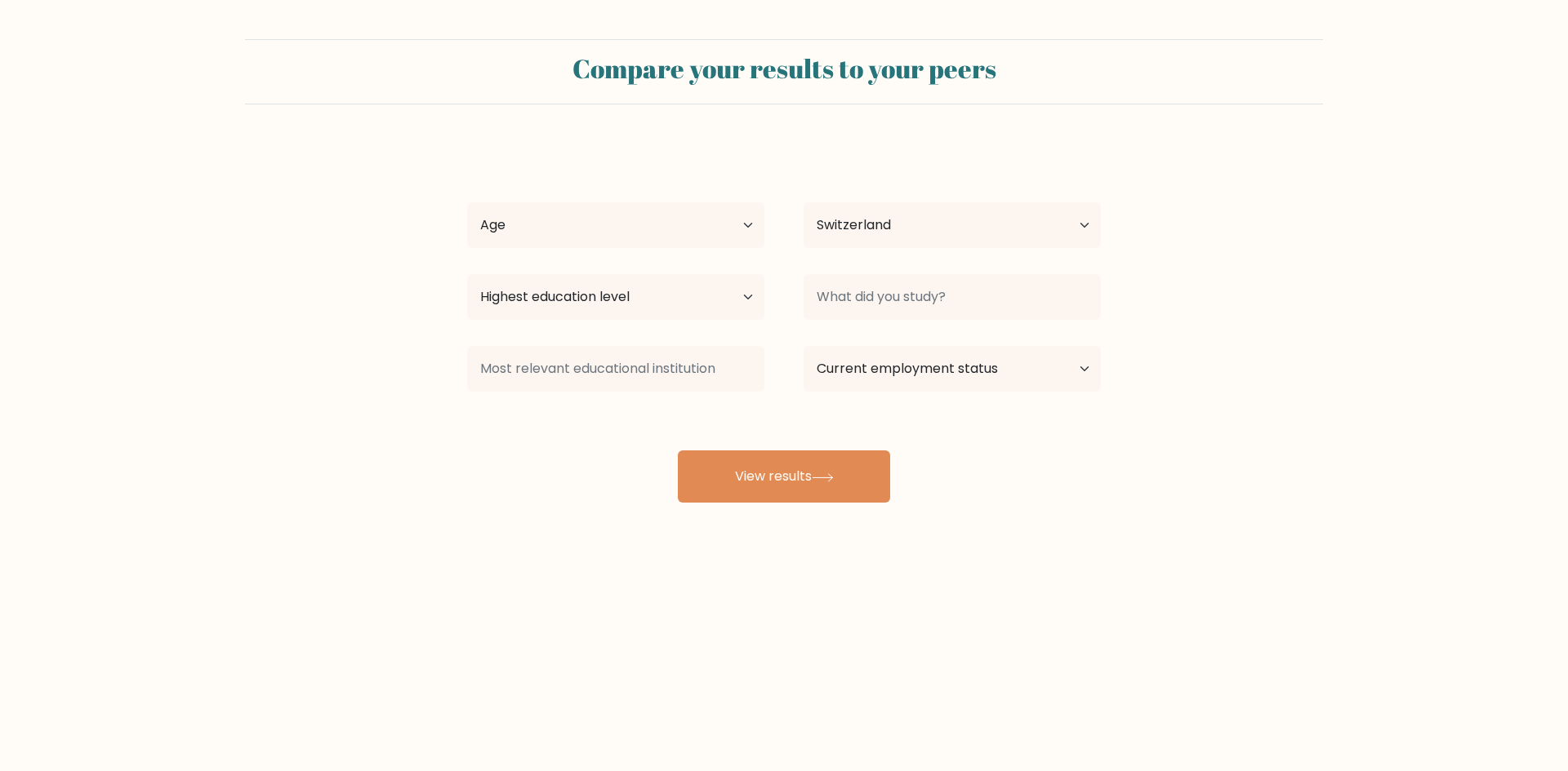
select select "CH"
click at [536, 224] on select "Age Under [DEMOGRAPHIC_DATA] [DEMOGRAPHIC_DATA] [DEMOGRAPHIC_DATA] [DEMOGRAPHIC…" at bounding box center [615, 225] width 298 height 45
click at [467, 203] on select "Age Under [DEMOGRAPHIC_DATA] [DEMOGRAPHIC_DATA] [DEMOGRAPHIC_DATA] [DEMOGRAPHIC…" at bounding box center [615, 225] width 298 height 45
click at [561, 228] on select "Age Under [DEMOGRAPHIC_DATA] [DEMOGRAPHIC_DATA] [DEMOGRAPHIC_DATA] [DEMOGRAPHIC…" at bounding box center [615, 225] width 298 height 45
select select "25_34"
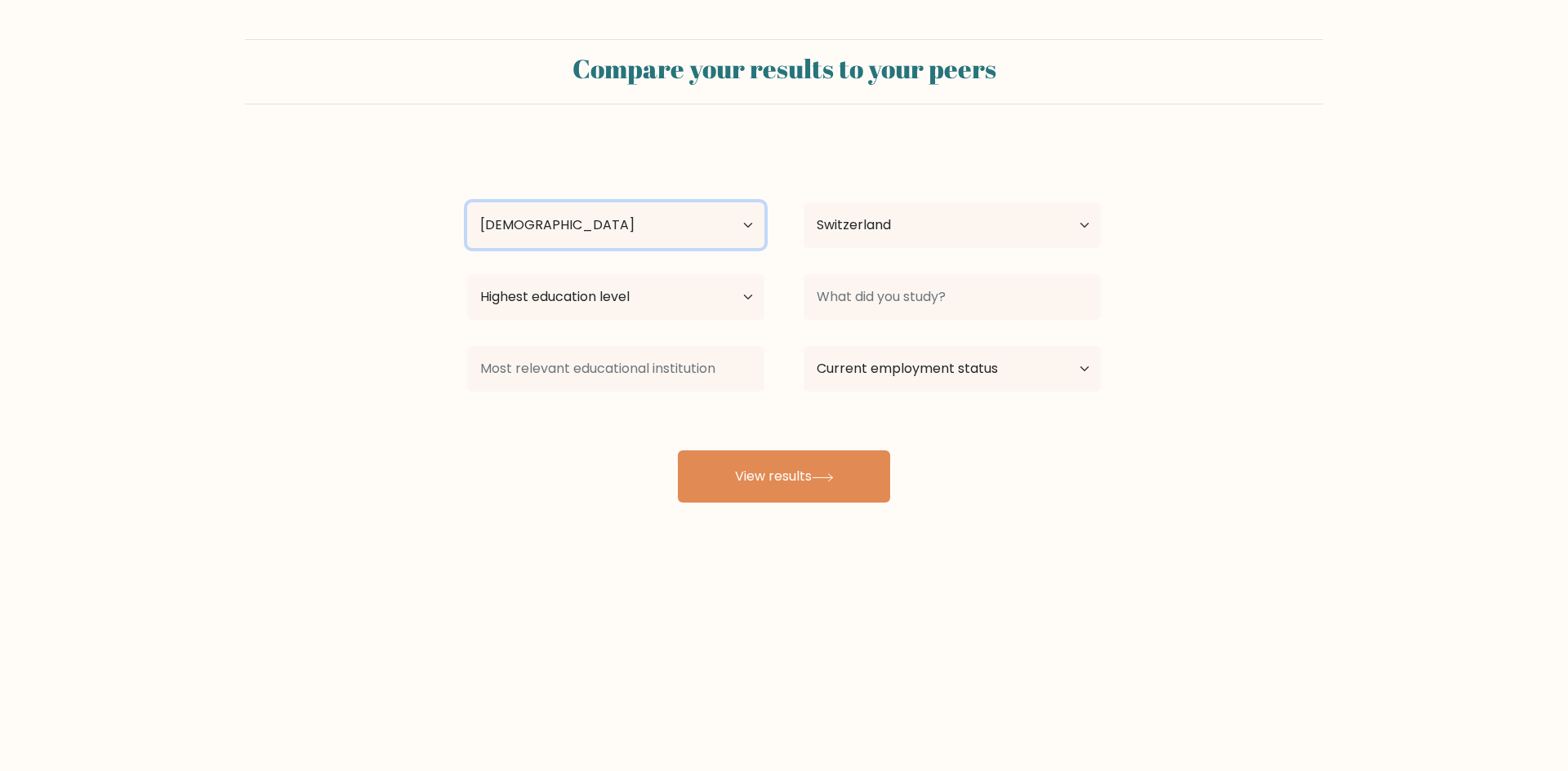
click at [467, 203] on select "Age Under [DEMOGRAPHIC_DATA] [DEMOGRAPHIC_DATA] [DEMOGRAPHIC_DATA] [DEMOGRAPHIC…" at bounding box center [615, 225] width 298 height 45
drag, startPoint x: 556, startPoint y: 295, endPoint x: 553, endPoint y: 304, distance: 9.5
click at [556, 295] on select "Highest education level No schooling Primary Lower Secondary Upper Secondary Oc…" at bounding box center [615, 297] width 298 height 45
select select "primary"
click at [467, 274] on select "Highest education level No schooling Primary Lower Secondary Upper Secondary Oc…" at bounding box center [615, 297] width 298 height 45
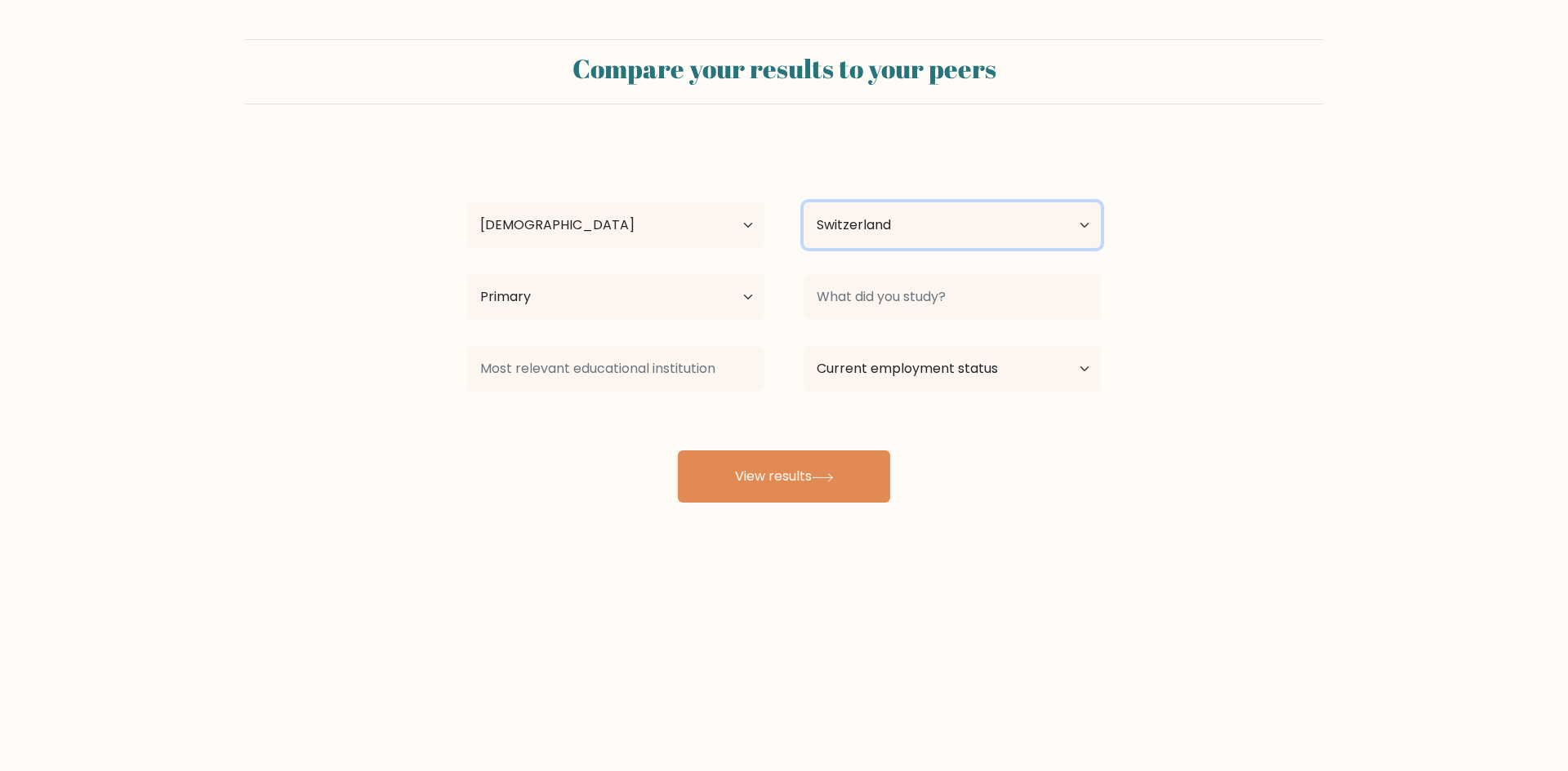
click at [874, 224] on select "Country [GEOGRAPHIC_DATA] [GEOGRAPHIC_DATA] [GEOGRAPHIC_DATA] [US_STATE] [GEOGR…" at bounding box center [952, 225] width 298 height 45
click at [905, 177] on div "safsd sdgsdg Age Under [DEMOGRAPHIC_DATA] [DEMOGRAPHIC_DATA] [DEMOGRAPHIC_DATA]…" at bounding box center [783, 322] width 653 height 359
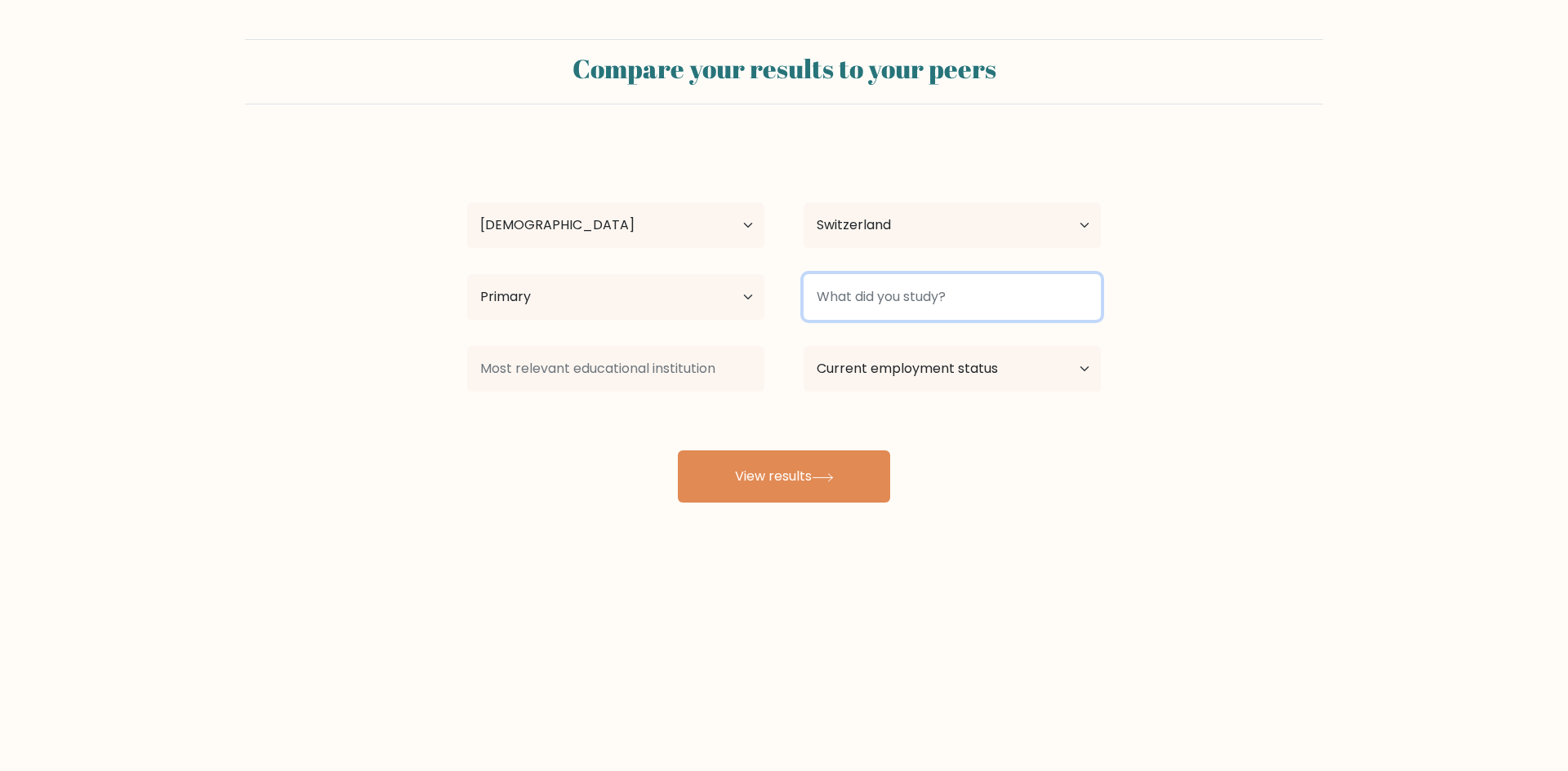
click at [895, 298] on input at bounding box center [952, 297] width 298 height 45
type input "dfgd"
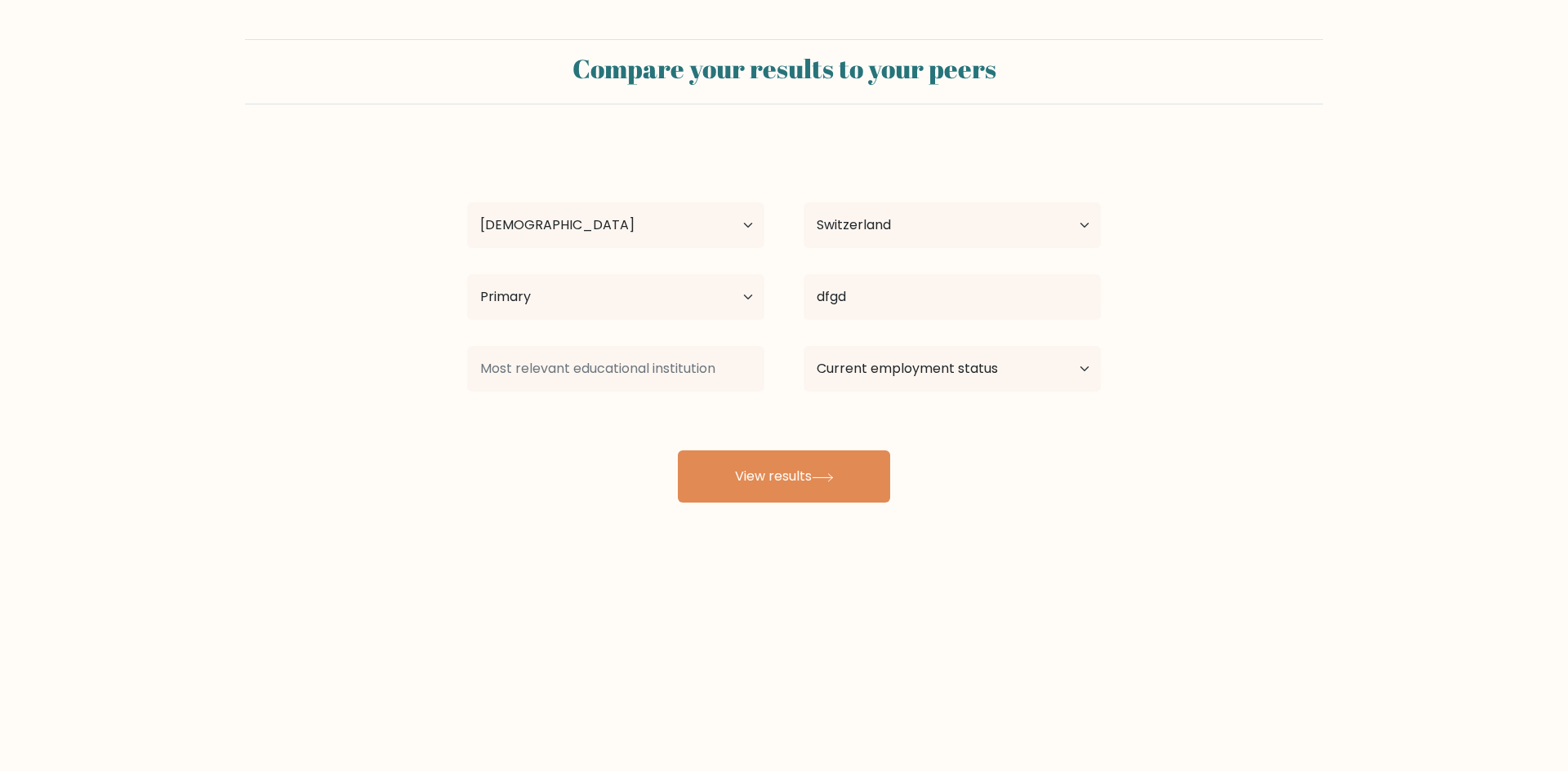
click at [601, 343] on div at bounding box center [616, 369] width 336 height 58
click at [592, 357] on input at bounding box center [615, 369] width 298 height 45
type input "dfgdfh"
click at [928, 386] on select "Current employment status Employed Student Retired Other / prefer not to answer" at bounding box center [952, 369] width 298 height 45
select select "student"
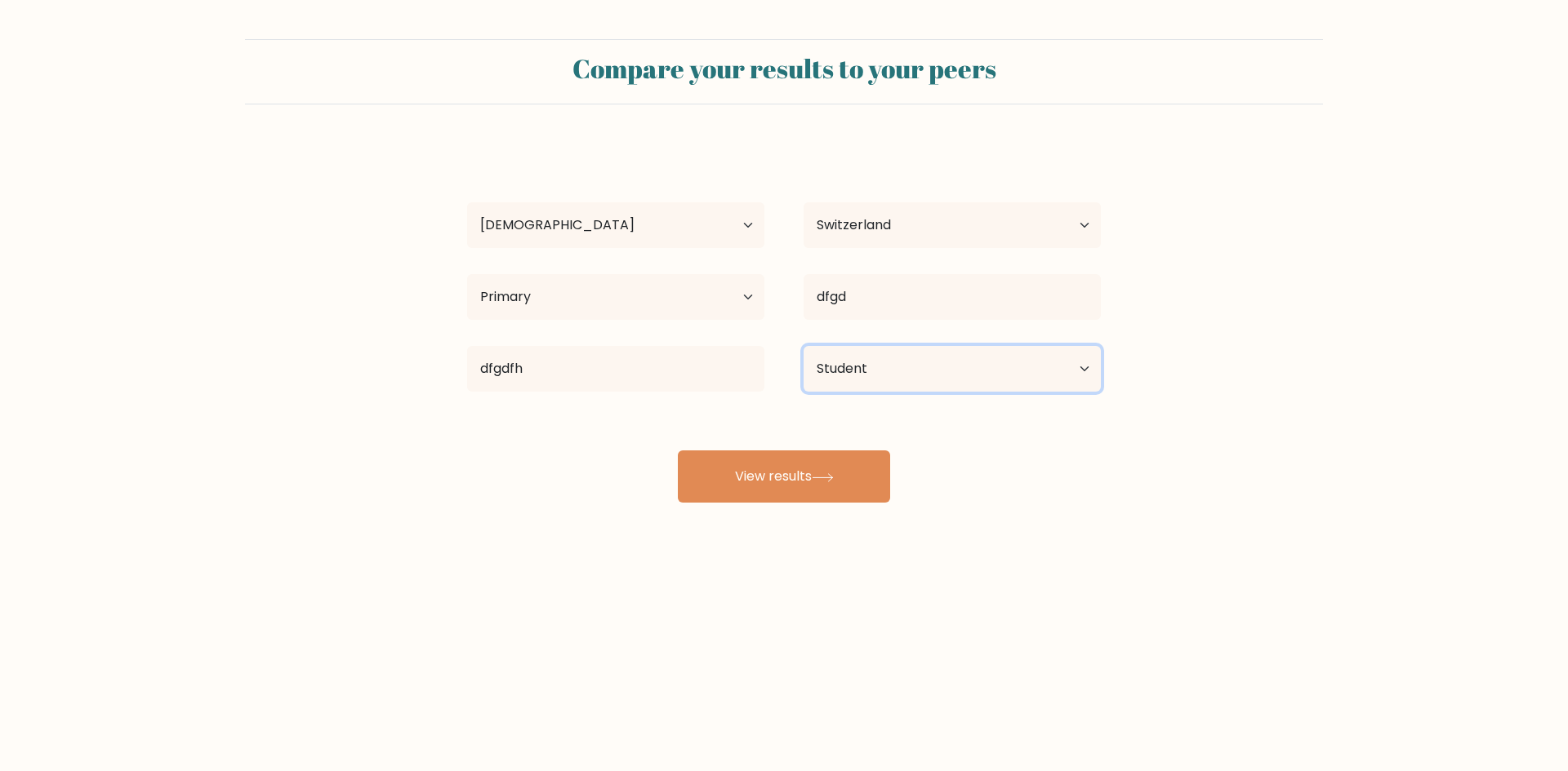
click at [804, 346] on select "Current employment status Employed Student Retired Other / prefer not to answer" at bounding box center [952, 369] width 298 height 45
click at [833, 454] on button "View results" at bounding box center [783, 476] width 213 height 52
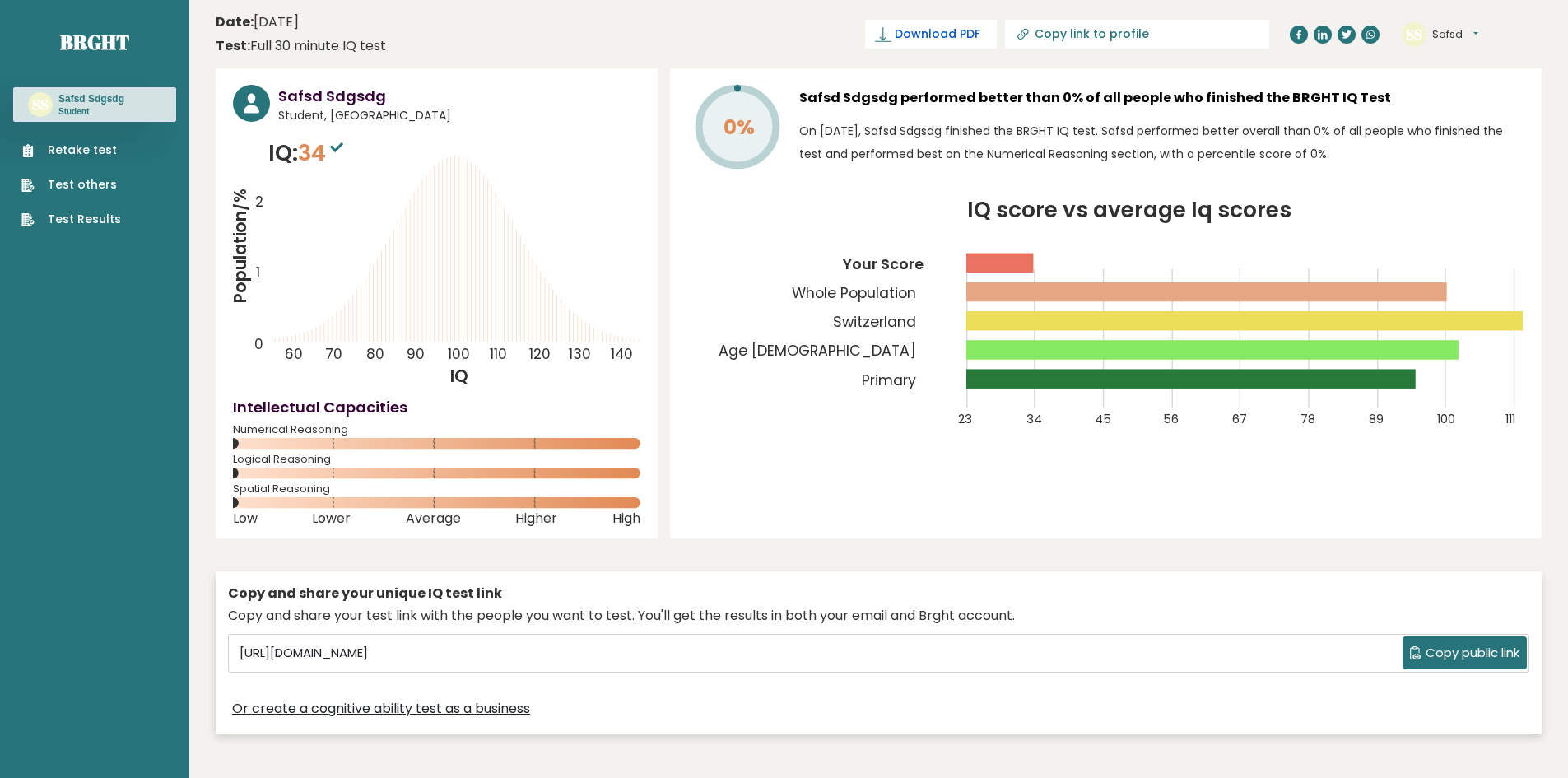
click at [981, 38] on span "Download PDF" at bounding box center [938, 34] width 86 height 17
click at [997, 42] on span "✓ Your PDF is downloaded..." at bounding box center [903, 34] width 186 height 29
click at [983, 31] on span "✓ Your PDF is downloaded..." at bounding box center [903, 34] width 186 height 29
click at [997, 40] on span "✓ Your PDF is downloaded..." at bounding box center [903, 34] width 186 height 29
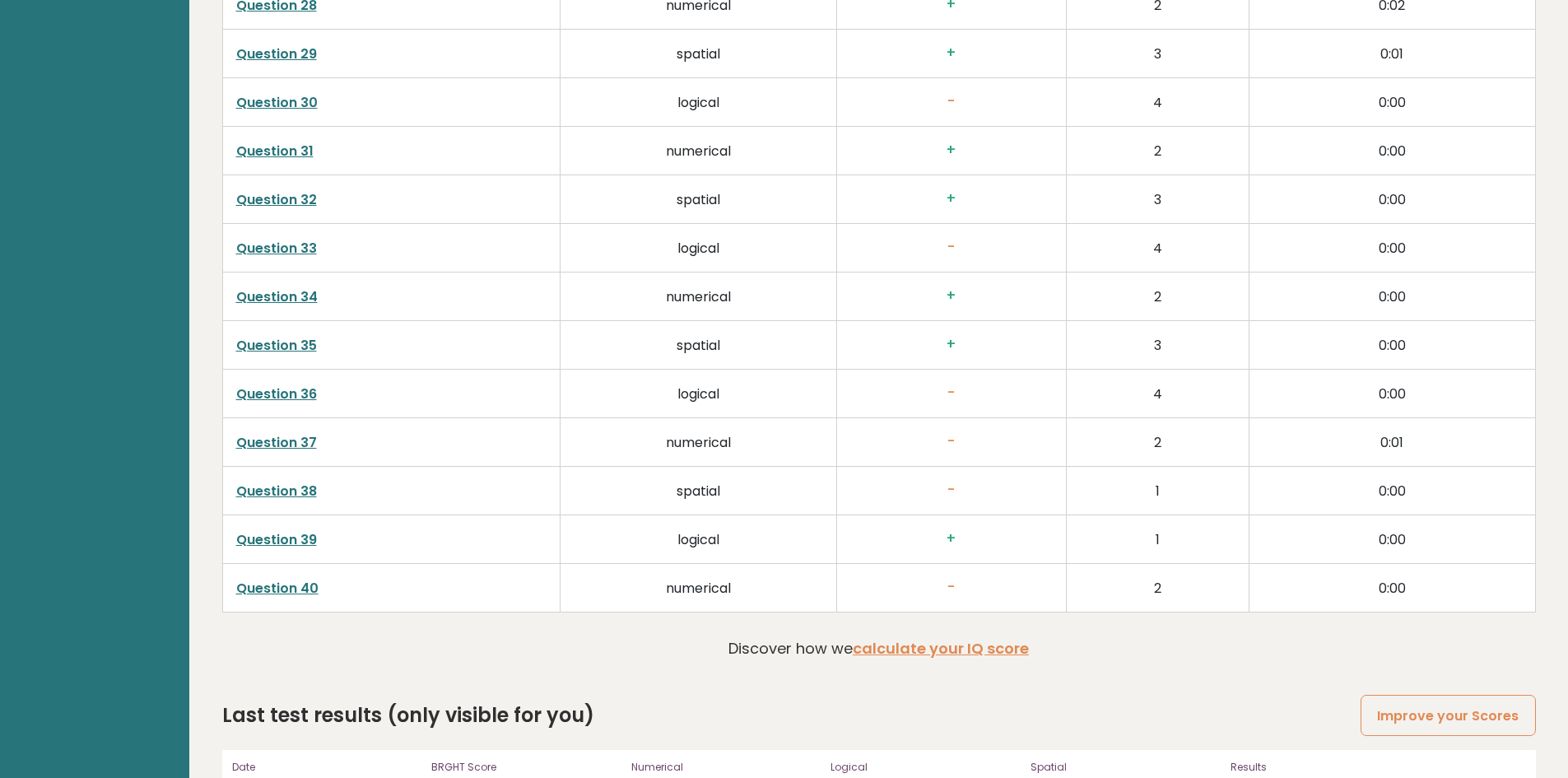
scroll to position [4182, 0]
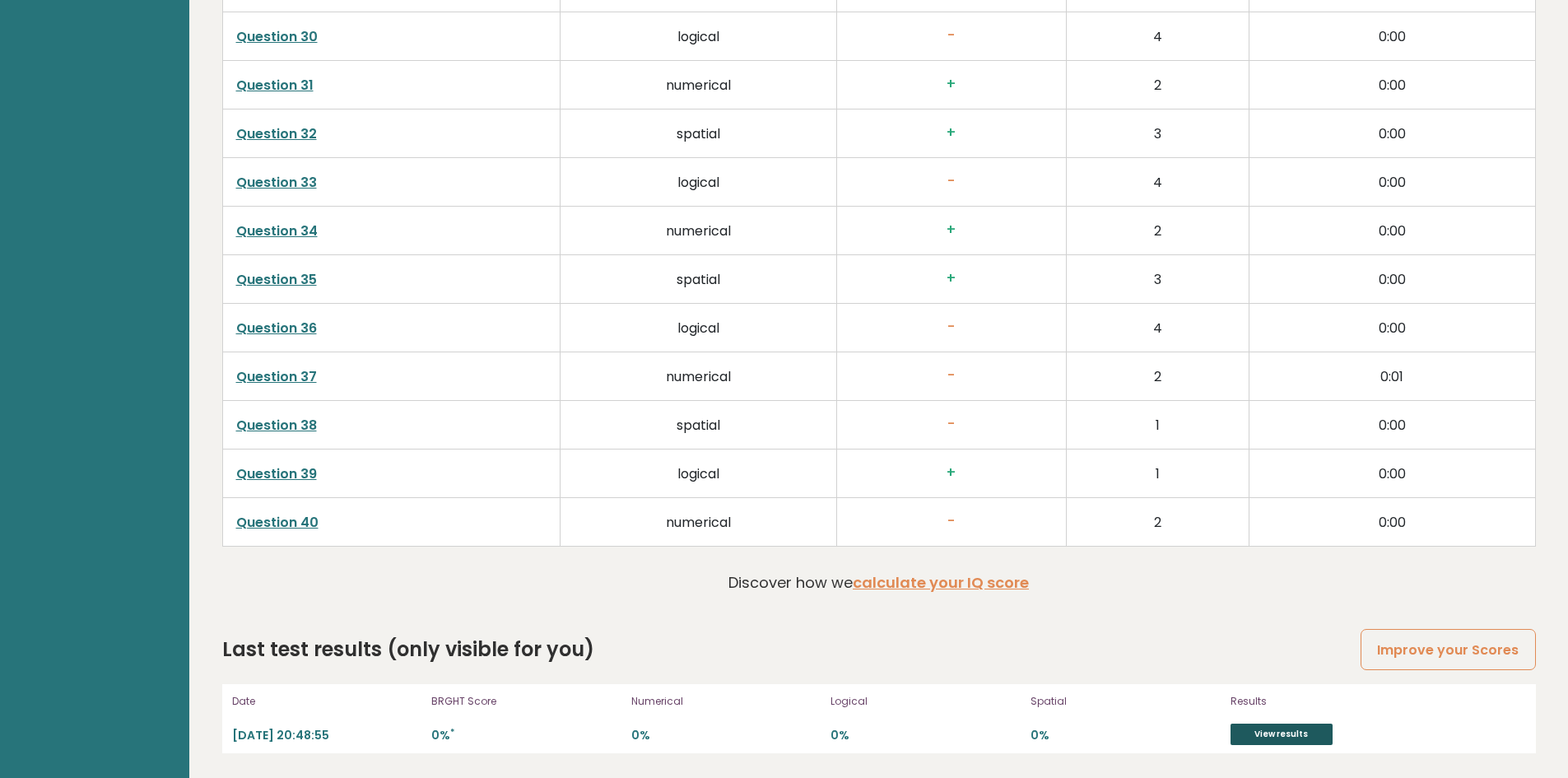
click at [1289, 726] on link "View results" at bounding box center [1282, 734] width 102 height 21
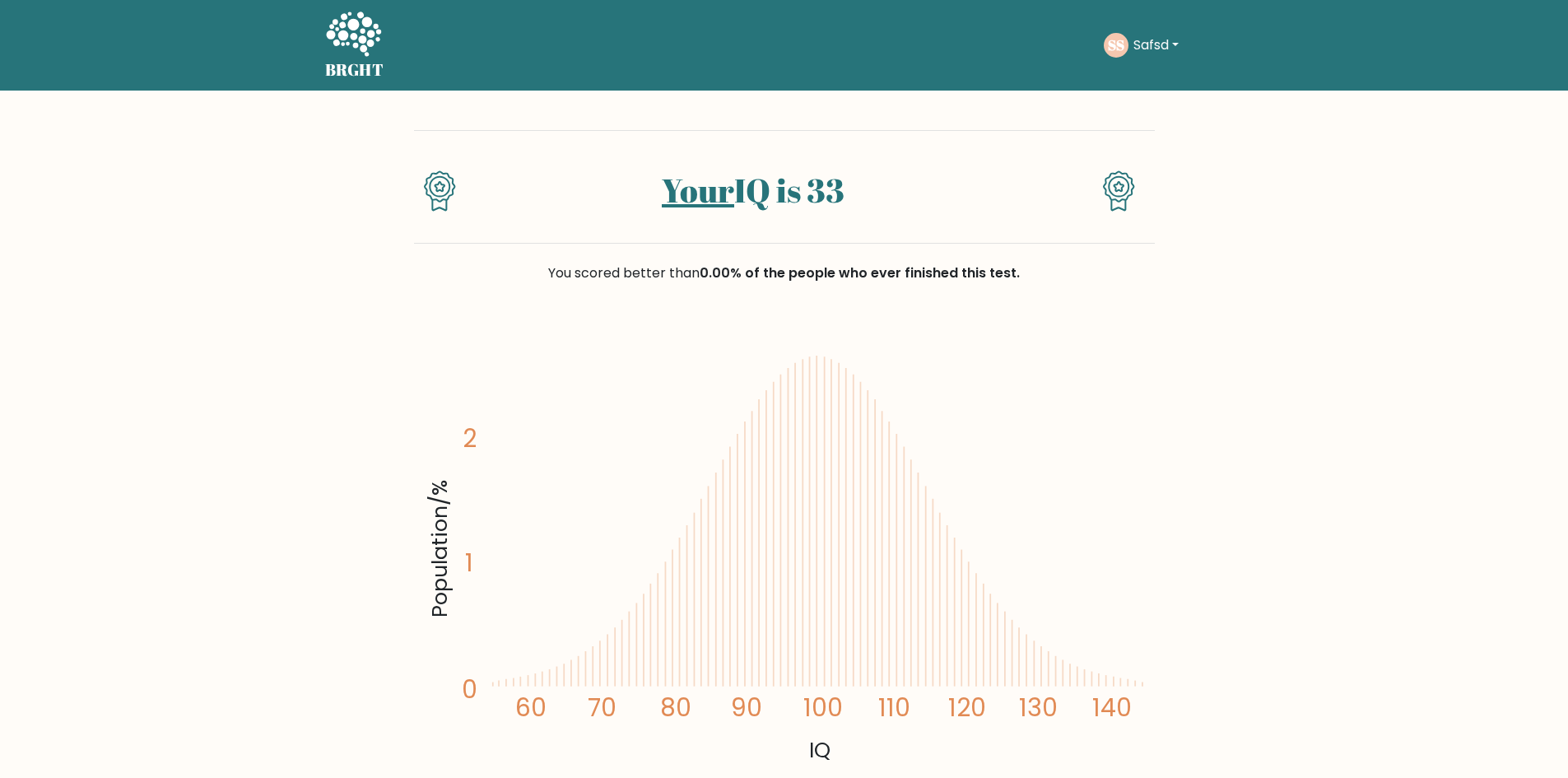
click at [1177, 40] on button "Safsd" at bounding box center [1155, 45] width 55 height 21
click at [1174, 157] on link "Logout" at bounding box center [1169, 159] width 130 height 26
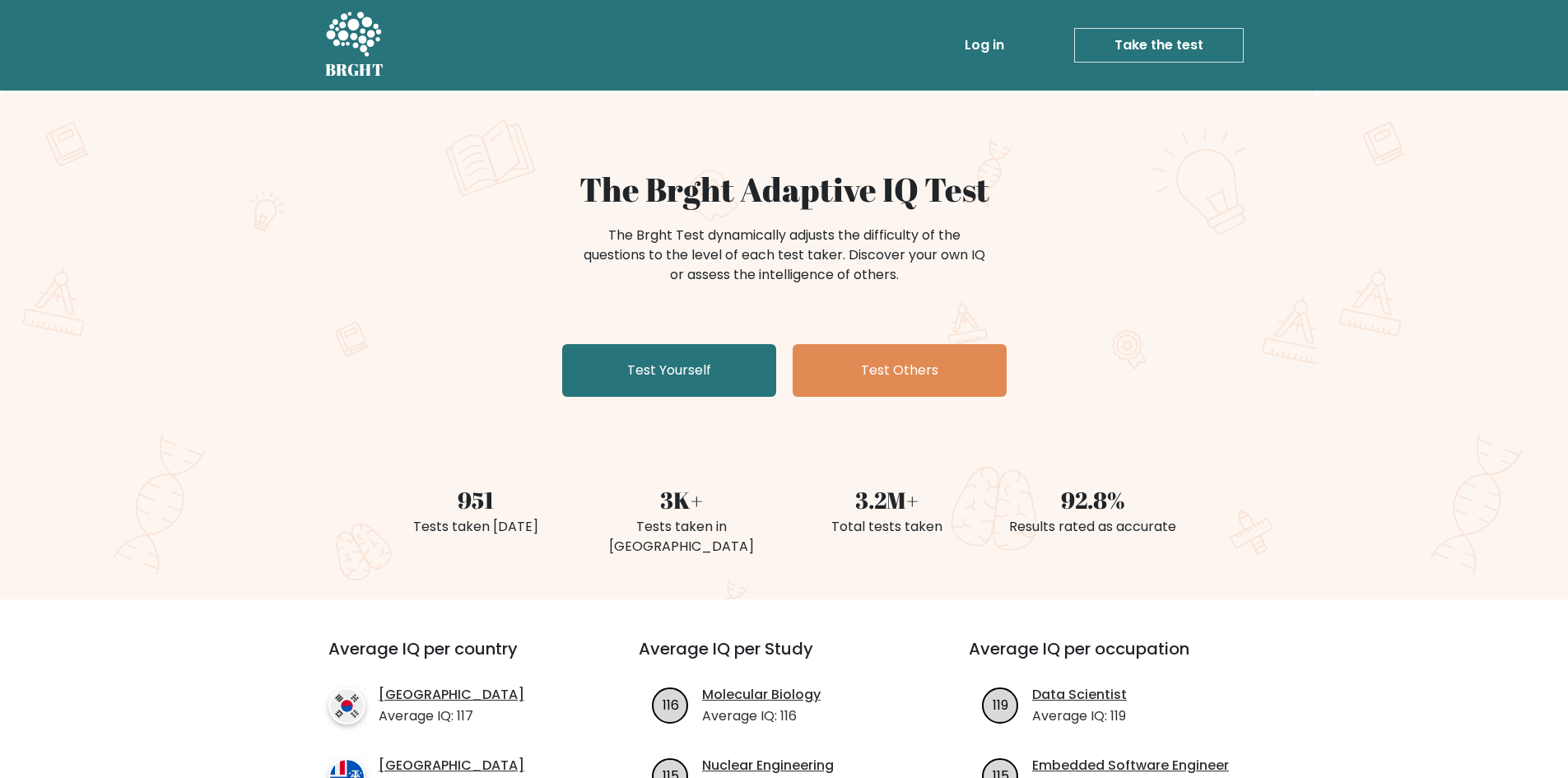
click at [1170, 49] on link "Take the test" at bounding box center [1159, 45] width 169 height 35
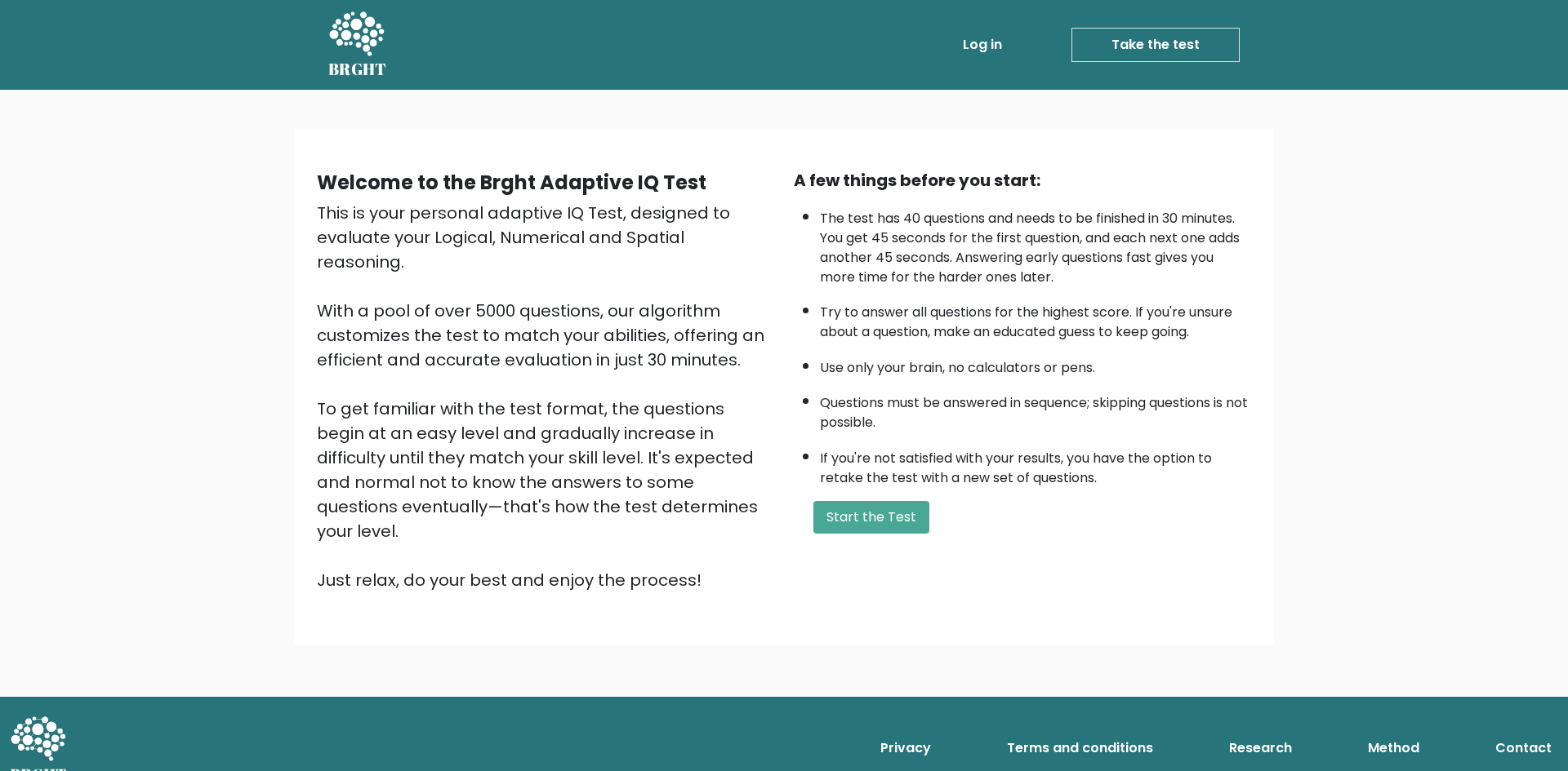
click at [1003, 46] on link "Log in" at bounding box center [982, 44] width 52 height 33
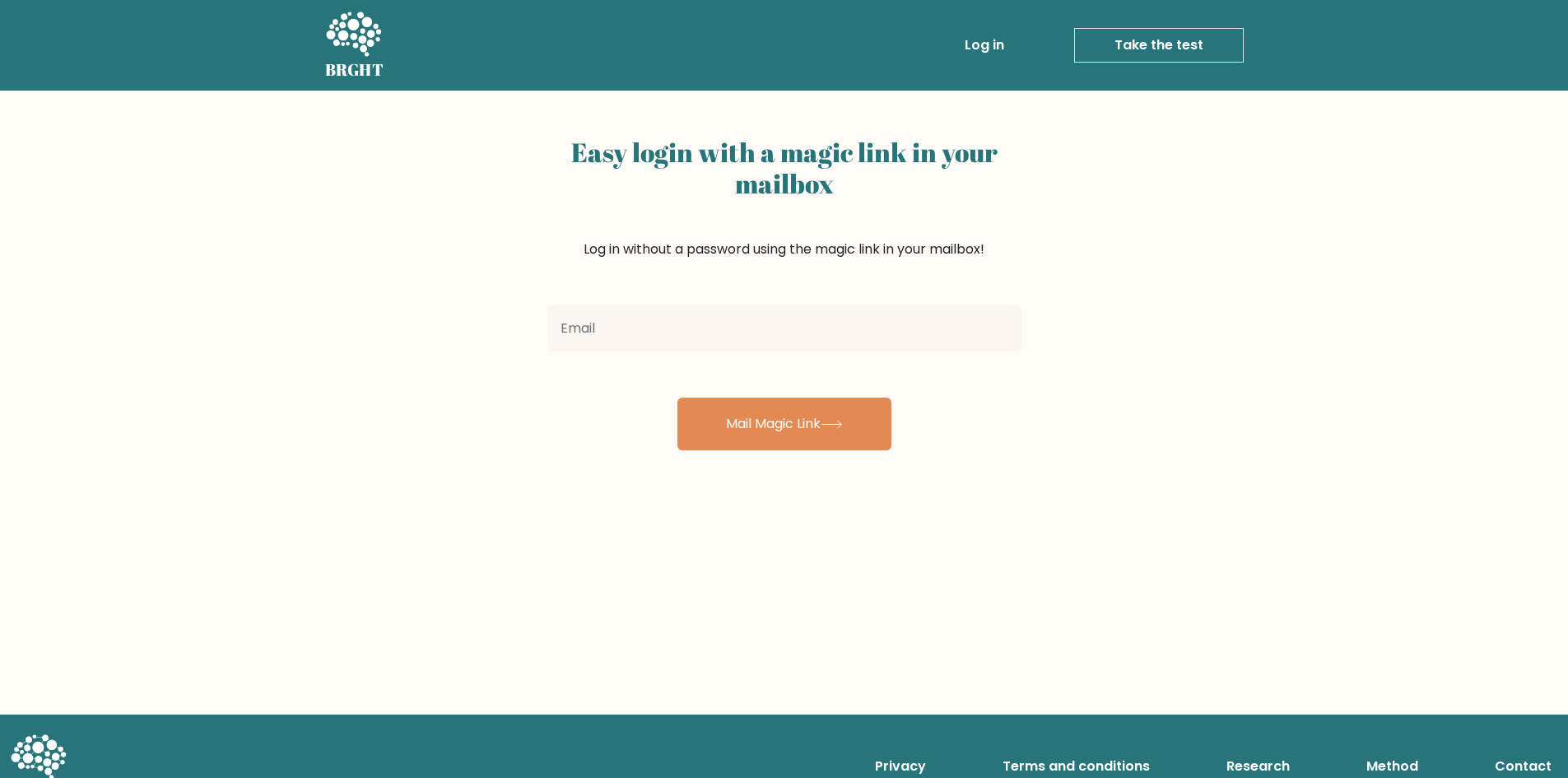
click at [625, 343] on input "email" at bounding box center [784, 328] width 474 height 46
type input "[EMAIL_ADDRESS][DOMAIN_NAME]"
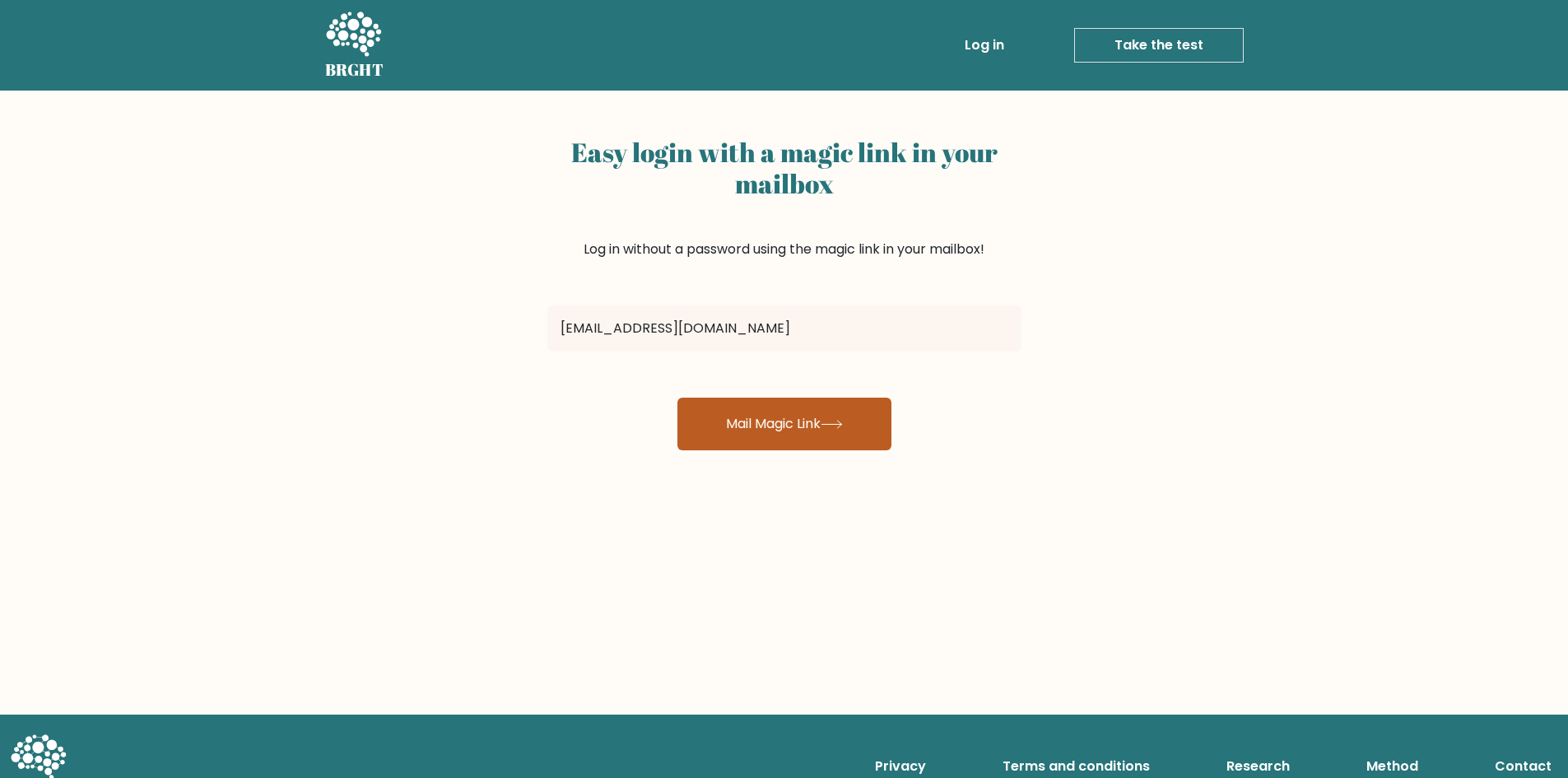
click at [755, 413] on button "Mail Magic Link" at bounding box center [784, 424] width 214 height 53
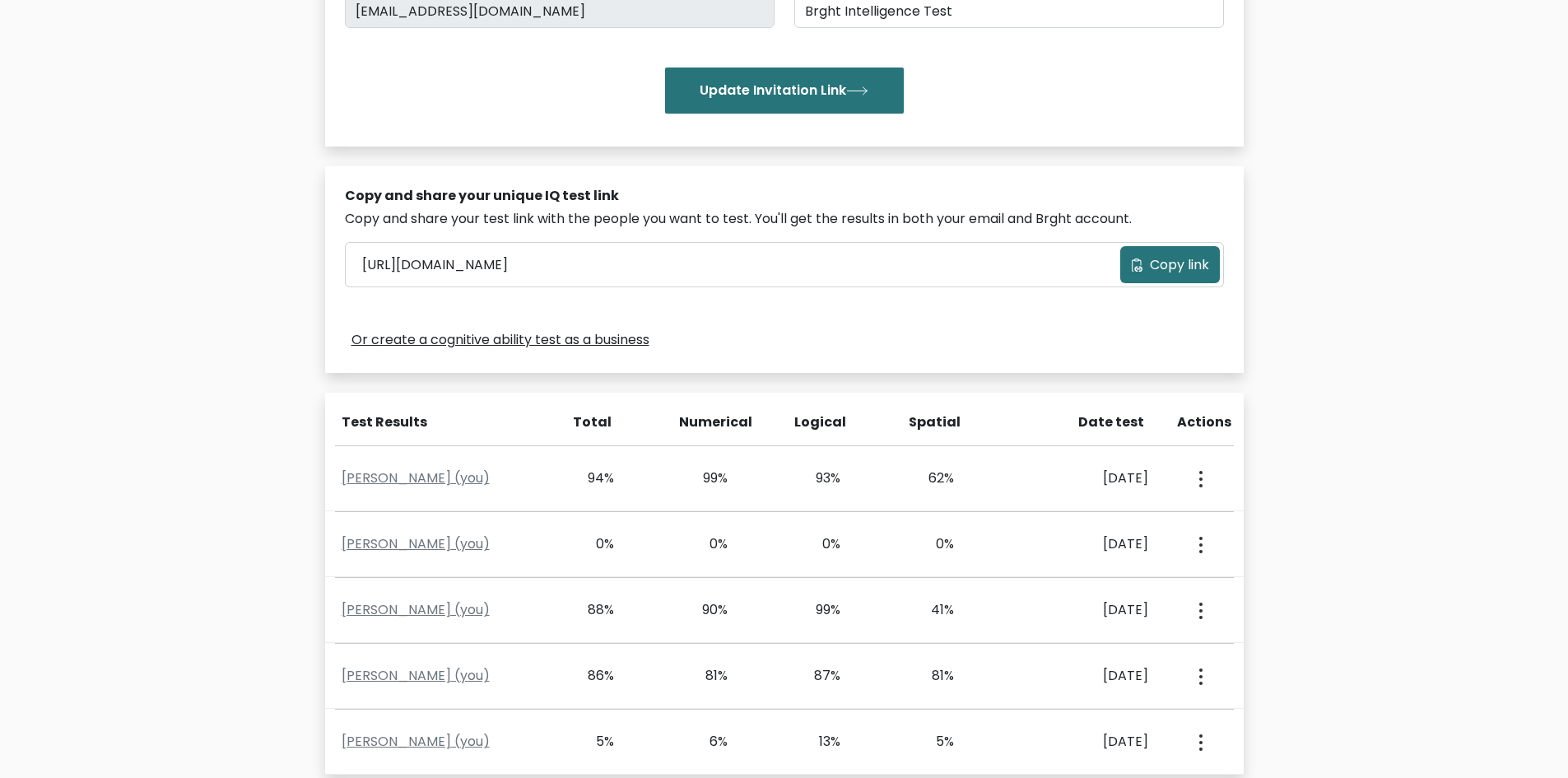
scroll to position [415, 0]
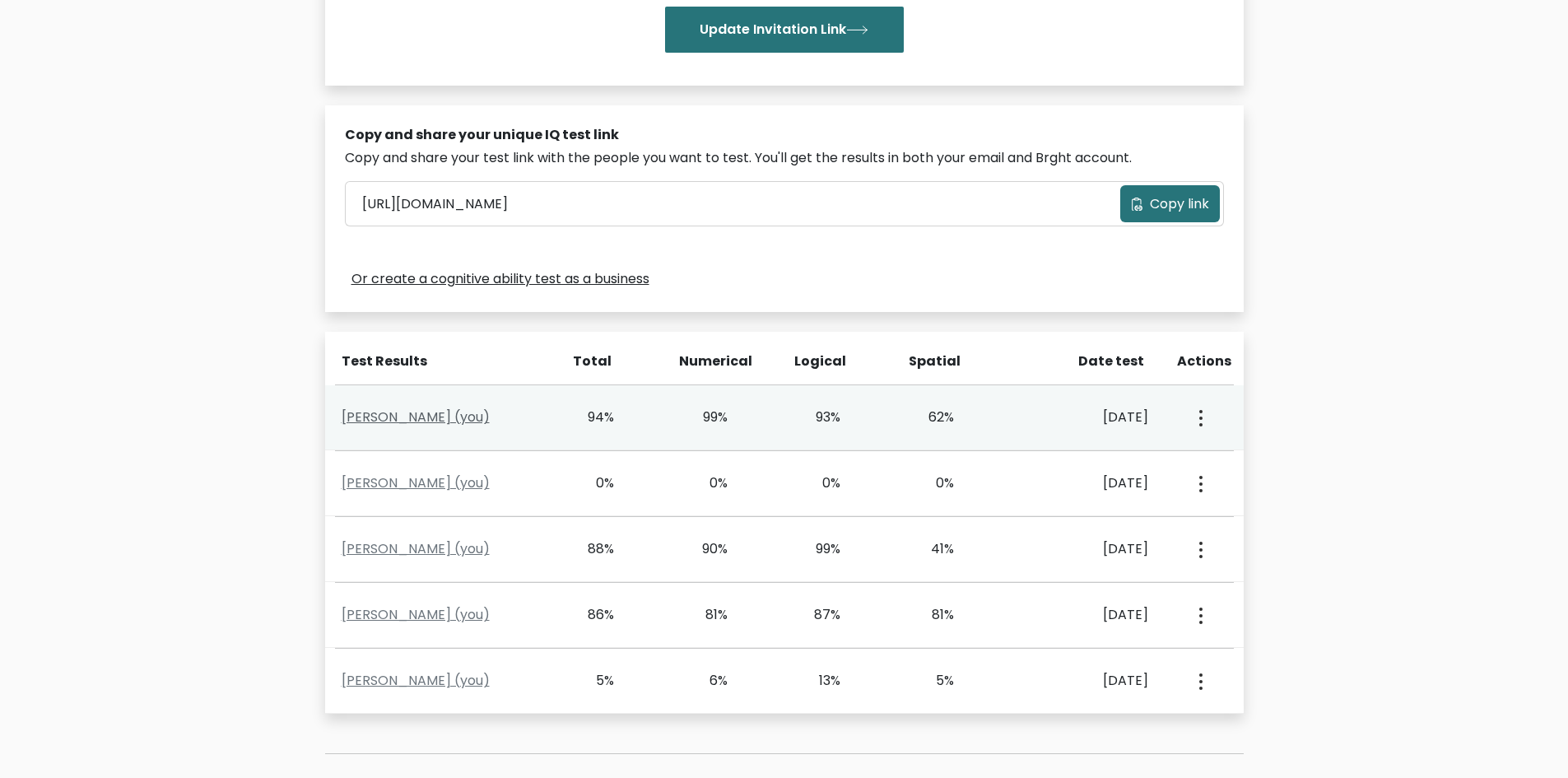
click at [381, 414] on link "Xallum Xani (you)" at bounding box center [416, 417] width 149 height 19
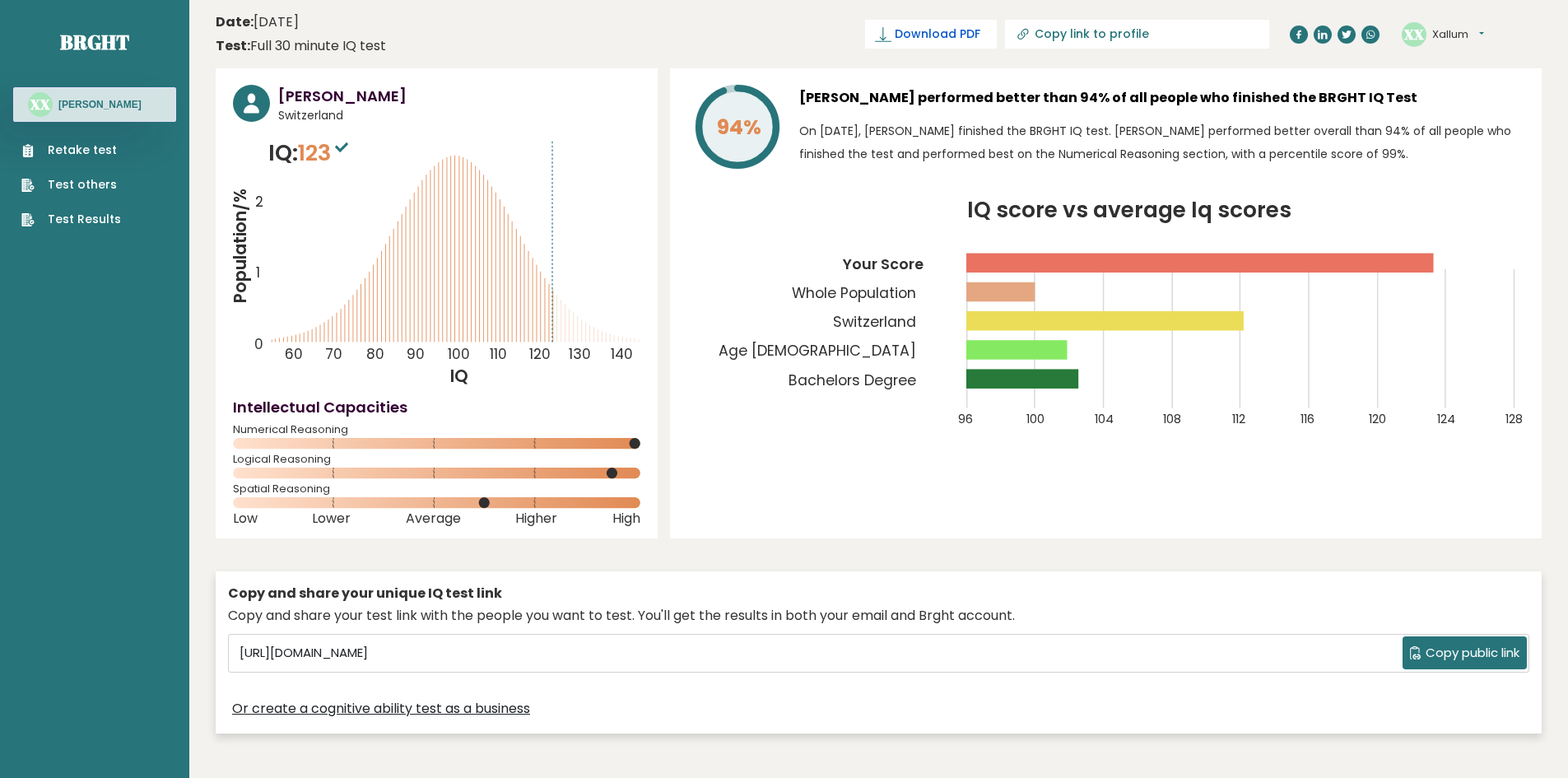
click at [981, 38] on span "Download PDF" at bounding box center [938, 34] width 86 height 17
click at [1199, 36] on input "Copy link to profile" at bounding box center [1146, 33] width 224 height 13
type input "[URL][DOMAIN_NAME]"
click at [1174, 35] on input "[URL][DOMAIN_NAME]" at bounding box center [1088, 33] width 224 height 13
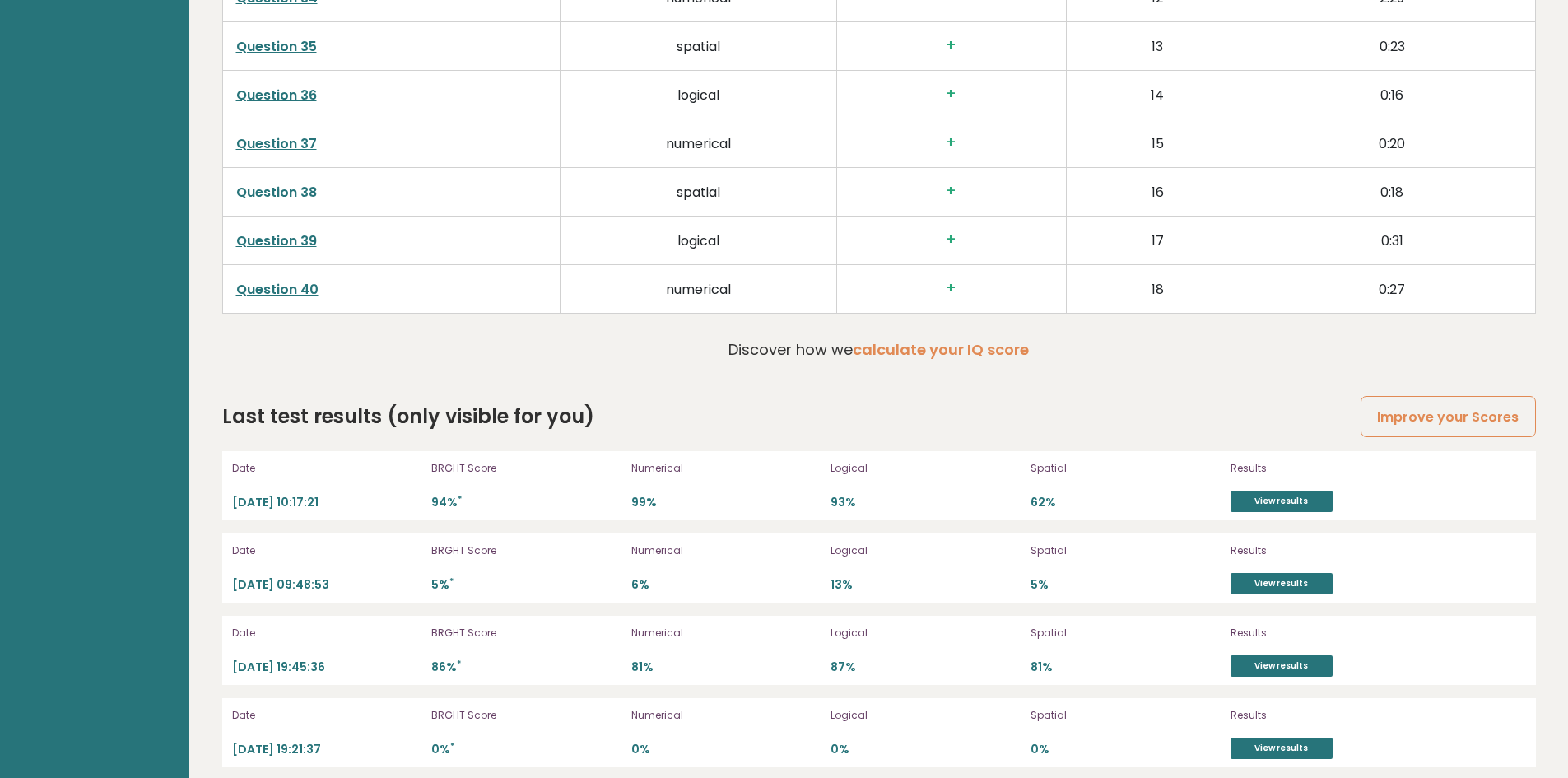
scroll to position [4511, 0]
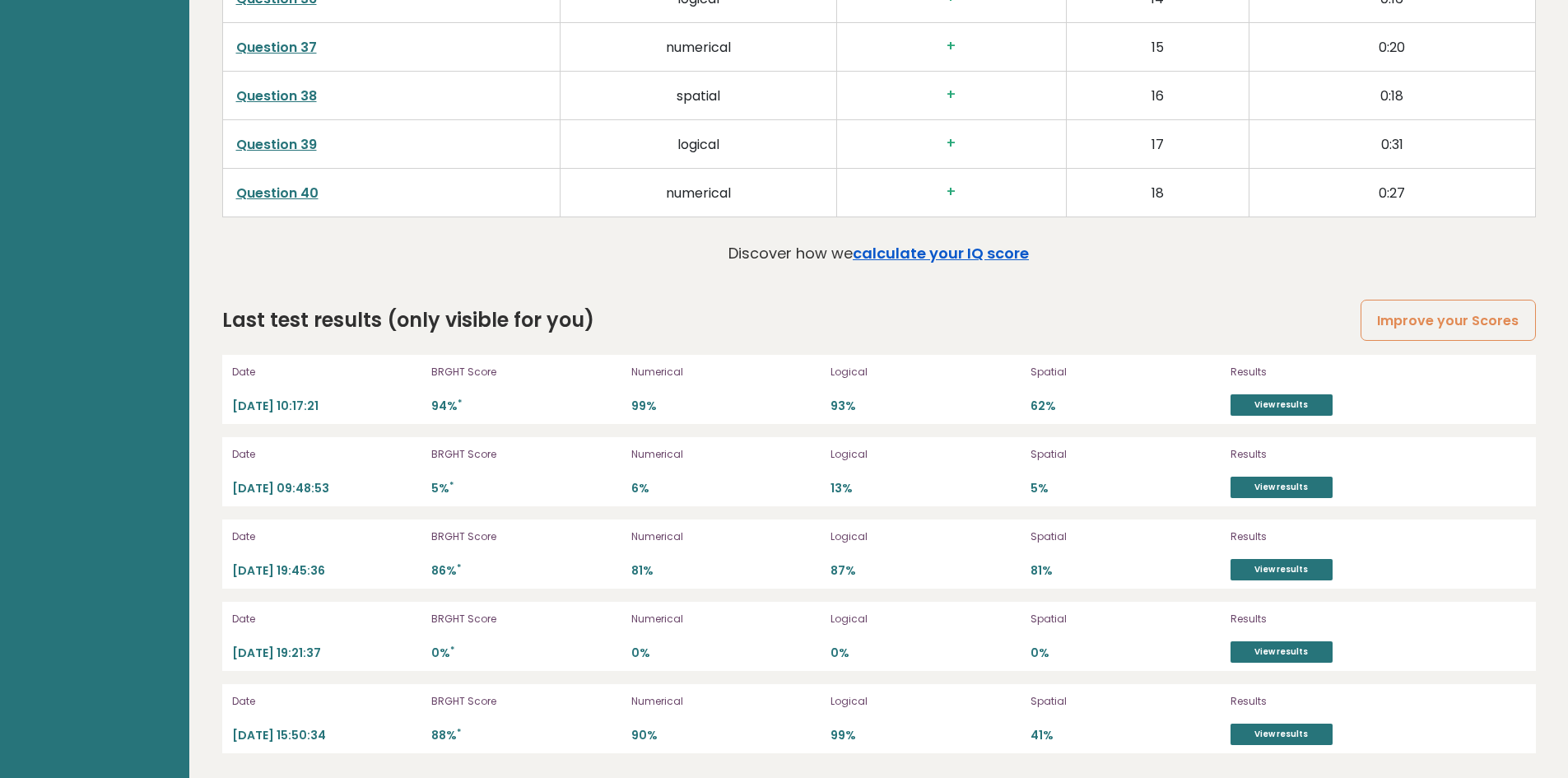
click at [944, 250] on link "calculate your IQ score" at bounding box center [941, 253] width 176 height 21
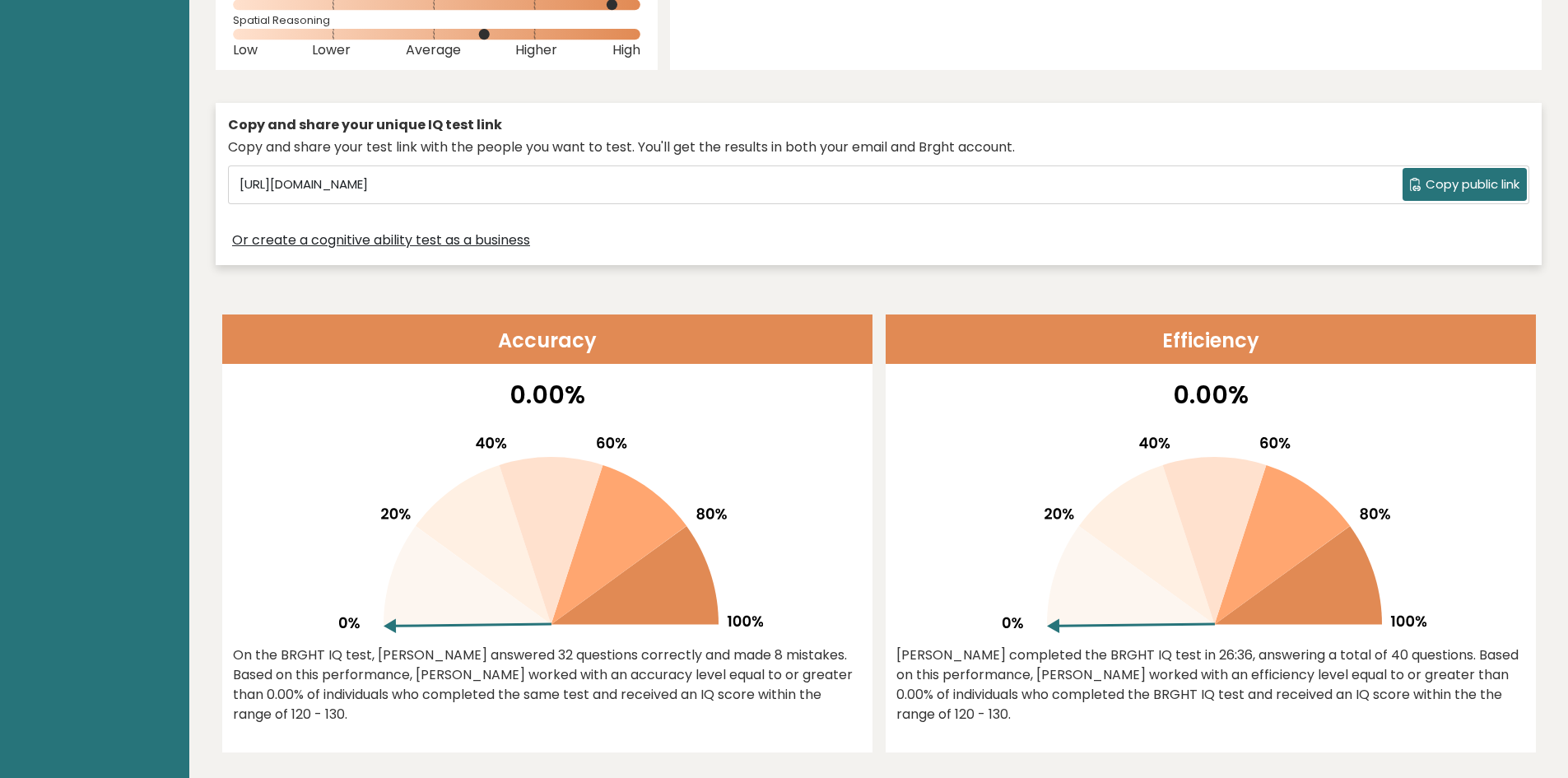
scroll to position [0, 0]
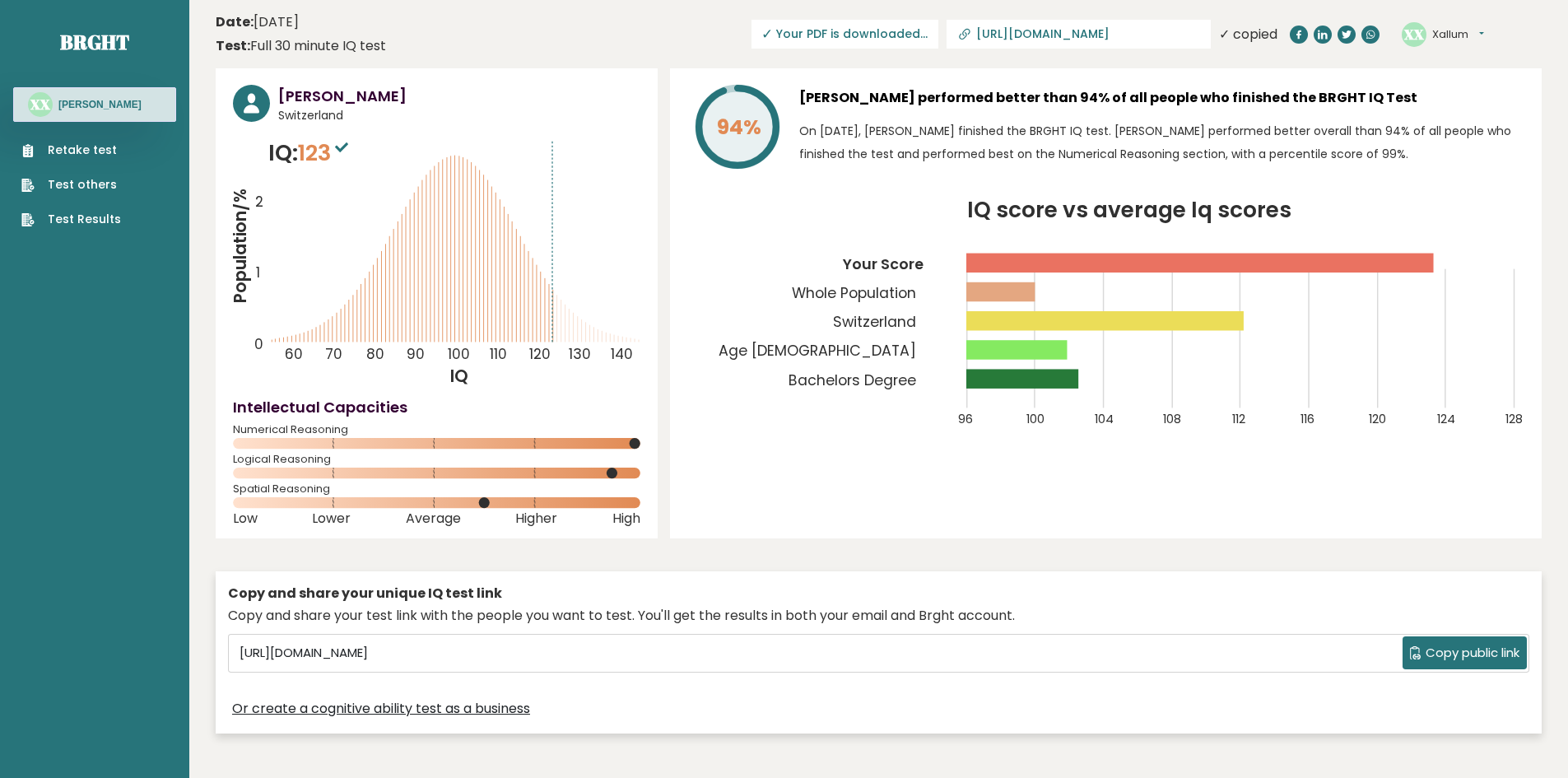
click at [938, 27] on span "✓ Your PDF is downloaded..." at bounding box center [844, 34] width 186 height 29
click at [915, 38] on span "✓ Your PDF is downloaded..." at bounding box center [844, 34] width 186 height 29
click at [1481, 28] on button "Xallum" at bounding box center [1458, 34] width 52 height 17
click at [1496, 9] on header "Date: [DATE] Test: Full 30 minute IQ test Download PDF Downloading... Downloadi…" at bounding box center [878, 34] width 1326 height 52
click at [63, 150] on link "Retake test" at bounding box center [71, 150] width 100 height 17
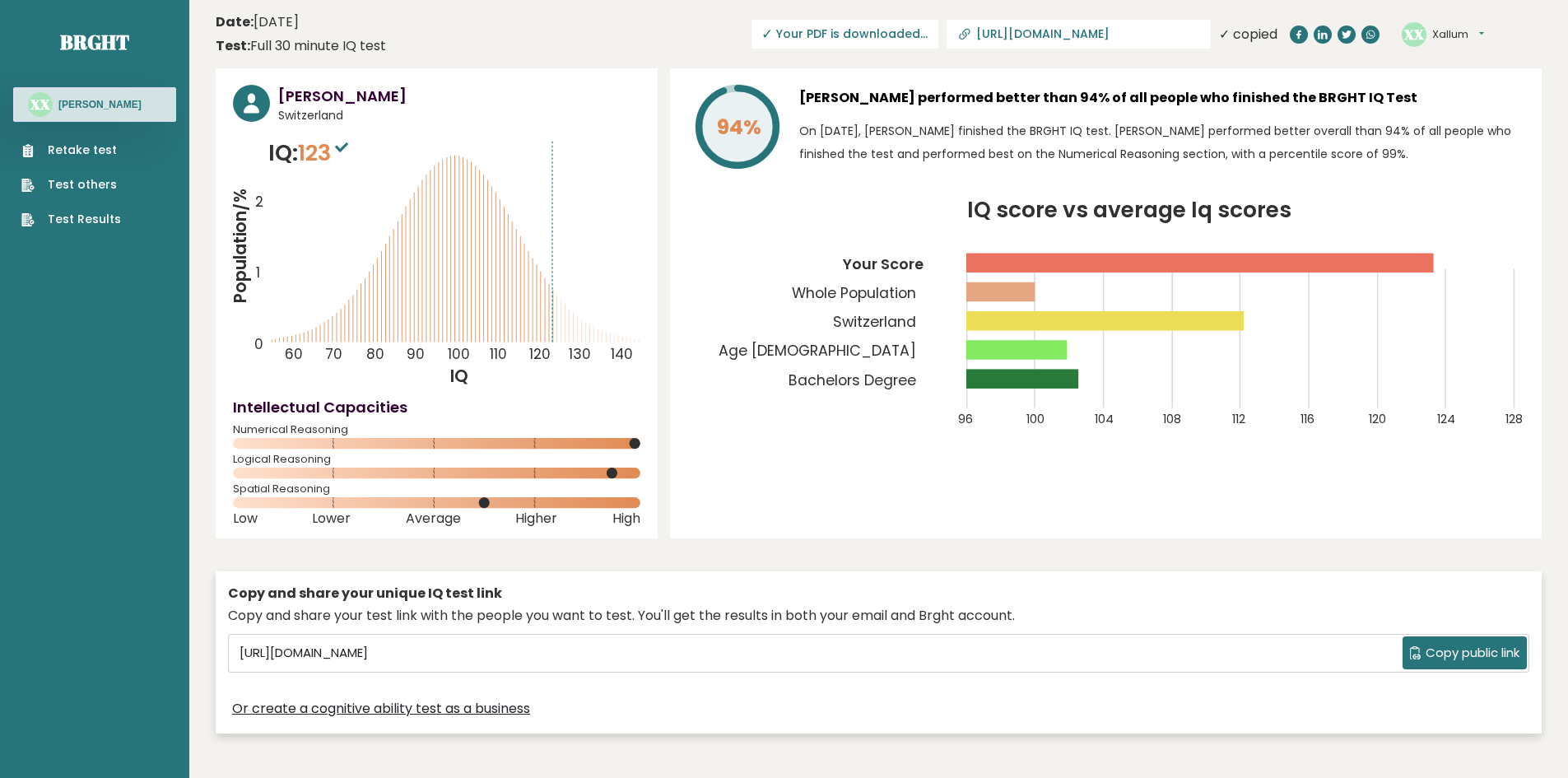
click at [1031, 291] on rect at bounding box center [1001, 291] width 69 height 19
click at [1296, 38] on icon at bounding box center [1299, 35] width 10 height 10
click at [1320, 31] on icon at bounding box center [1323, 34] width 10 height 9
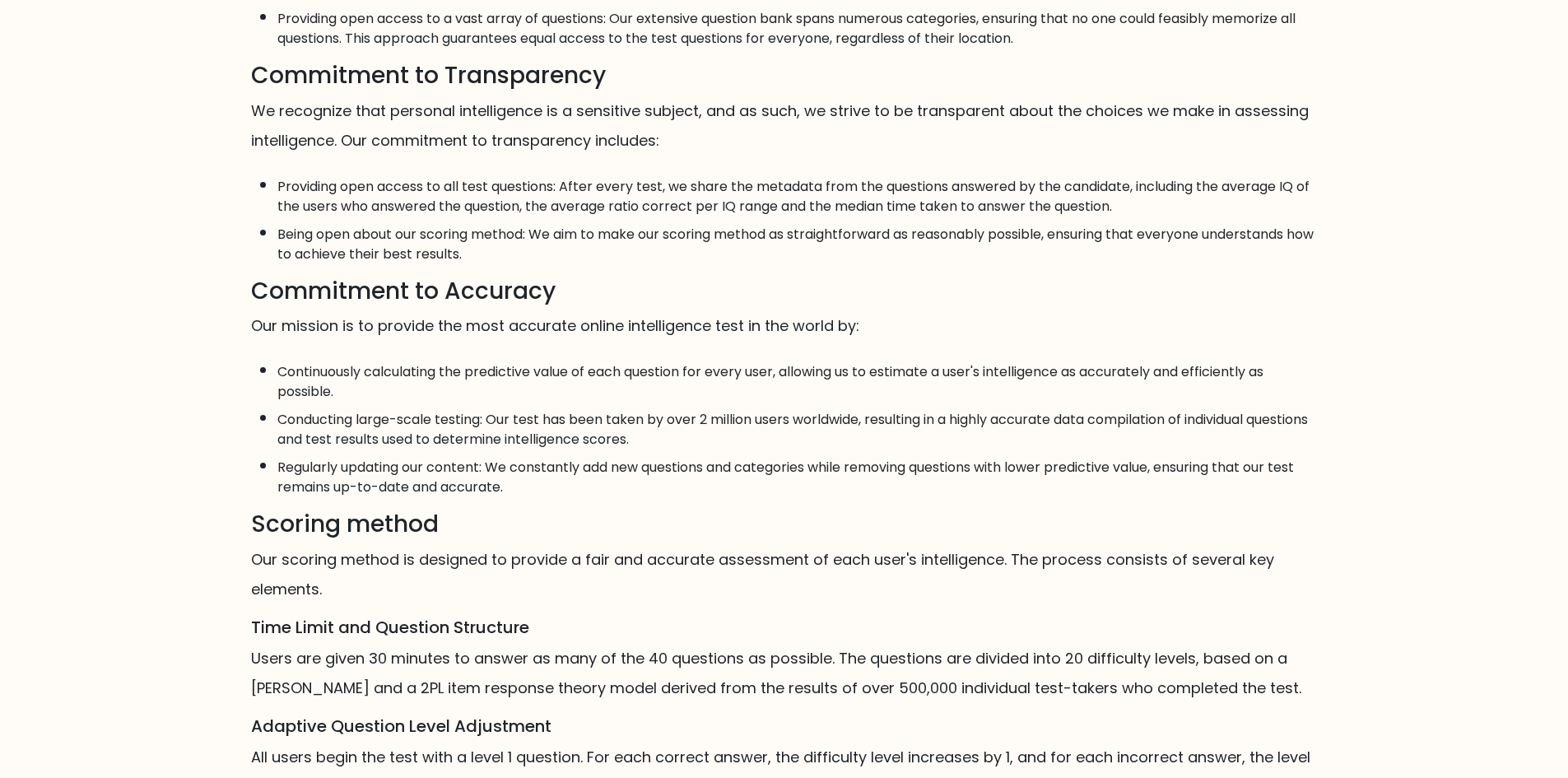
scroll to position [806, 0]
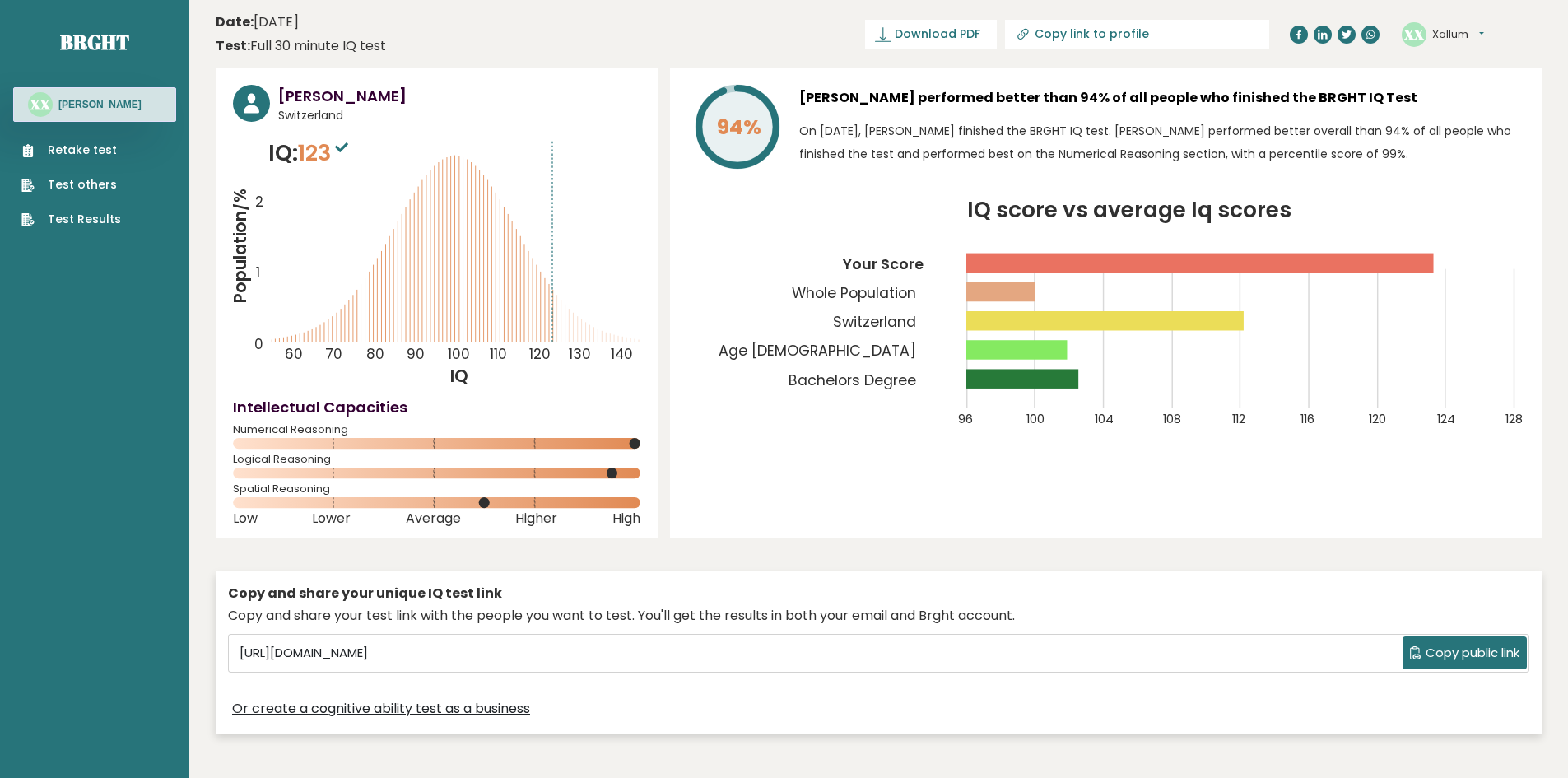
click at [1372, 31] on icon at bounding box center [1371, 34] width 8 height 8
click at [1350, 32] on icon at bounding box center [1347, 35] width 10 height 8
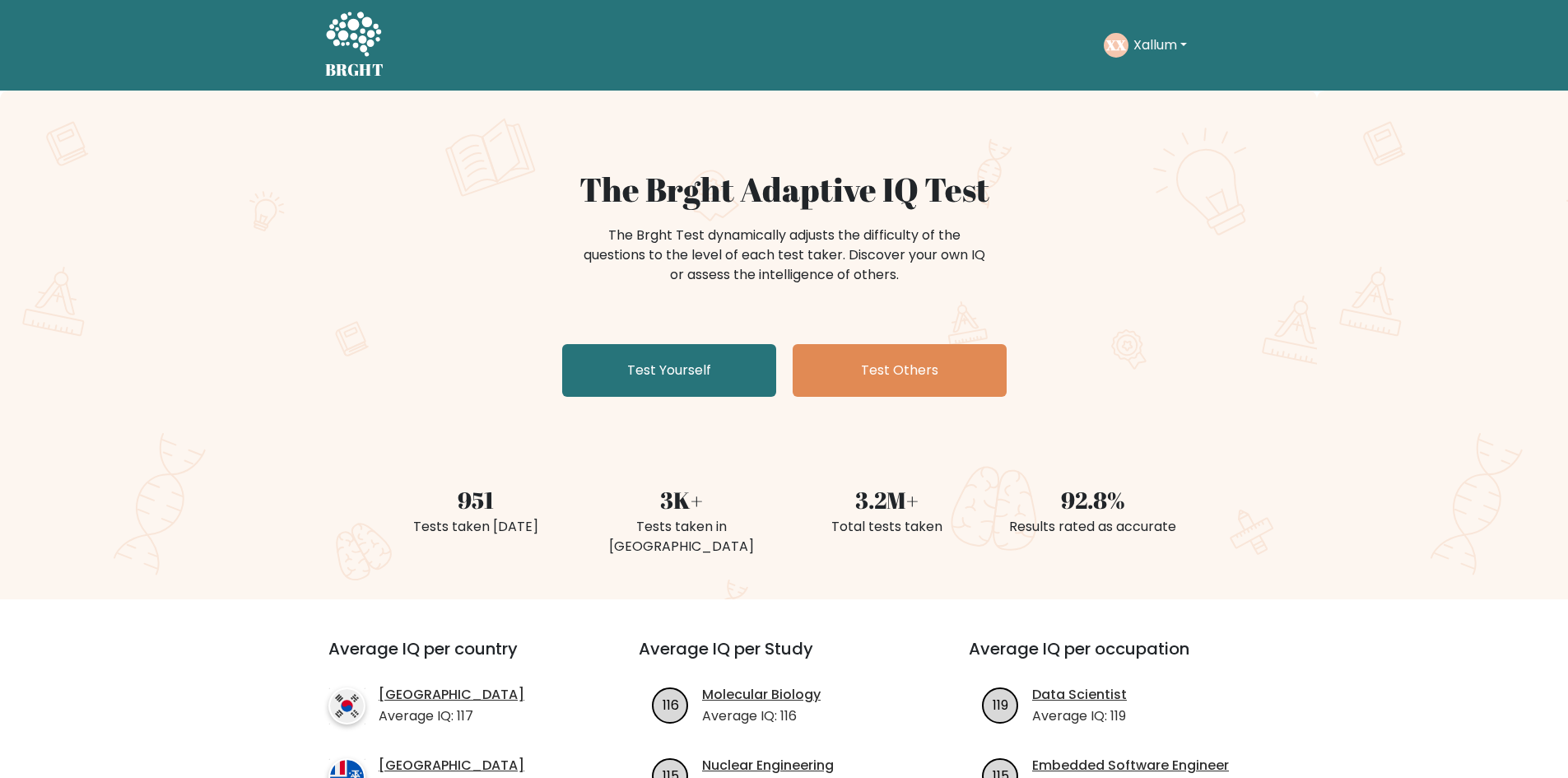
click at [1152, 40] on button "Xallum" at bounding box center [1160, 45] width 64 height 21
click at [1150, 103] on link "Profile" at bounding box center [1169, 106] width 130 height 26
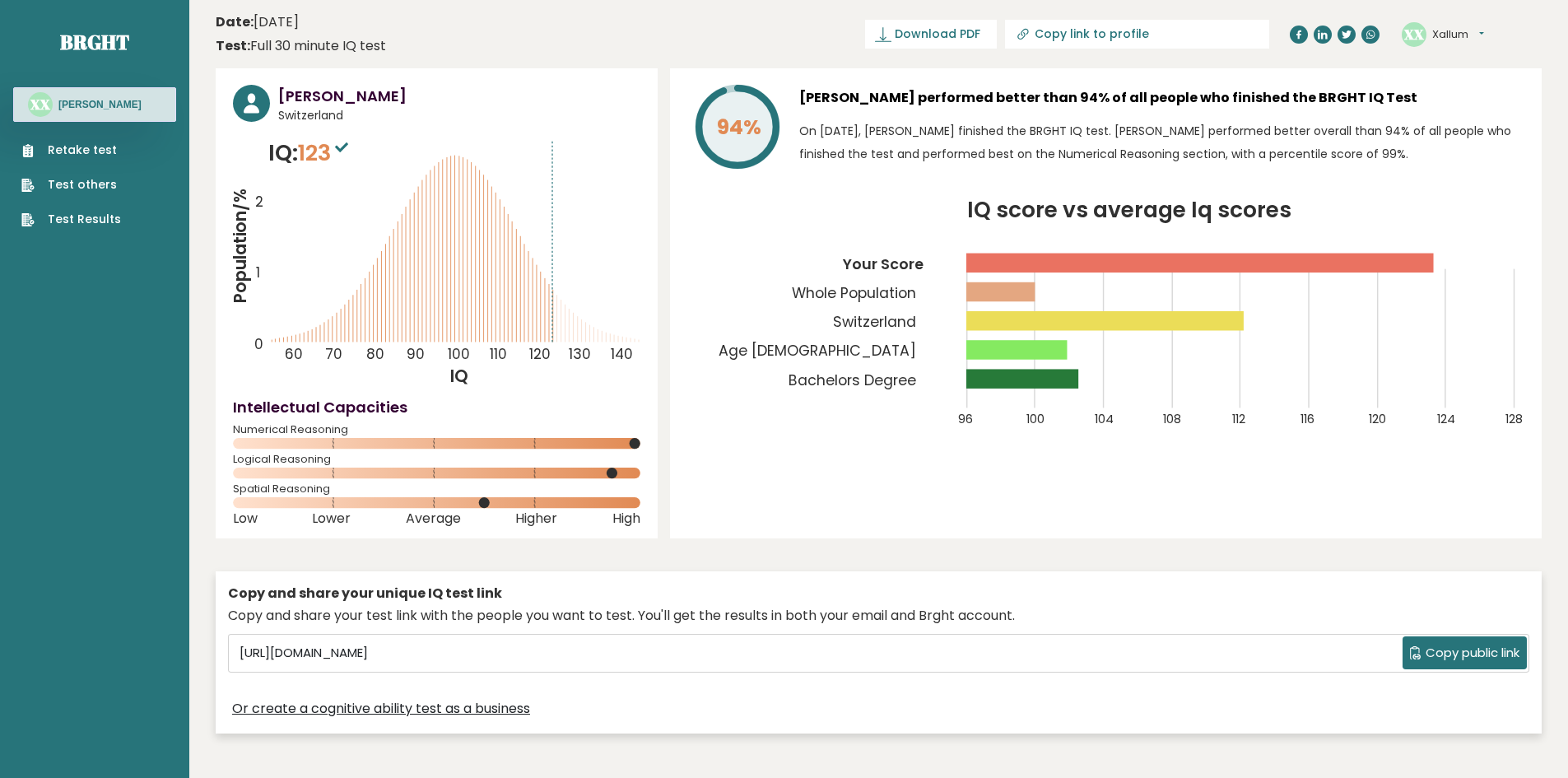
click at [1349, 36] on icon at bounding box center [1347, 35] width 10 height 8
click at [1302, 32] on icon at bounding box center [1299, 35] width 10 height 10
click at [1293, 35] on link at bounding box center [1299, 35] width 18 height 18
click at [997, 45] on link "Download PDF" at bounding box center [931, 34] width 132 height 29
click at [1476, 26] on div "XX [GEOGRAPHIC_DATA] Dashboard Profile Settings Logout" at bounding box center [1442, 34] width 83 height 25
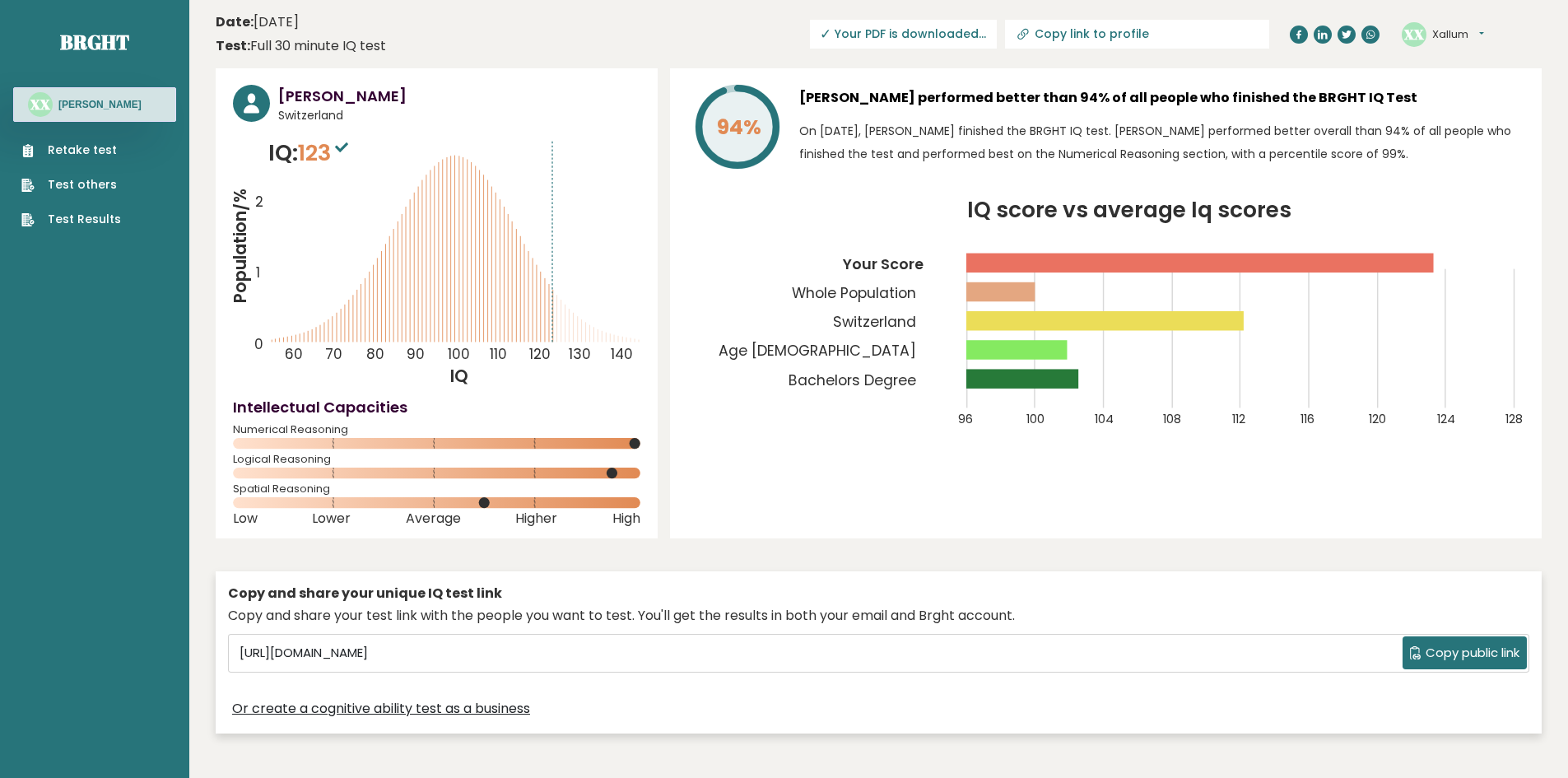
click at [1475, 26] on button "Xallum" at bounding box center [1458, 34] width 52 height 17
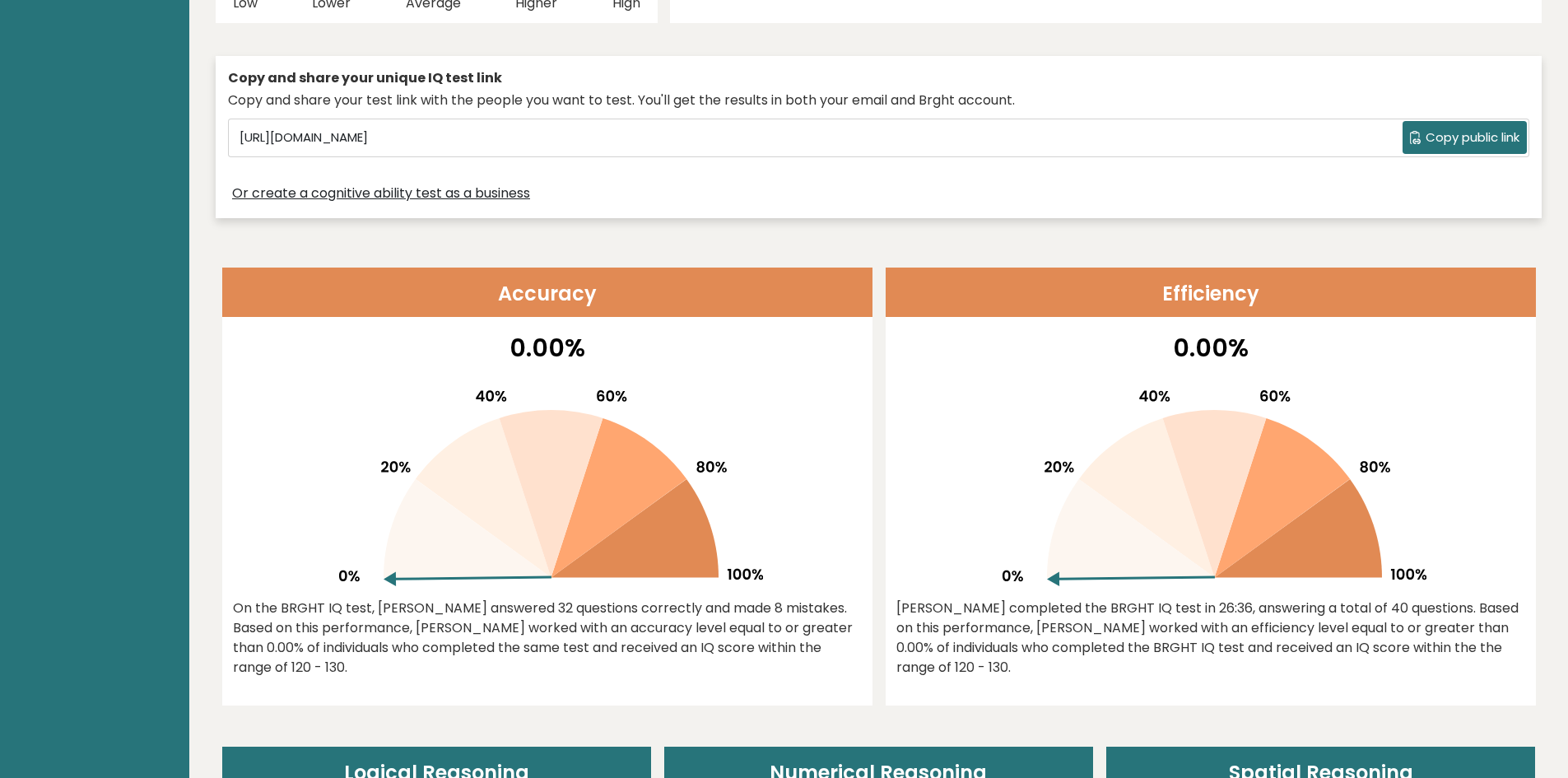
scroll to position [545, 0]
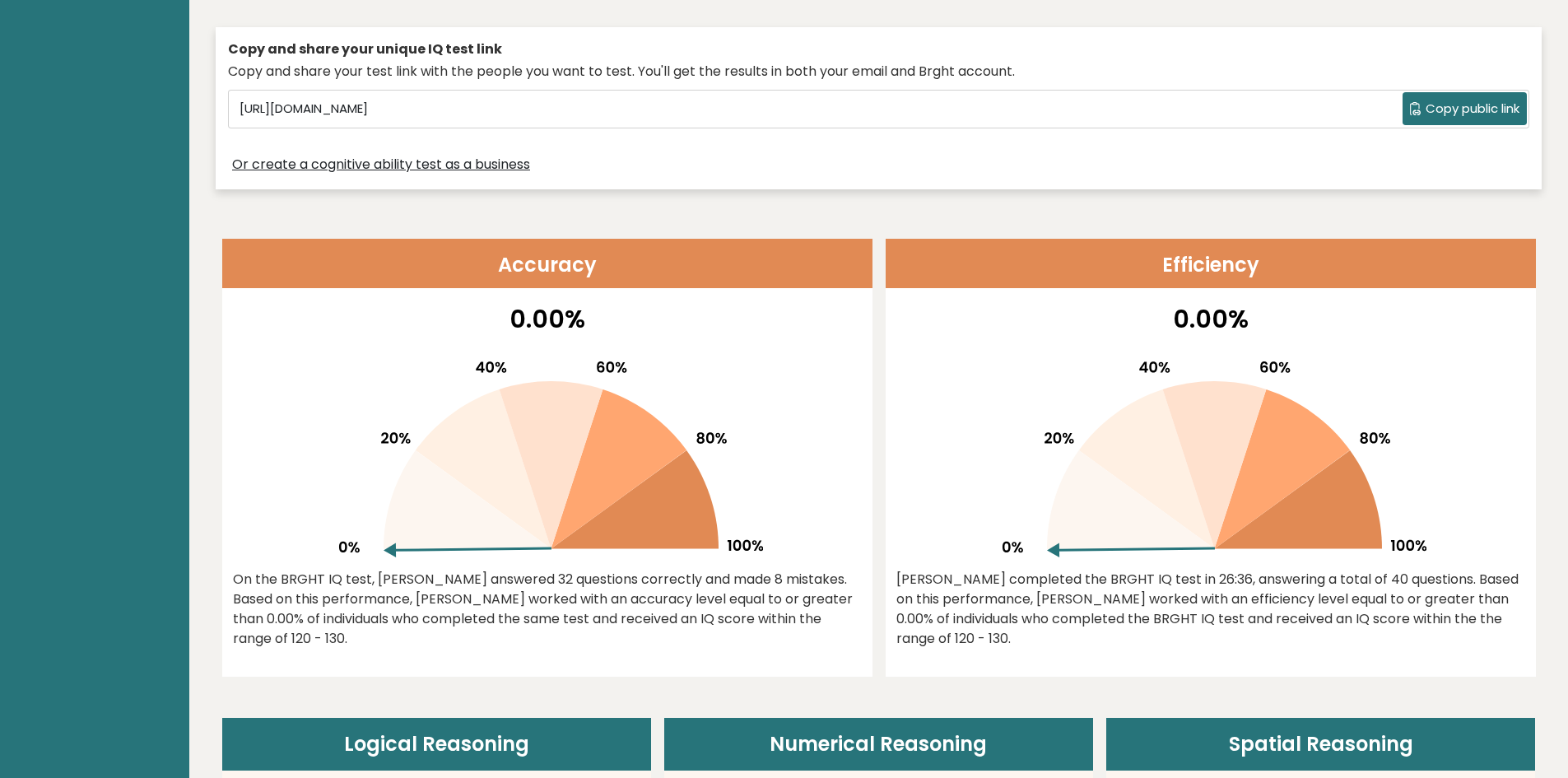
click at [508, 168] on link "Or create a cognitive ability test as a business" at bounding box center [381, 165] width 298 height 20
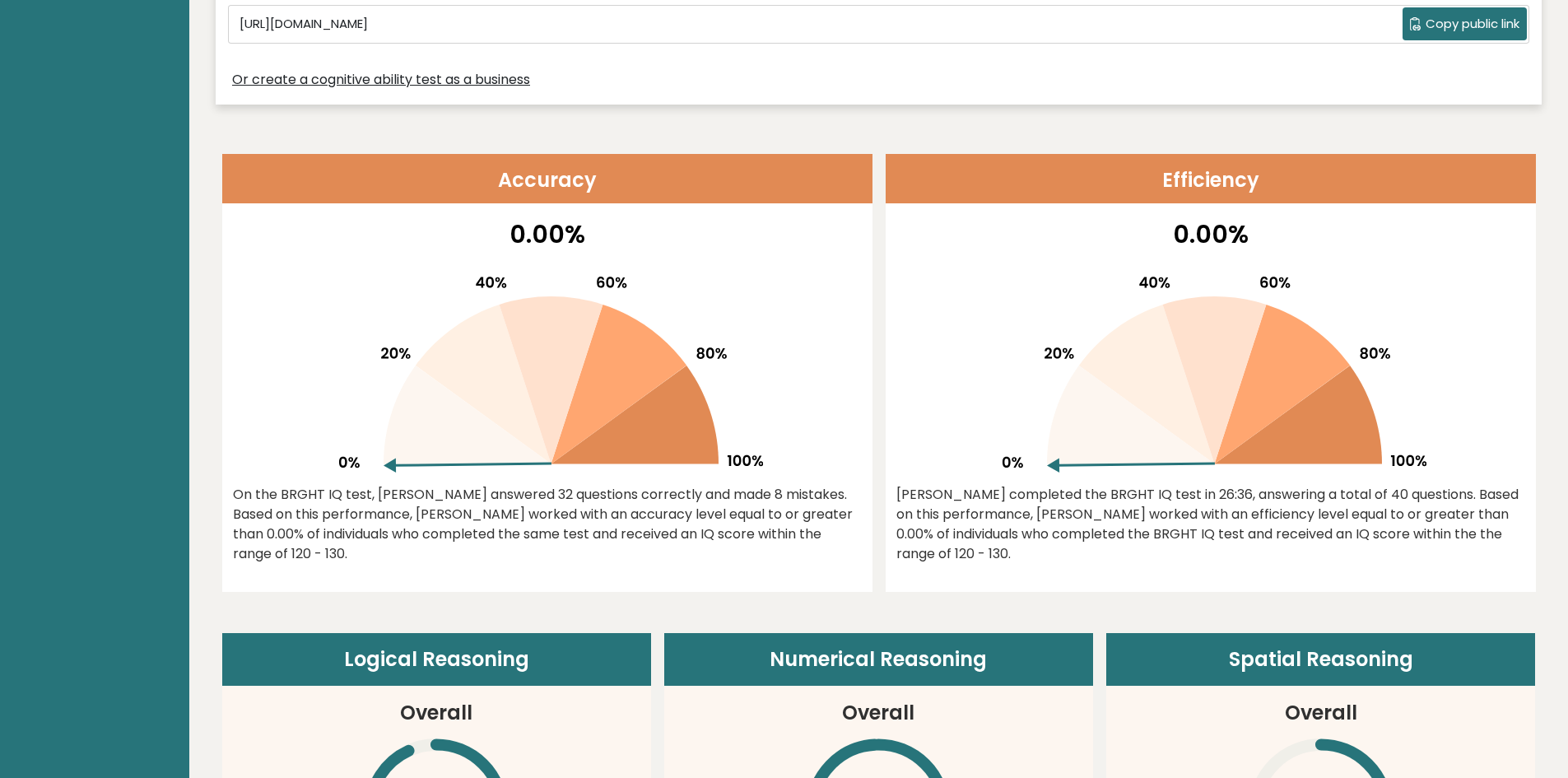
scroll to position [626, 0]
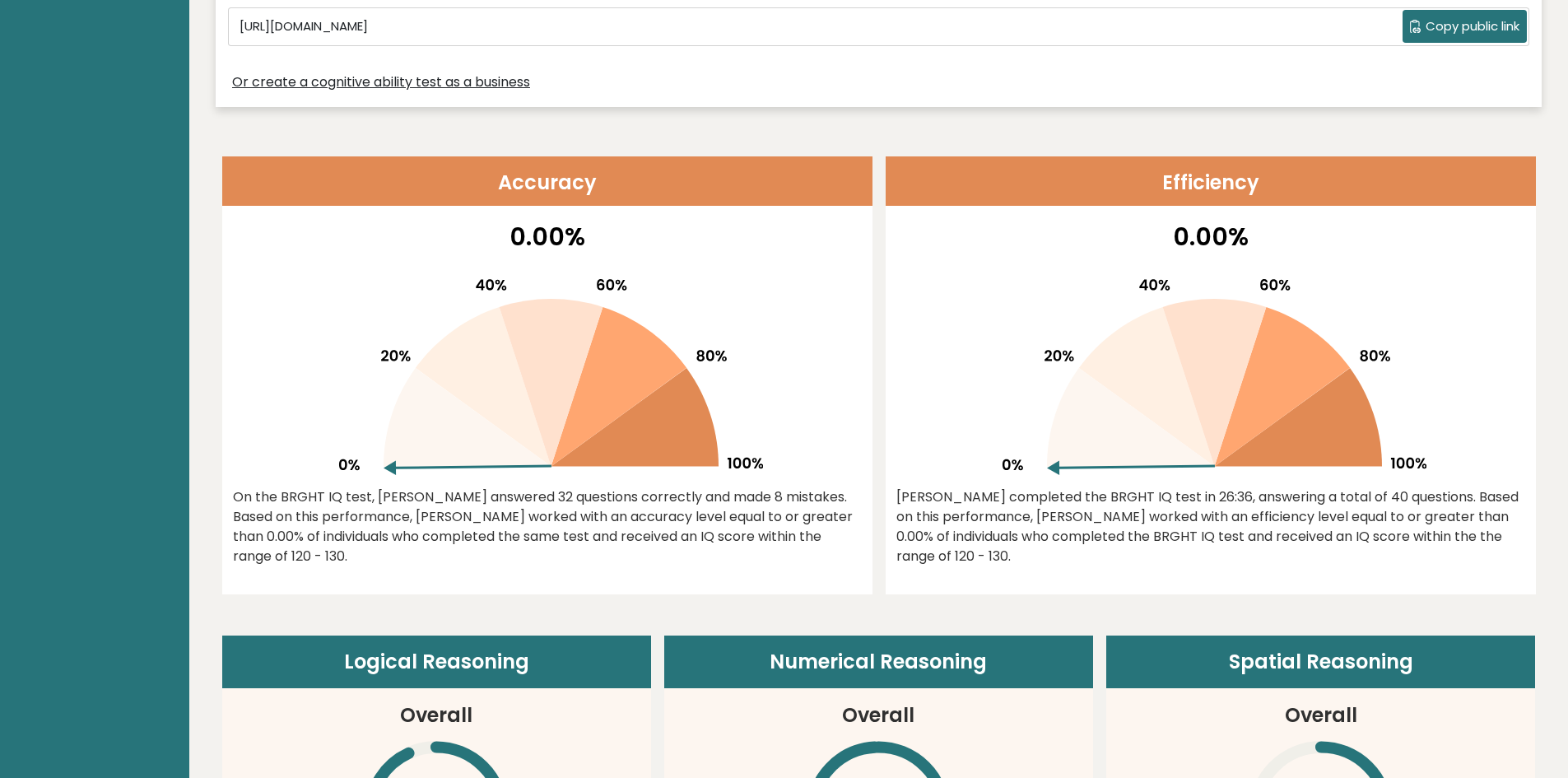
click at [462, 83] on link "Or create a cognitive ability test as a business" at bounding box center [381, 83] width 298 height 20
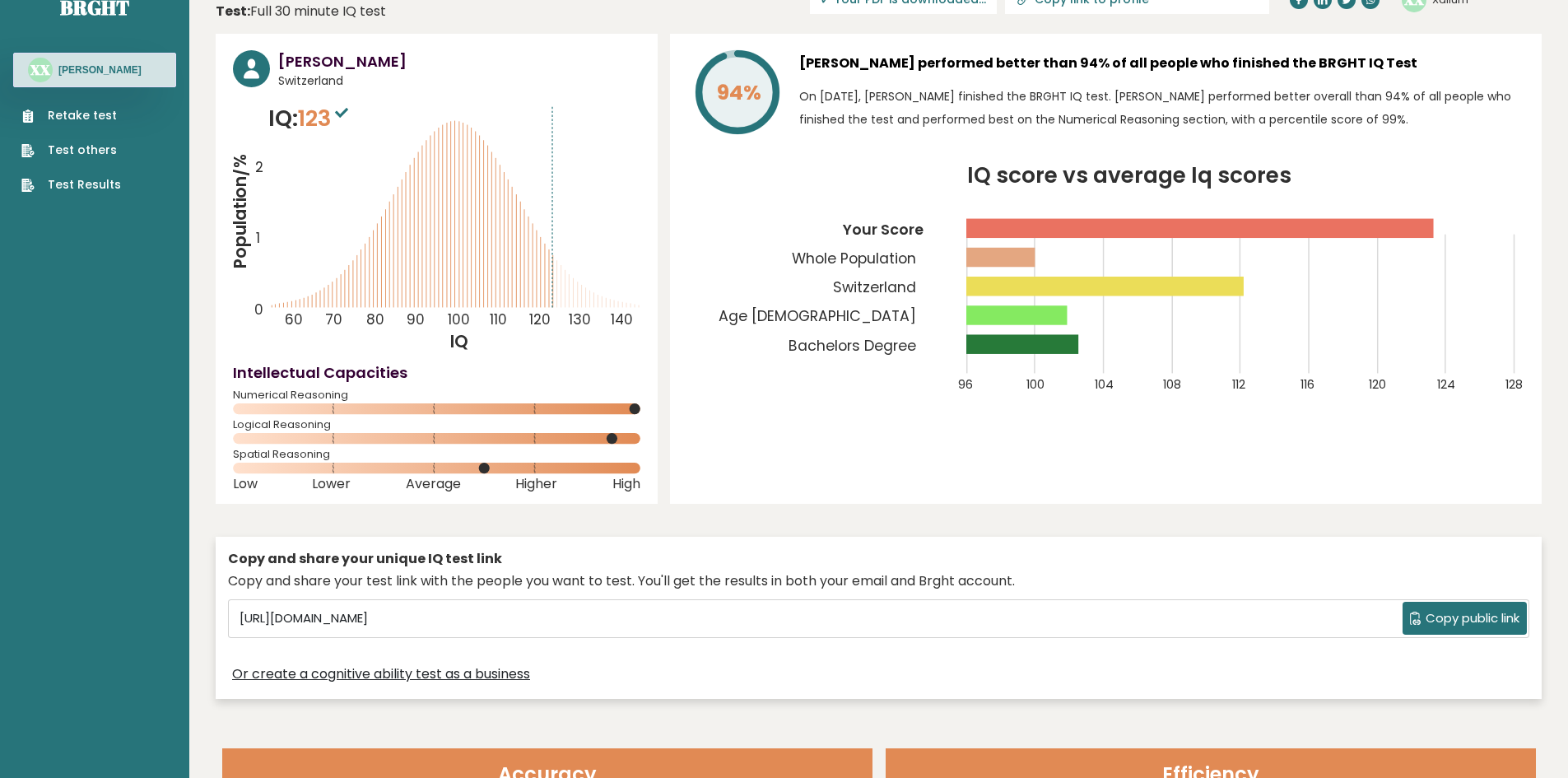
scroll to position [0, 0]
